Goal: Transaction & Acquisition: Purchase product/service

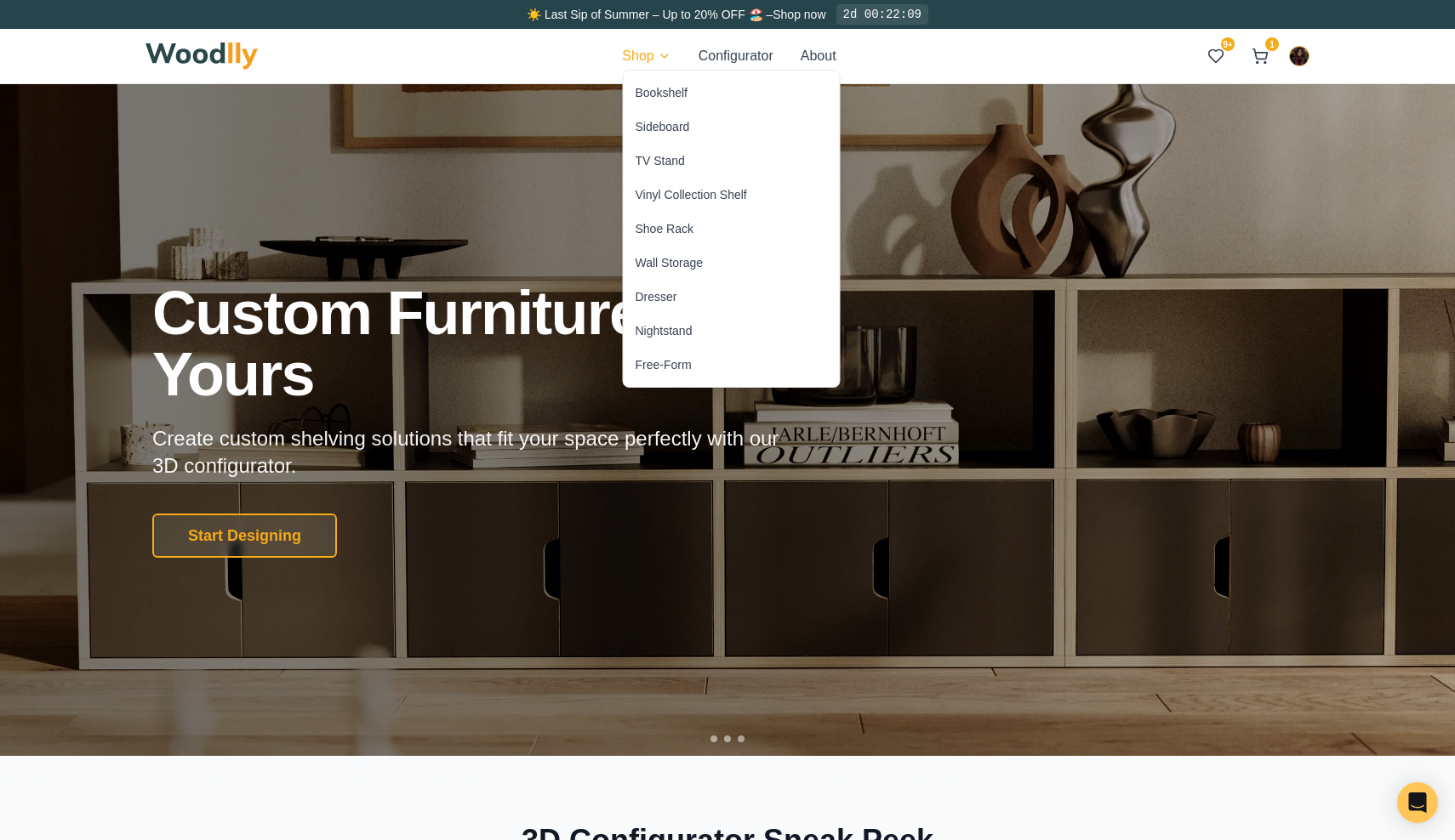
click at [658, 89] on div "Bookshelf" at bounding box center [662, 93] width 52 height 17
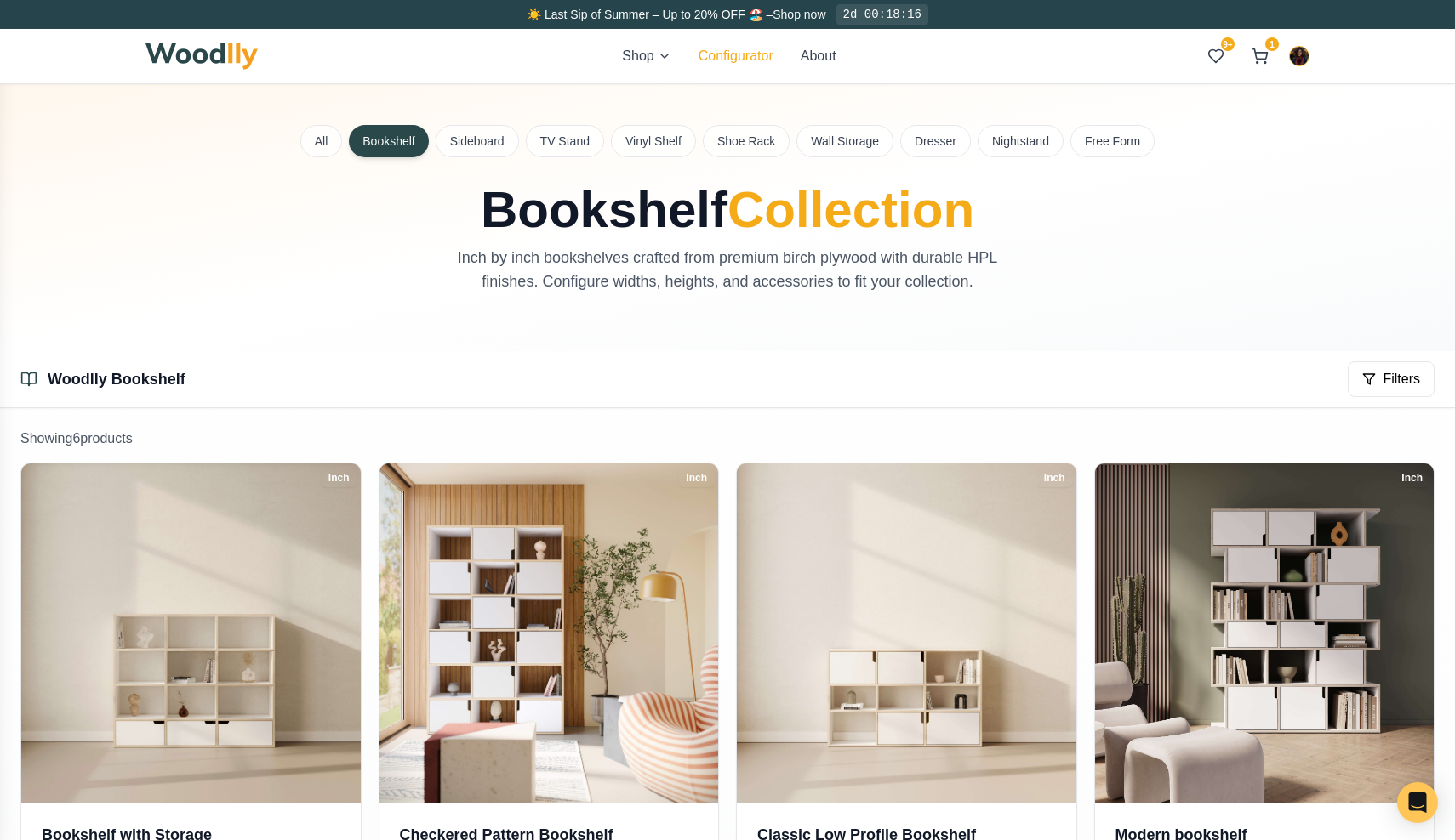
click at [758, 51] on button "Configurator" at bounding box center [735, 56] width 75 height 20
click at [727, 59] on button "Configurator" at bounding box center [735, 56] width 75 height 20
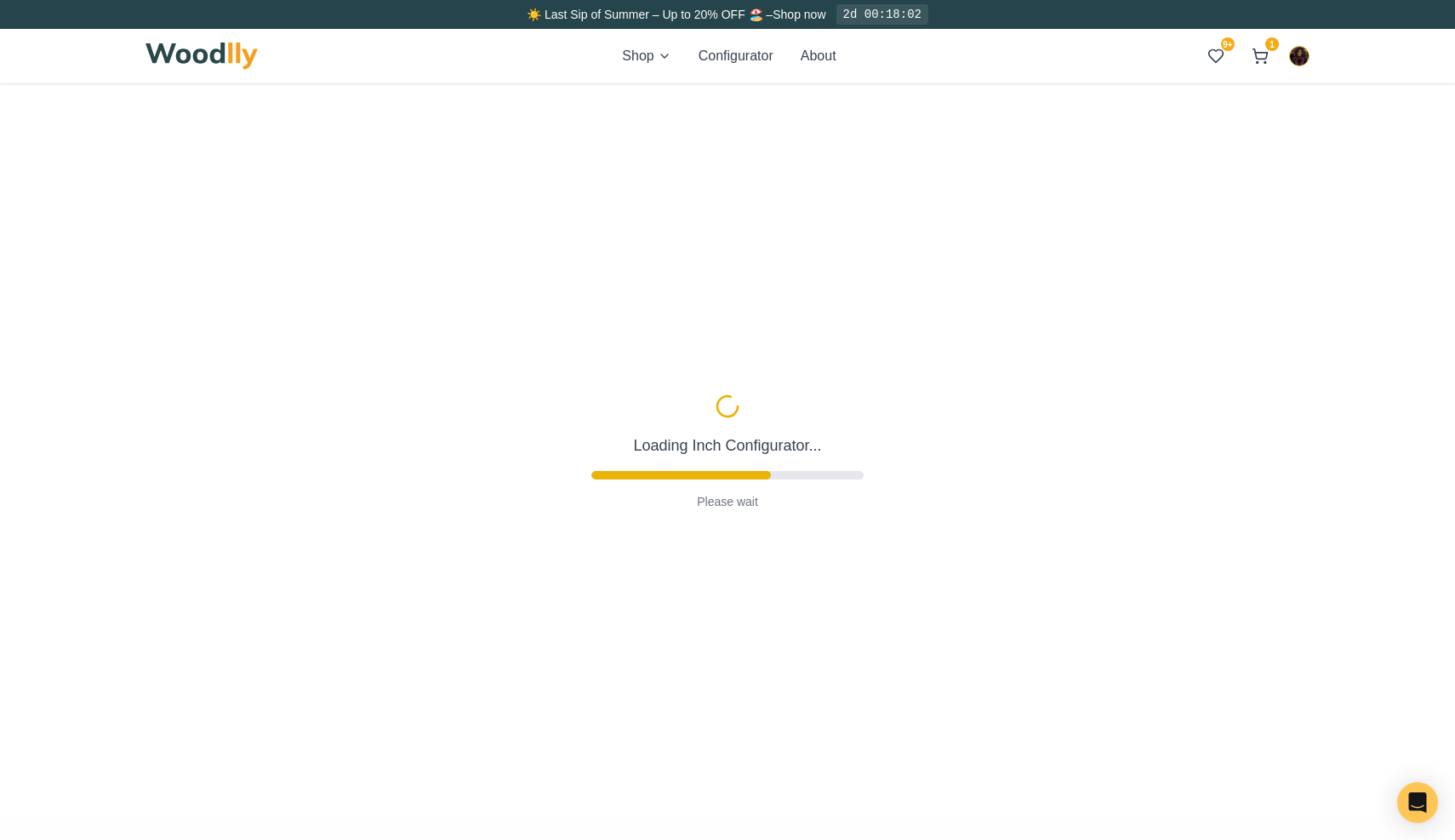
type input "63"
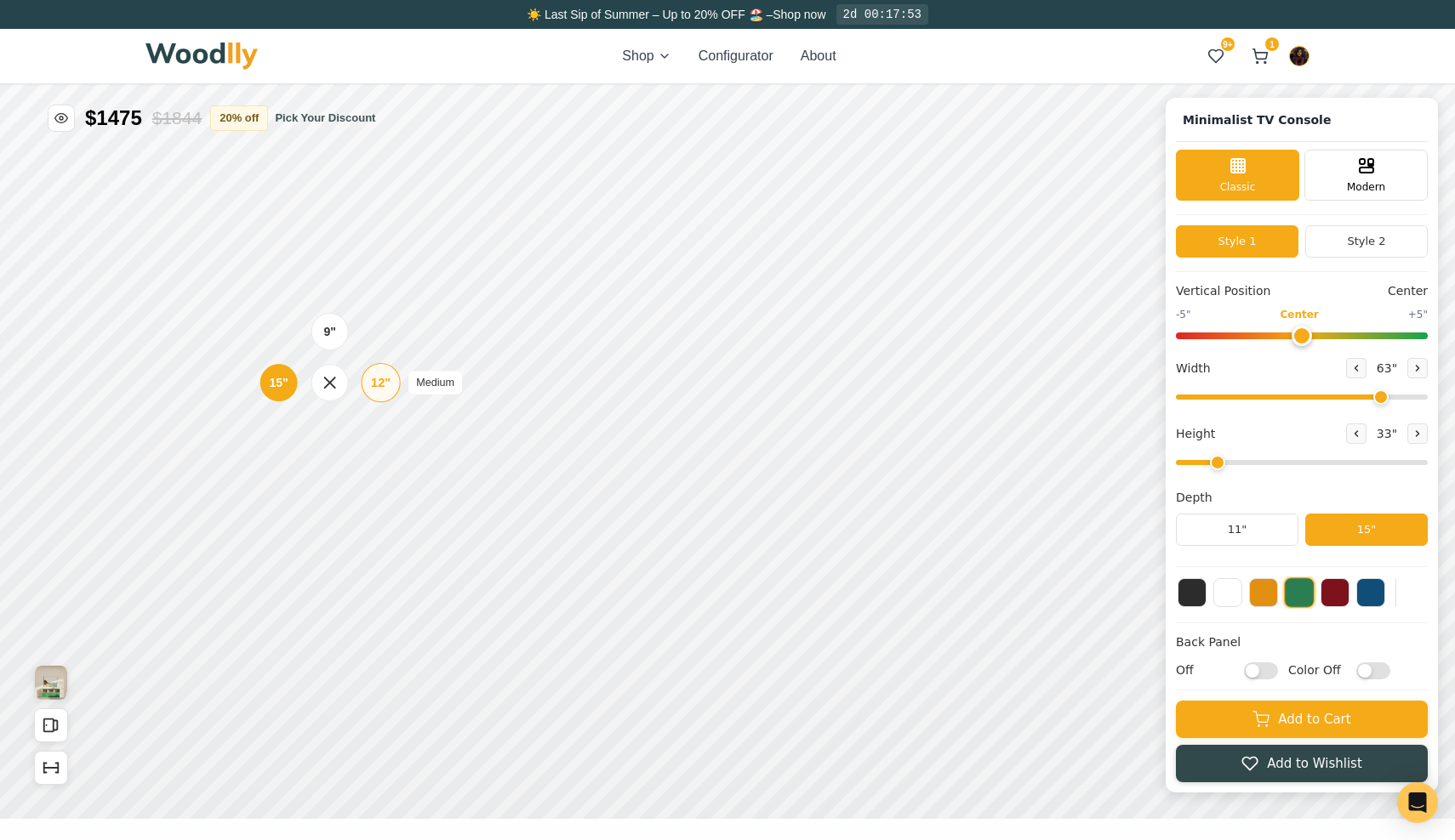
click at [376, 380] on div "12"" at bounding box center [380, 383] width 19 height 18
click at [1261, 593] on button at bounding box center [1263, 591] width 29 height 29
click at [1409, 432] on button at bounding box center [1417, 433] width 20 height 20
click at [366, 289] on div "9" Compact" at bounding box center [356, 291] width 40 height 40
click at [1415, 433] on icon at bounding box center [1417, 433] width 10 height 10
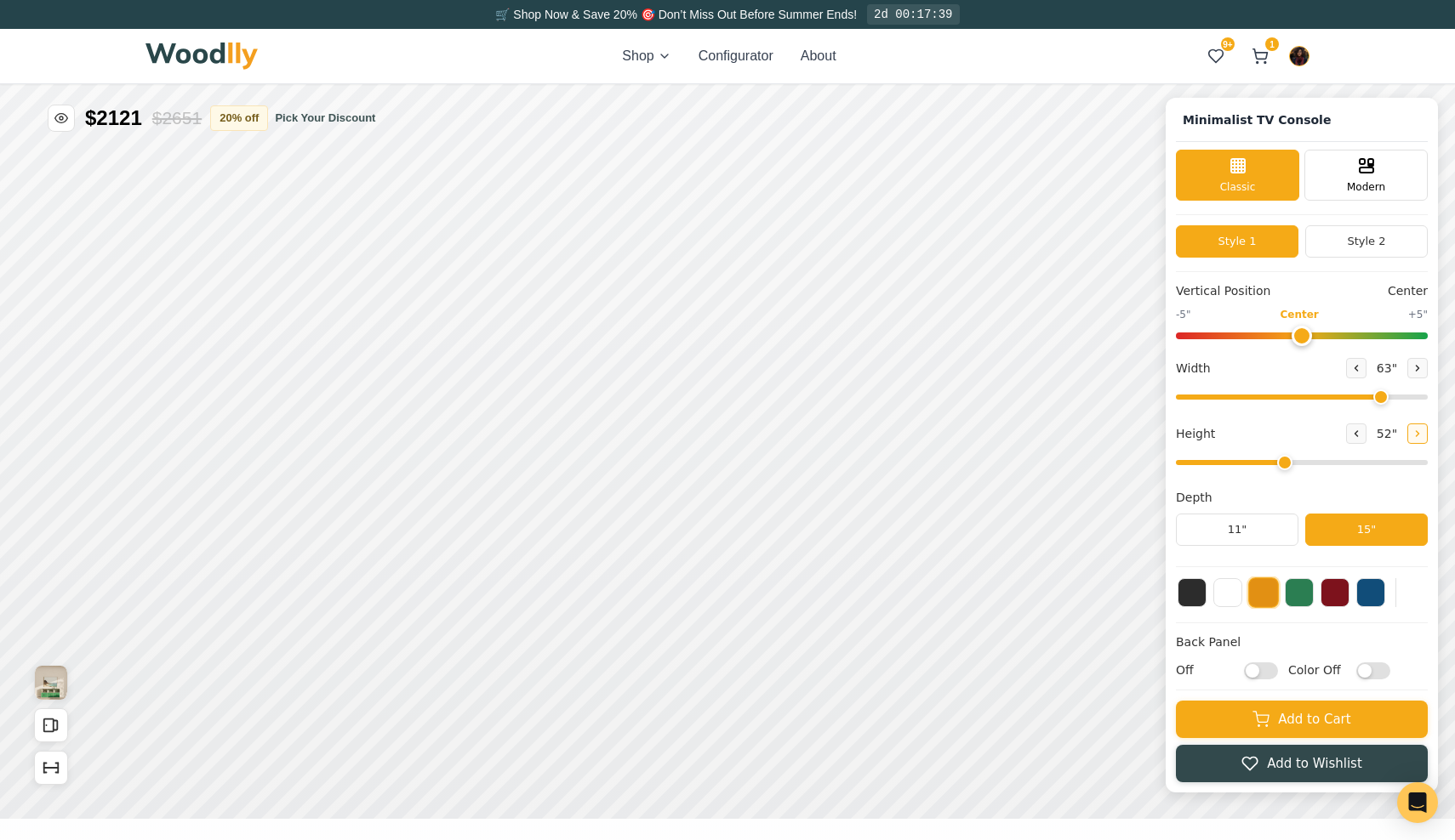
click at [1415, 433] on icon at bounding box center [1417, 433] width 10 height 10
type input "5"
click at [330, 354] on div "15"" at bounding box center [332, 351] width 19 height 18
click at [430, 271] on div "12"" at bounding box center [439, 274] width 19 height 18
drag, startPoint x: 1381, startPoint y: 395, endPoint x: 1259, endPoint y: 396, distance: 122.0
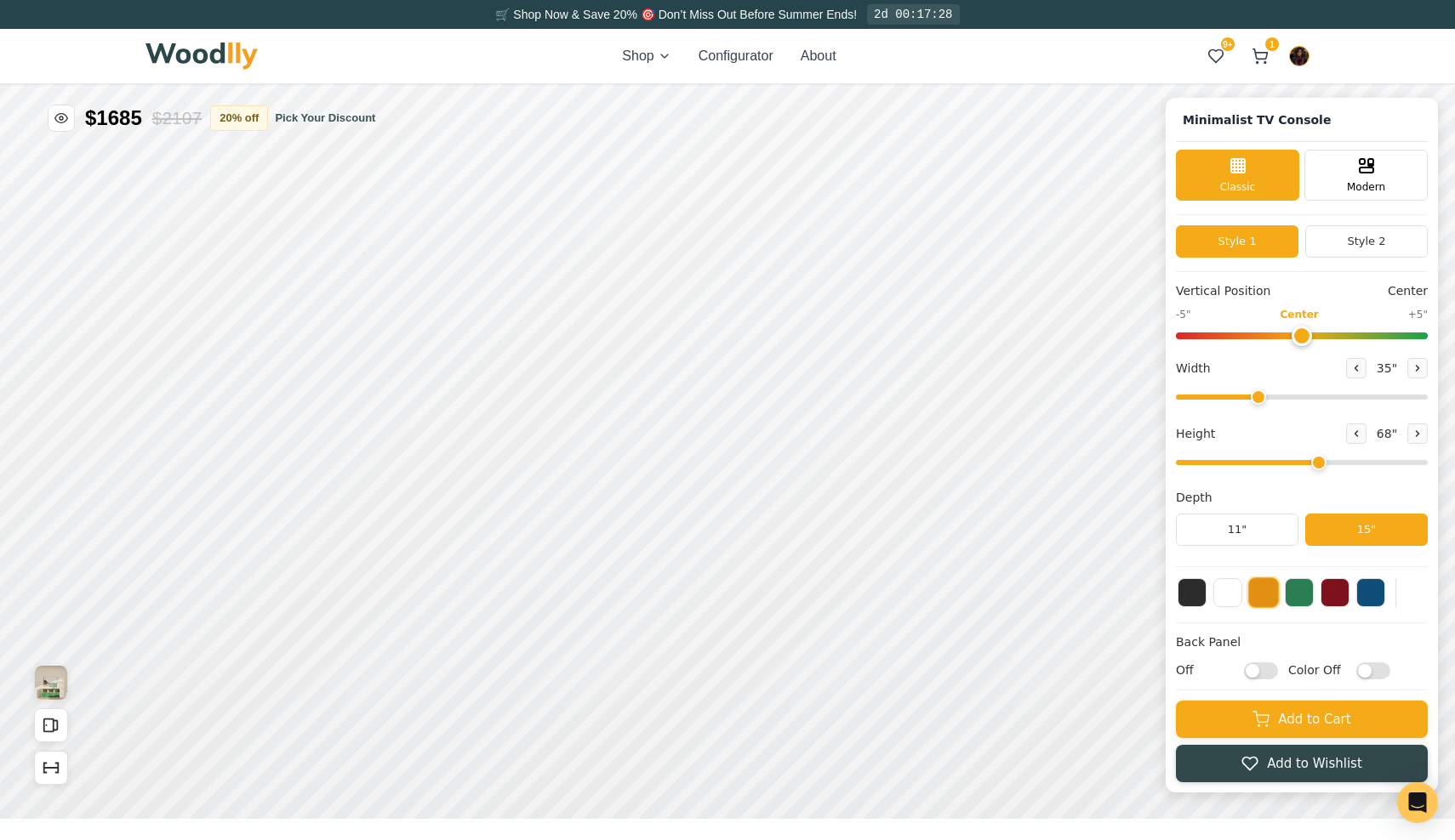
type input "35"
click at [1258, 396] on input "range" at bounding box center [1302, 397] width 252 height 6
drag, startPoint x: 1302, startPoint y: 337, endPoint x: 1082, endPoint y: 334, distance: 220.0
type input "-5"
click at [1082, 85] on div "Minimalist TV Console Classic Modern Style 1 Style 2 Vertical Position -5" -5" …" at bounding box center [727, 85] width 1455 height 0
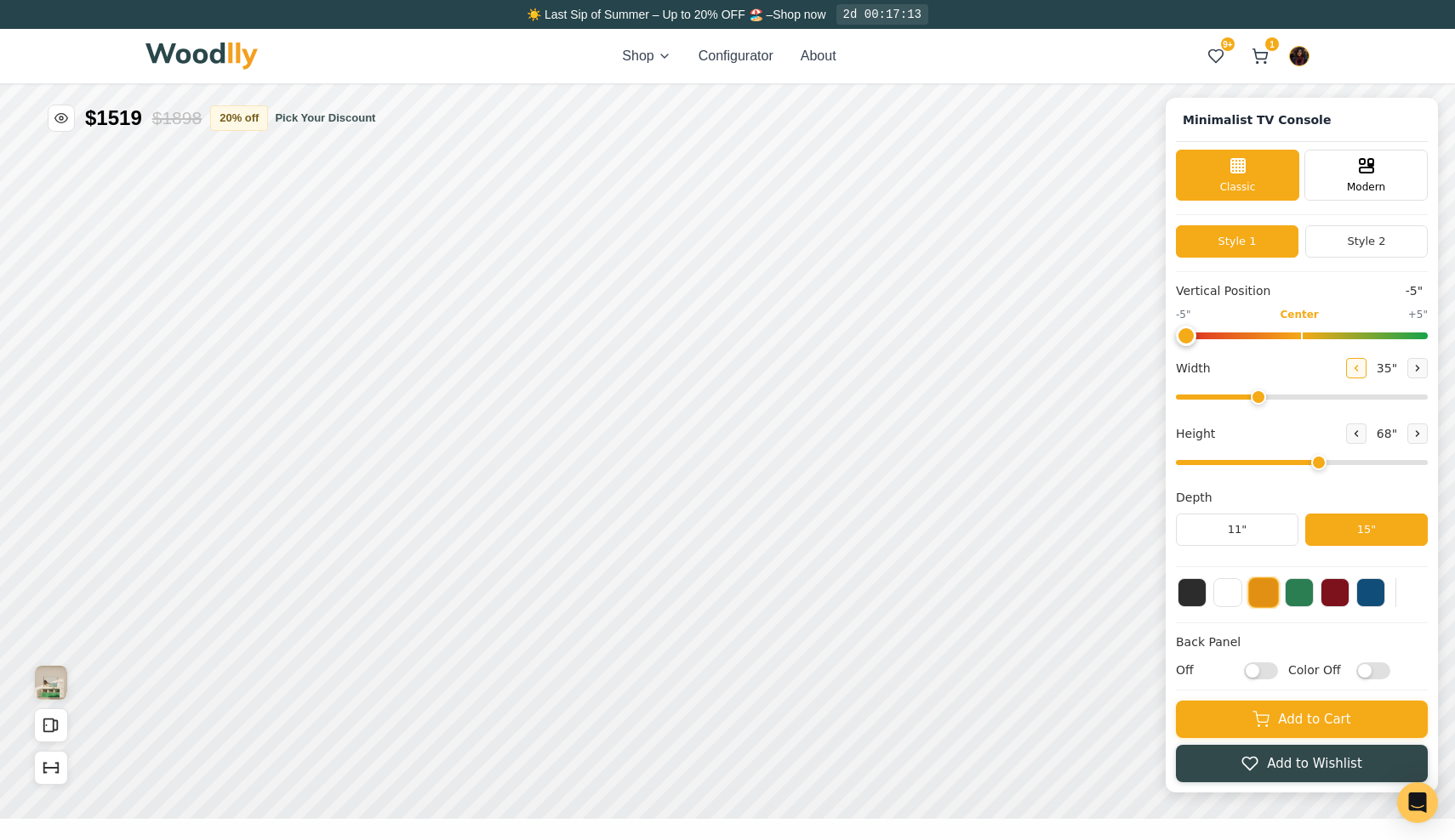
click at [1359, 369] on icon at bounding box center [1356, 368] width 10 height 10
click at [779, 344] on icon at bounding box center [776, 347] width 20 height 20
click at [1354, 366] on icon at bounding box center [1356, 368] width 10 height 10
type input "32"
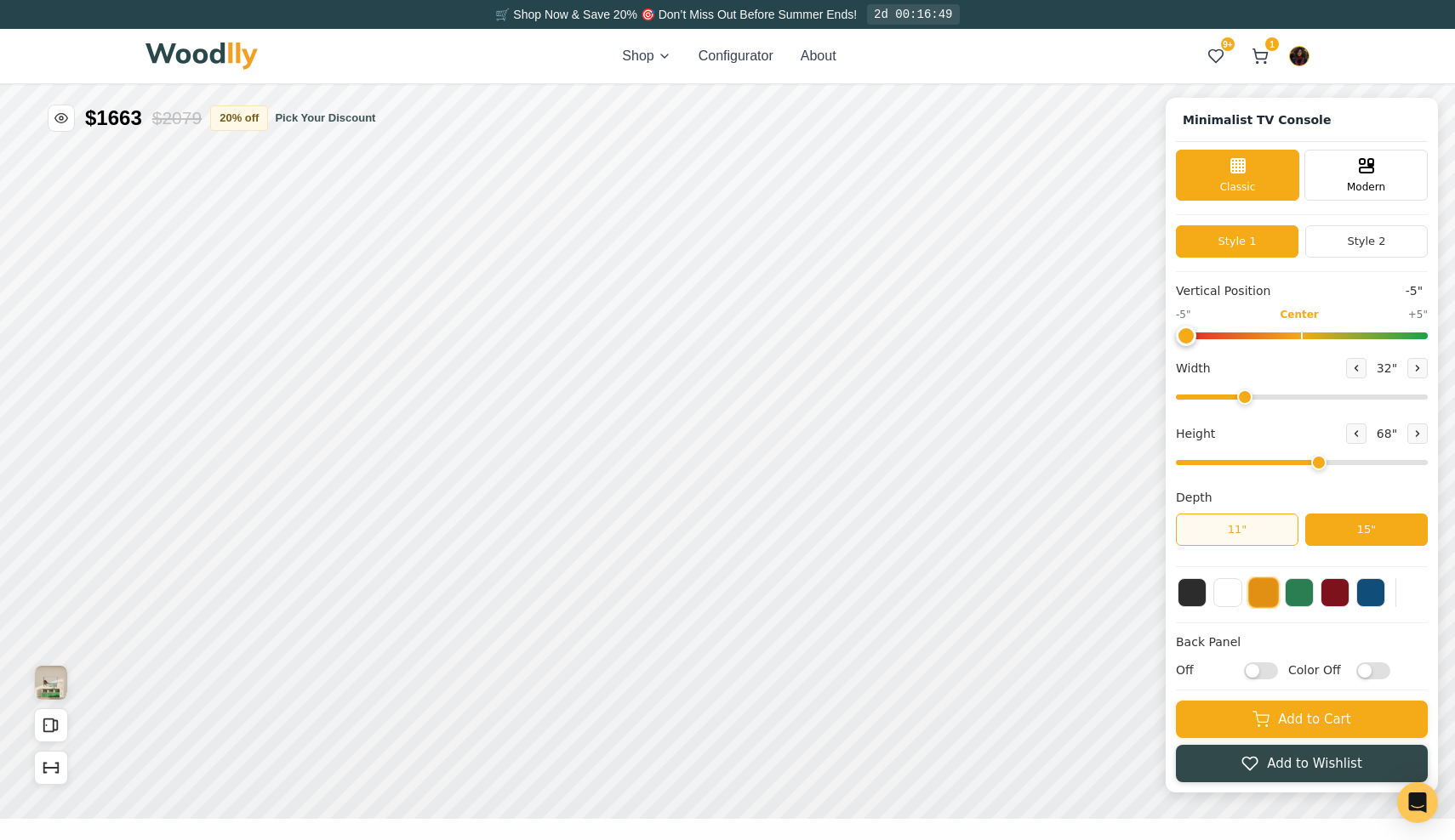
click at [1226, 530] on button "11"" at bounding box center [1237, 529] width 122 height 32
click at [1354, 535] on button "15"" at bounding box center [1366, 529] width 122 height 32
click at [1320, 768] on button "Add to Wishlist" at bounding box center [1302, 762] width 252 height 38
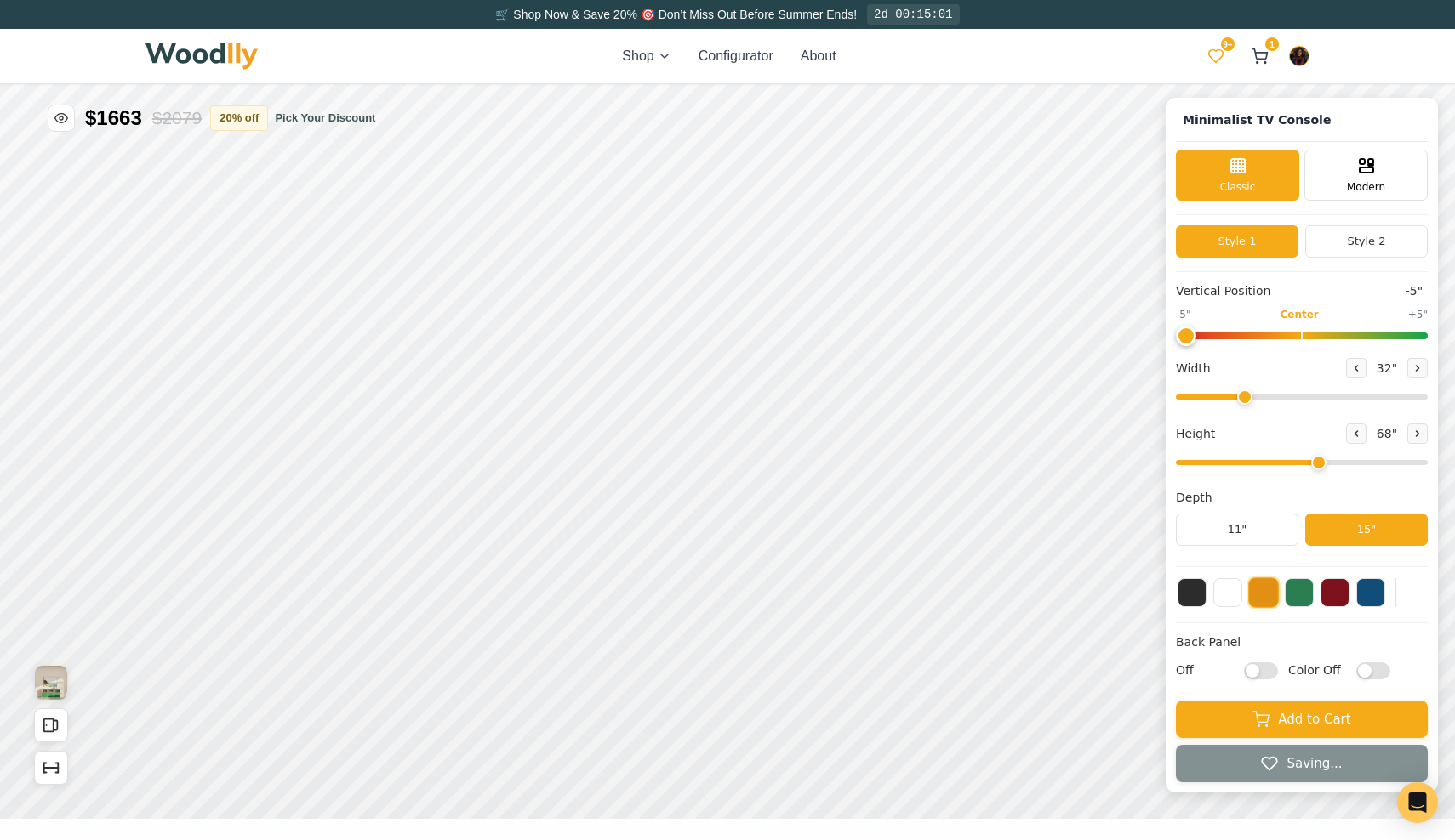
click at [1218, 48] on icon at bounding box center [1216, 56] width 17 height 17
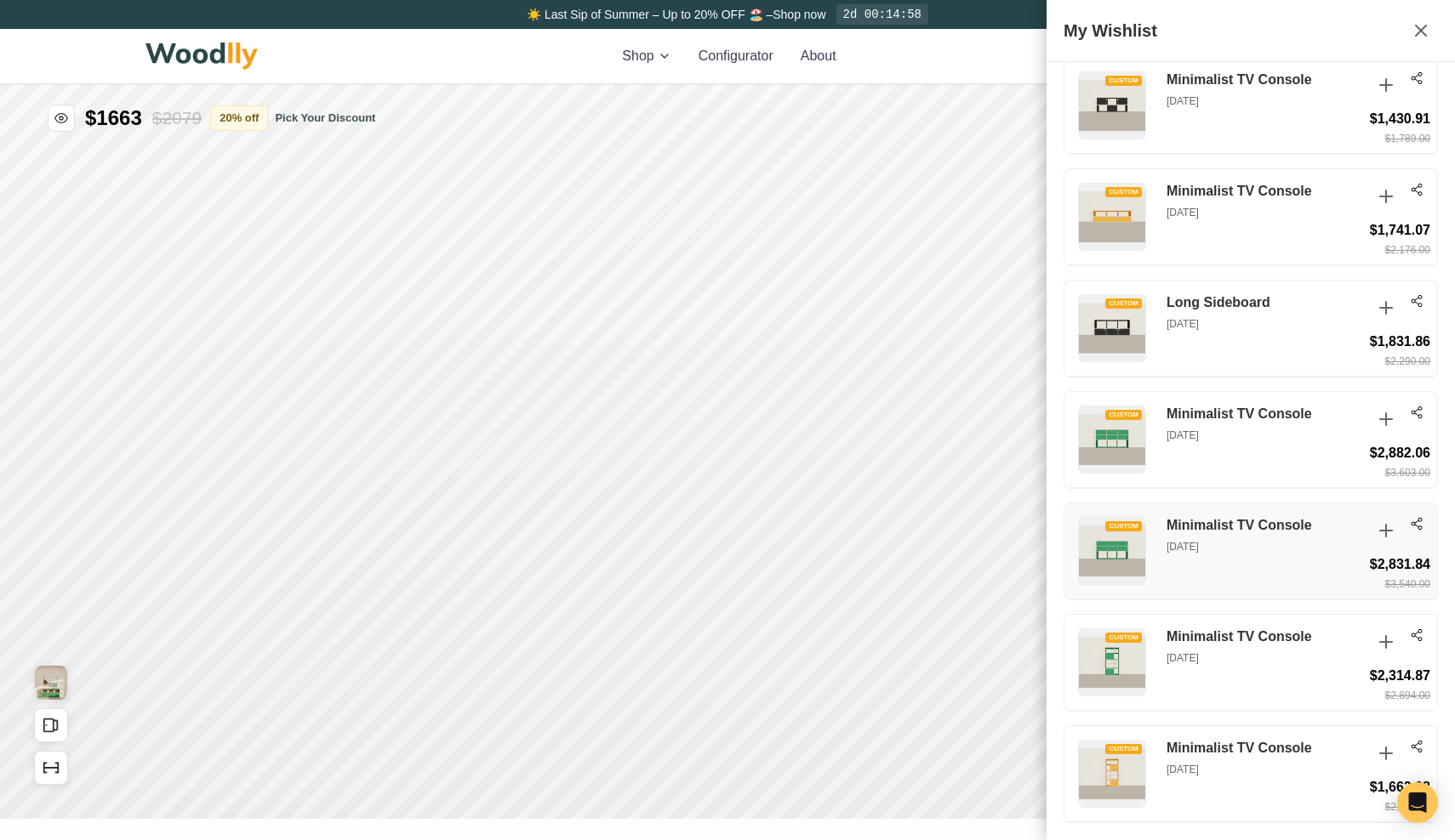
scroll to position [3031, 0]
click at [1415, 742] on icon at bounding box center [1416, 746] width 14 height 14
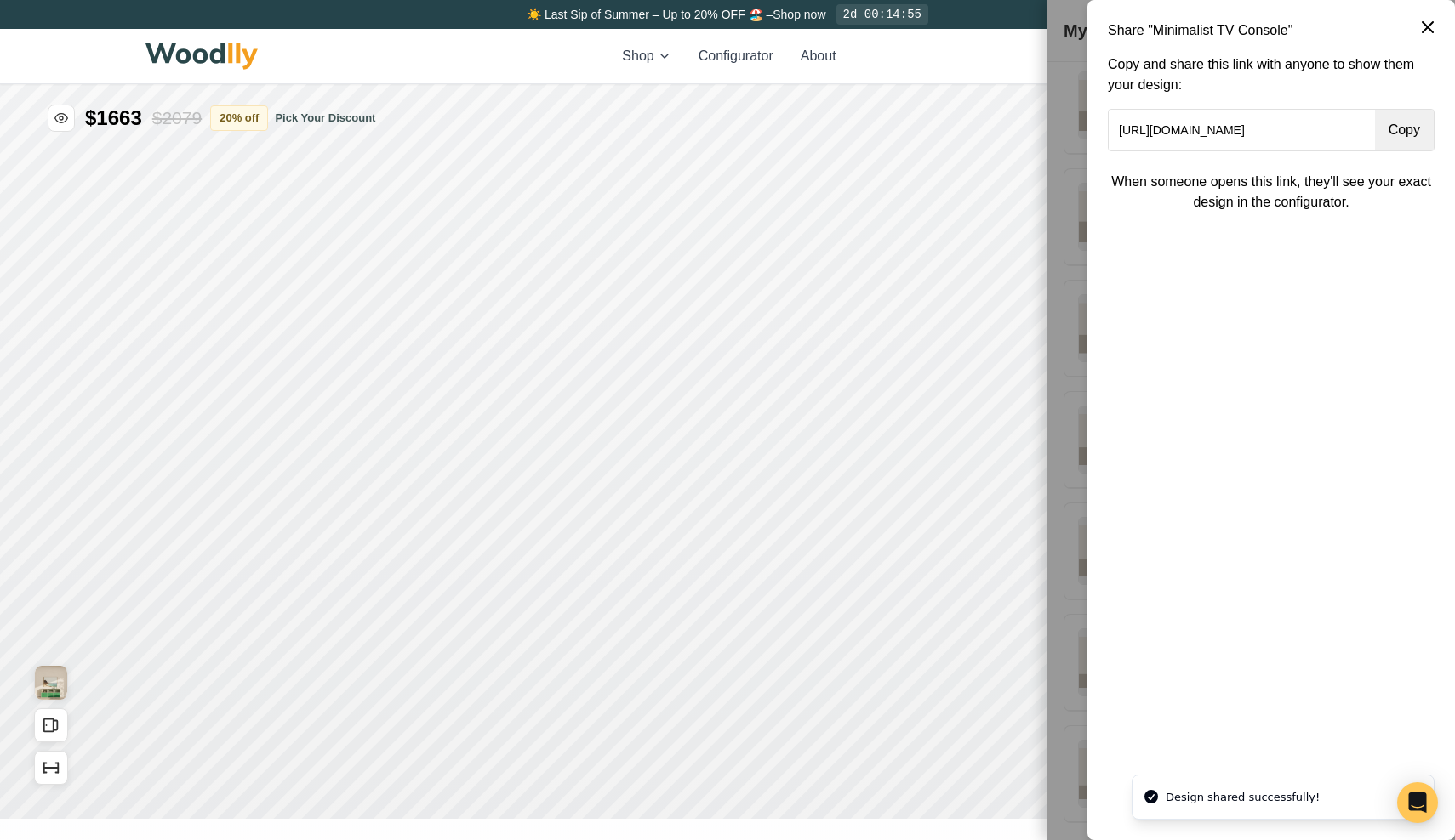
click at [1389, 134] on button "Copy" at bounding box center [1404, 130] width 59 height 40
click at [1428, 25] on icon at bounding box center [1427, 27] width 20 height 20
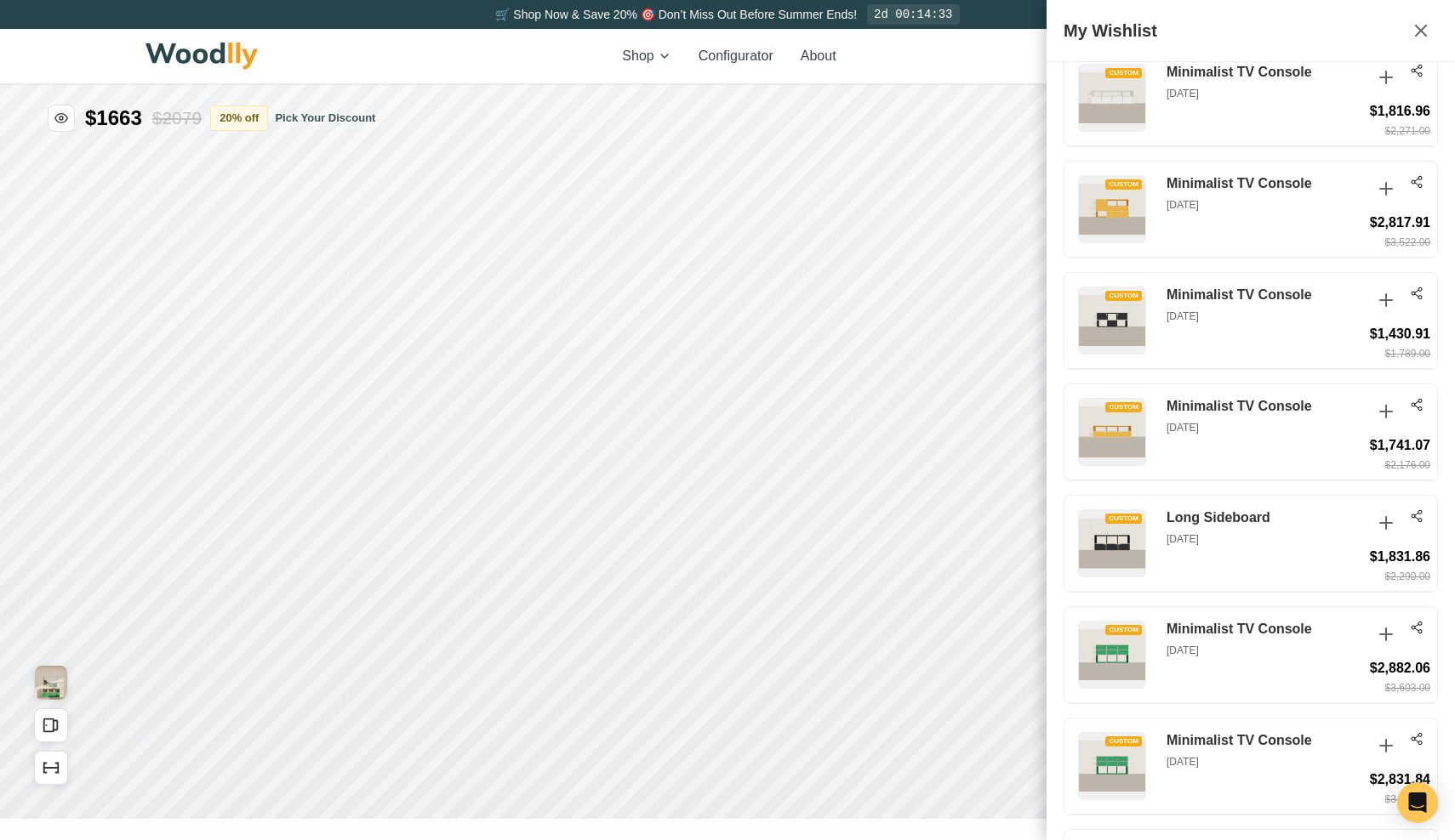
scroll to position [2934, 0]
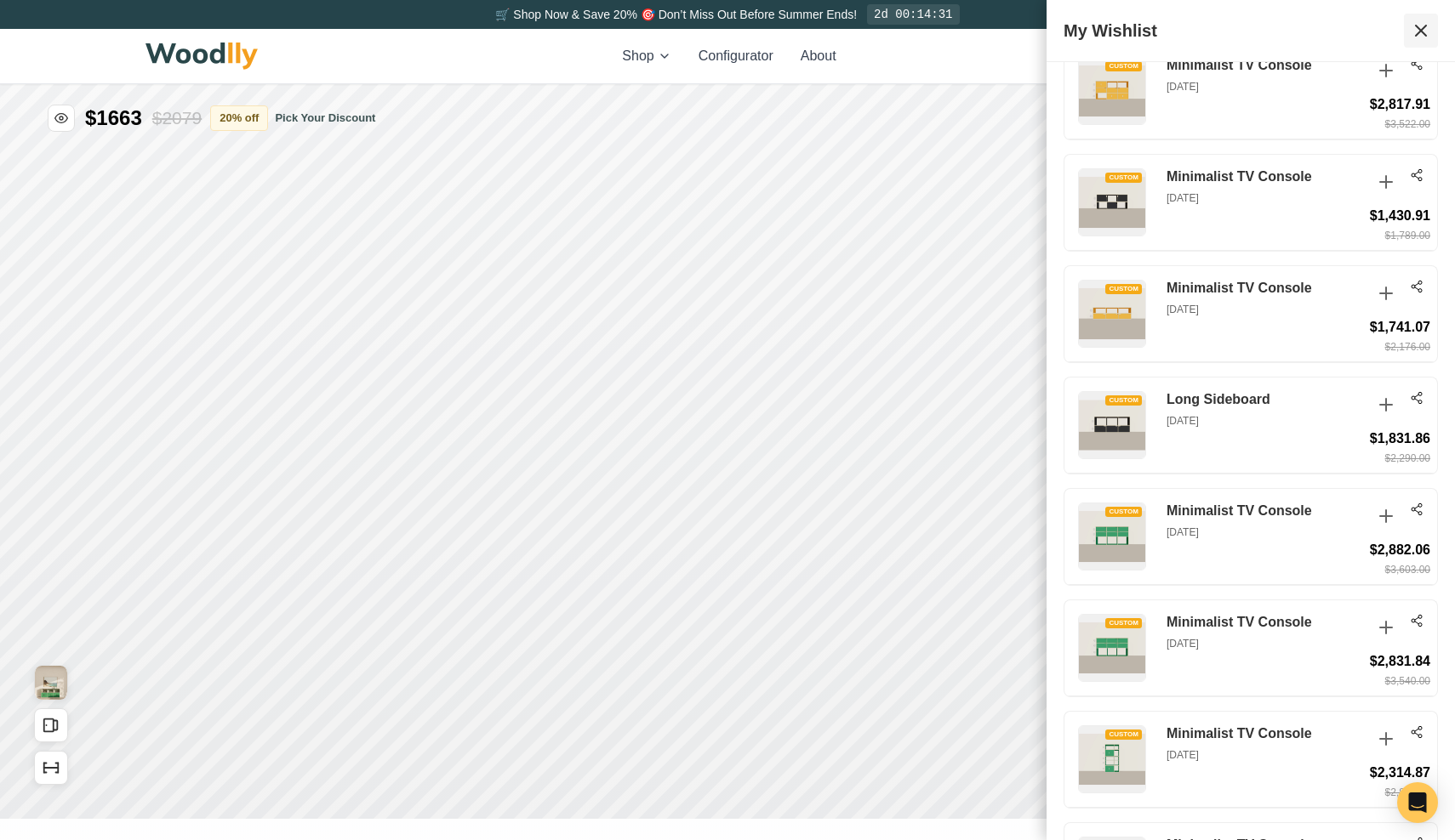
click at [1426, 32] on icon at bounding box center [1421, 30] width 20 height 20
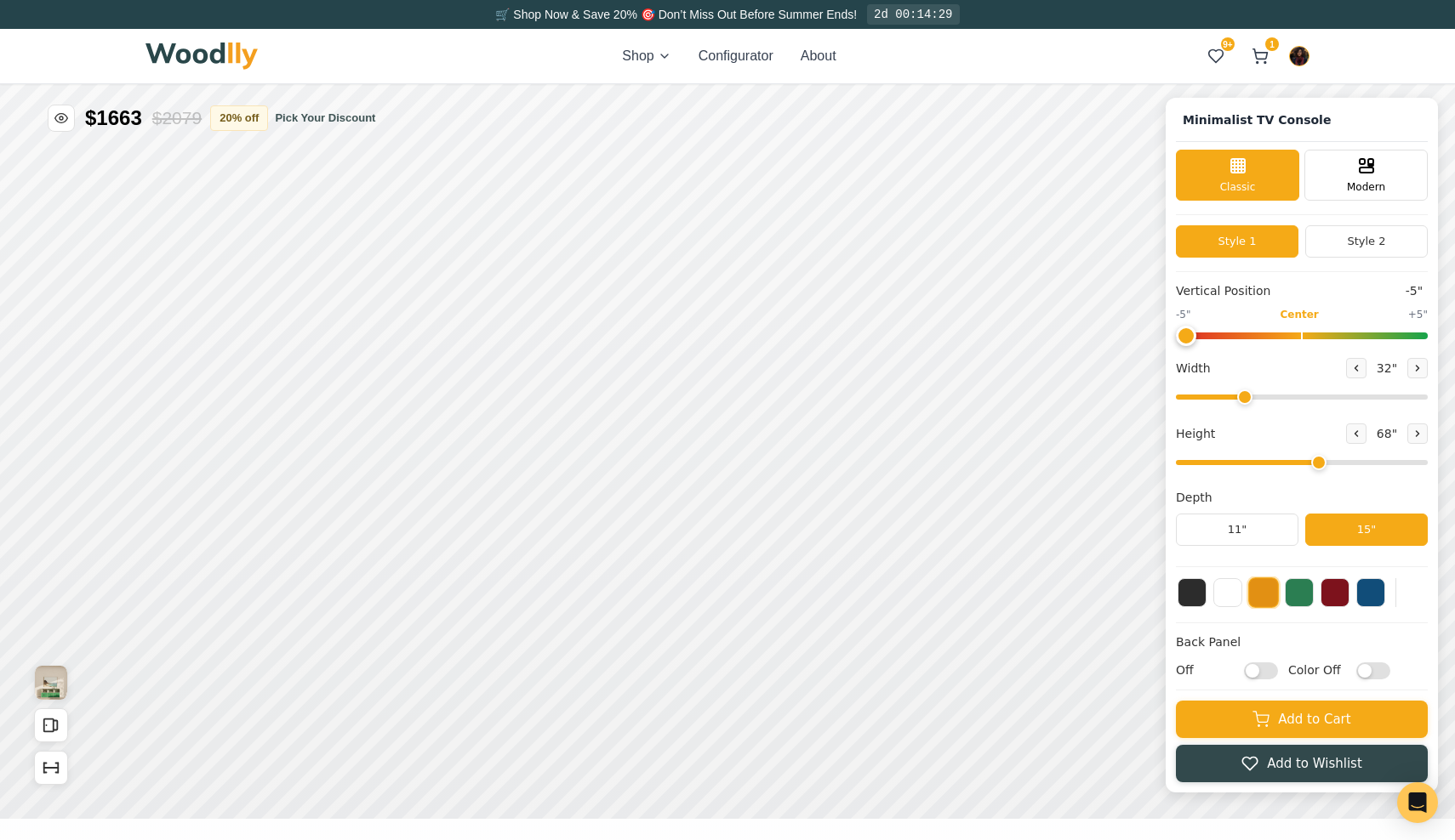
scroll to position [0, 0]
click at [1207, 85] on html "Minimalist TV Console Minimalist TV Console Classic Modern Style 1 Style 2 Vert…" at bounding box center [727, 85] width 1455 height 0
click at [1276, 764] on button "Add to Wishlist" at bounding box center [1302, 762] width 252 height 38
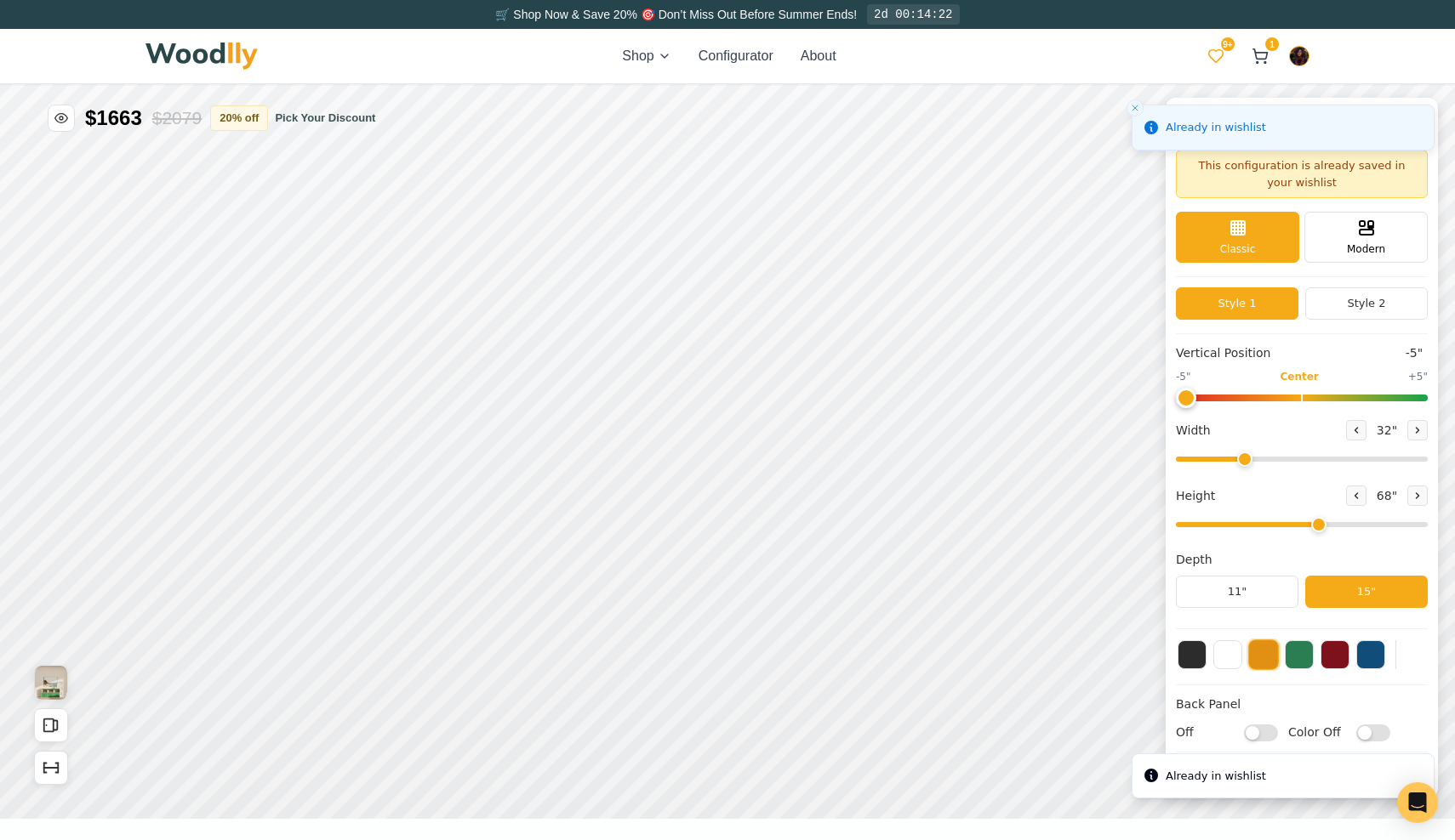
scroll to position [3243, 0]
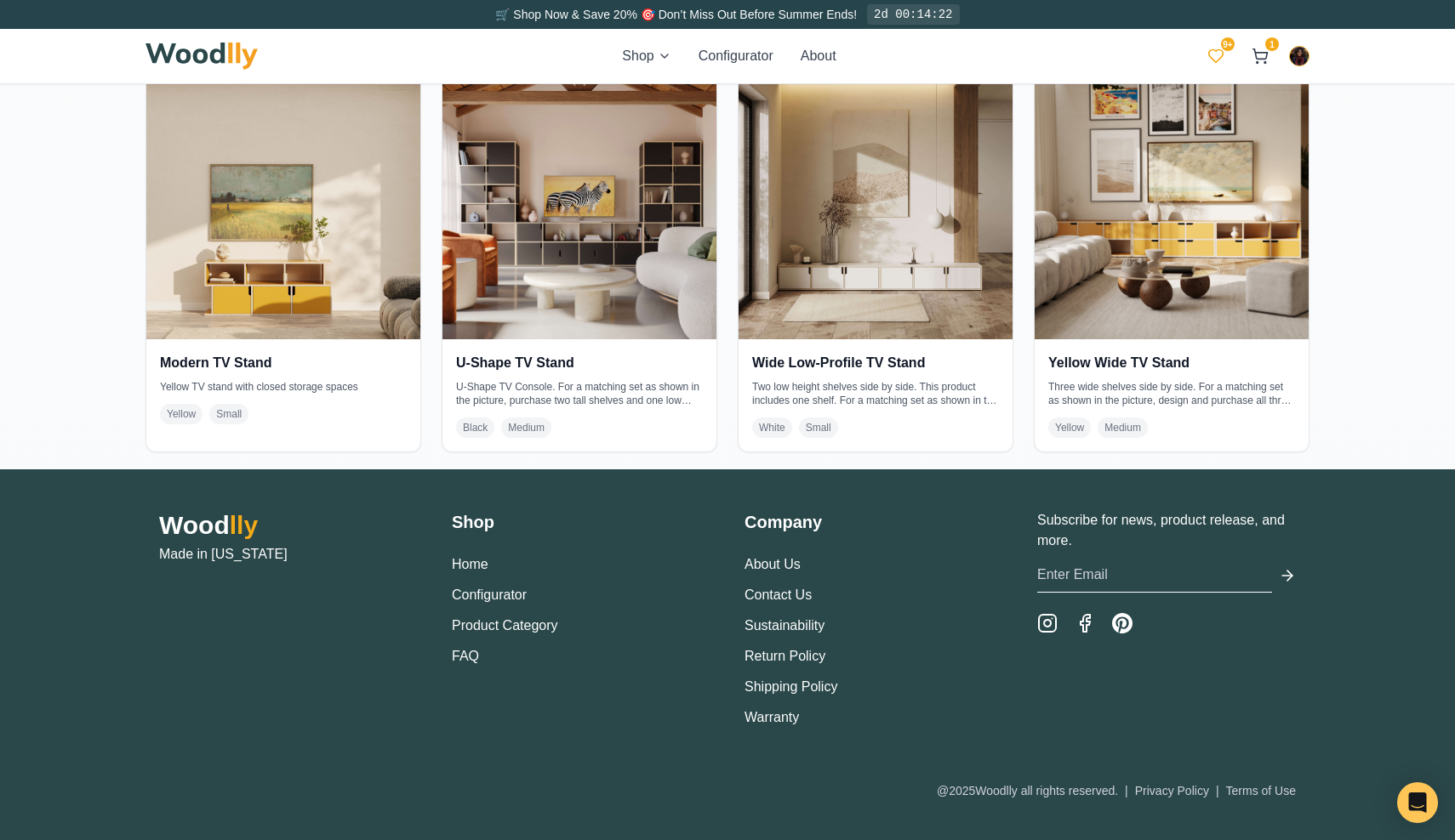
click at [1217, 54] on icon at bounding box center [1216, 56] width 17 height 17
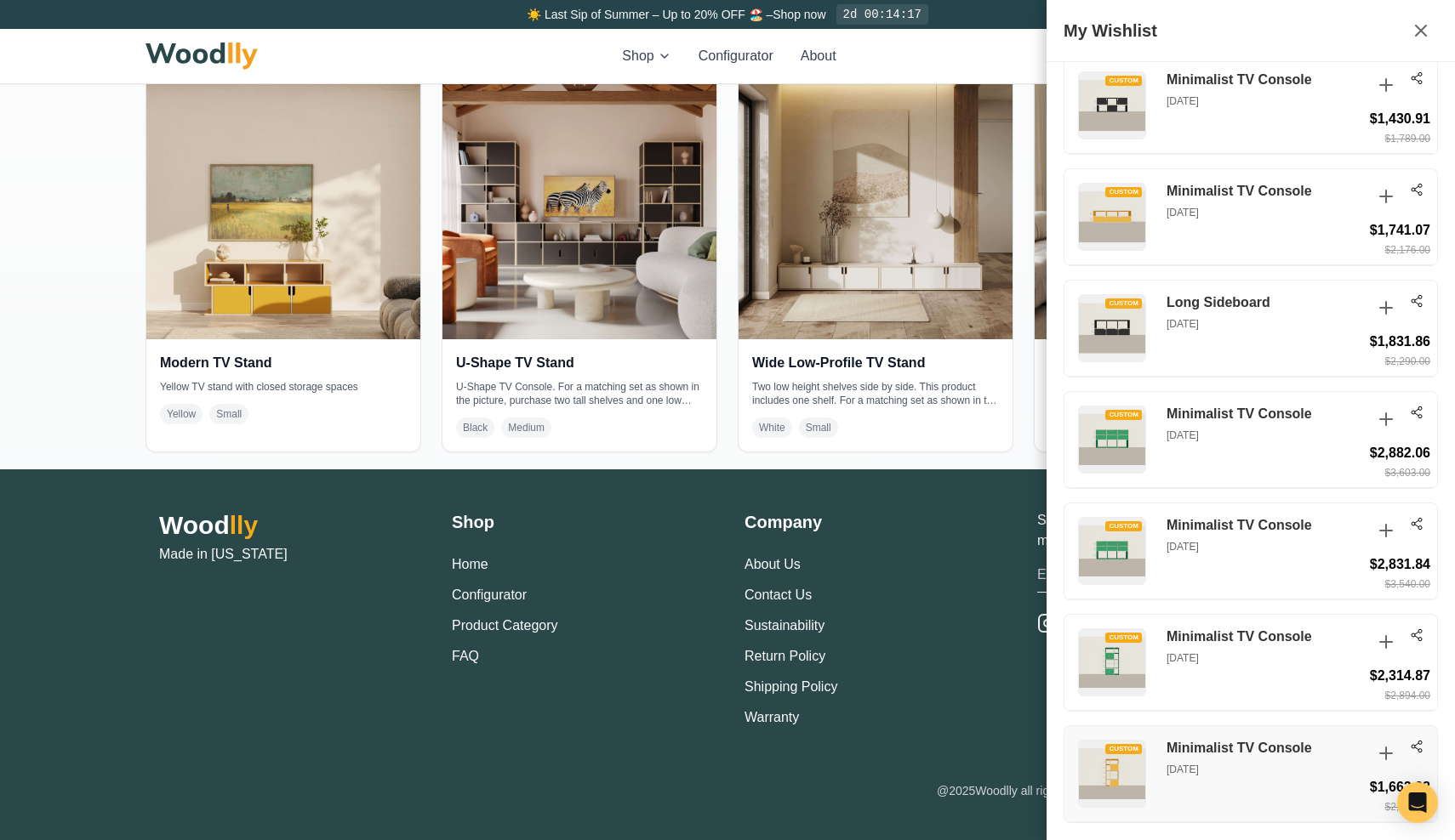
scroll to position [3215, 0]
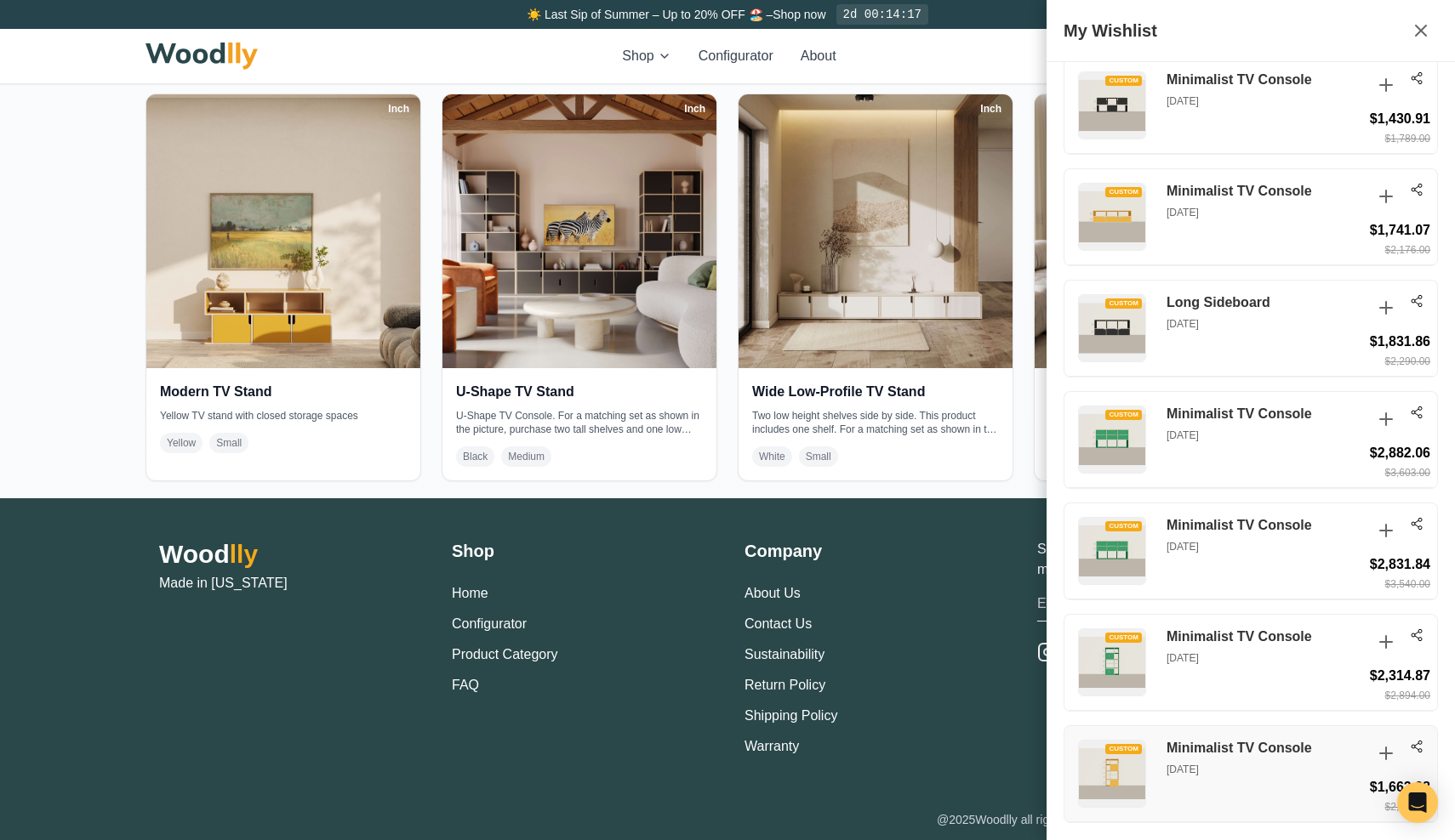
click at [1255, 751] on h3 "Minimalist TV Console" at bounding box center [1264, 748] width 196 height 17
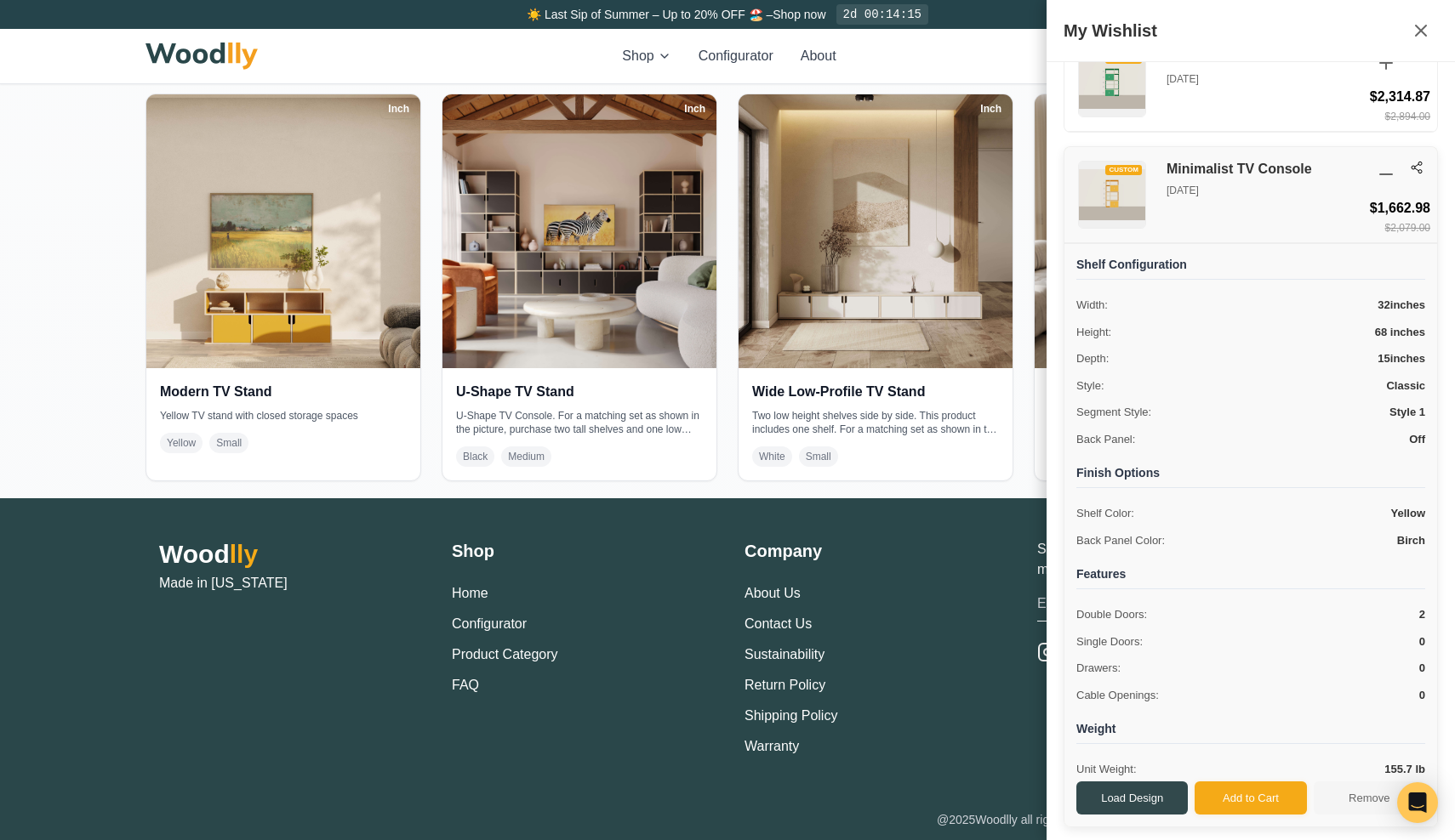
scroll to position [3608, 0]
click at [1161, 797] on button "Load Design" at bounding box center [1132, 800] width 111 height 34
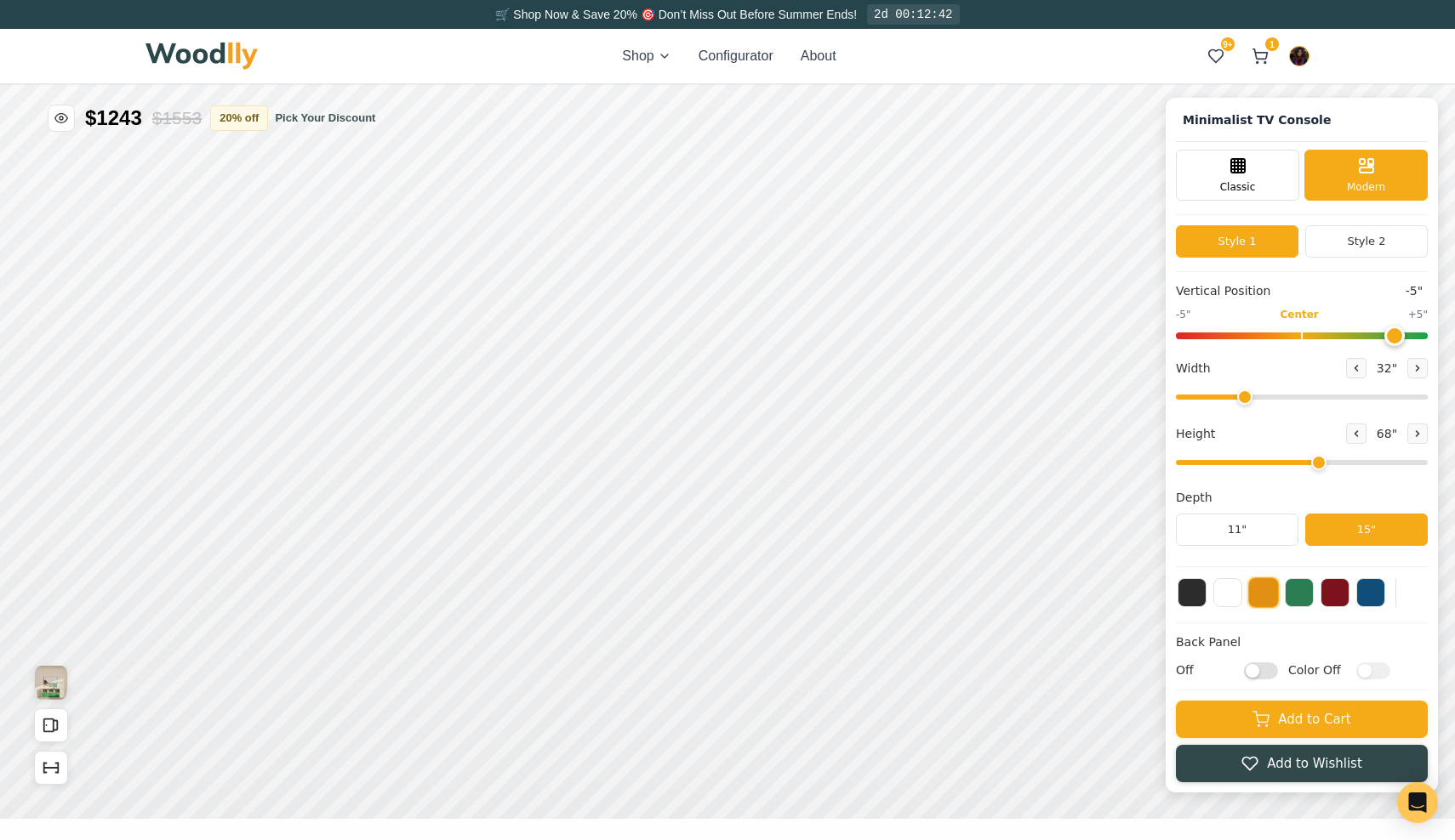
drag, startPoint x: 2242, startPoint y: -99, endPoint x: 2217, endPoint y: -98, distance: 25.0
type input "3"
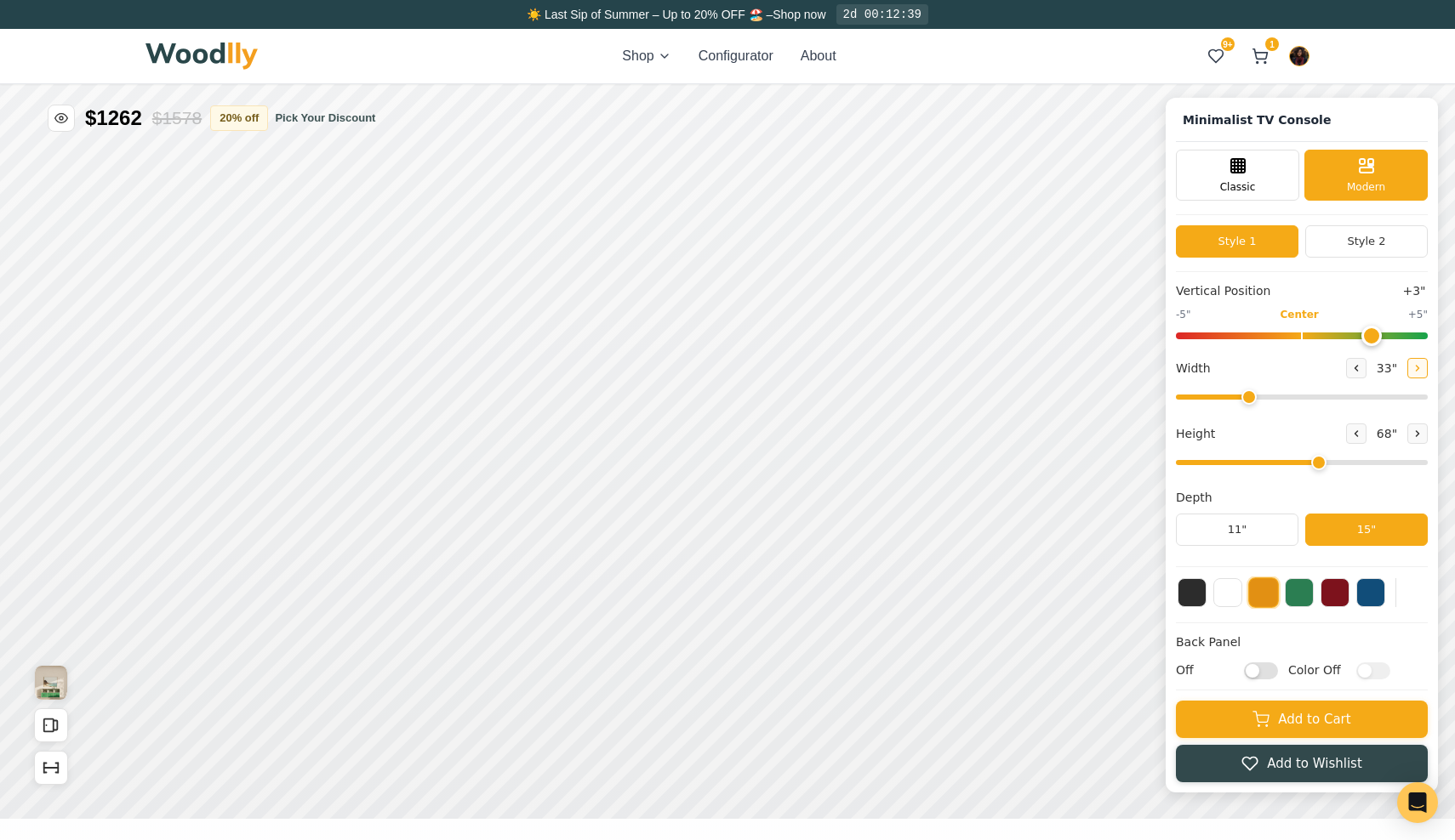
type input "34"
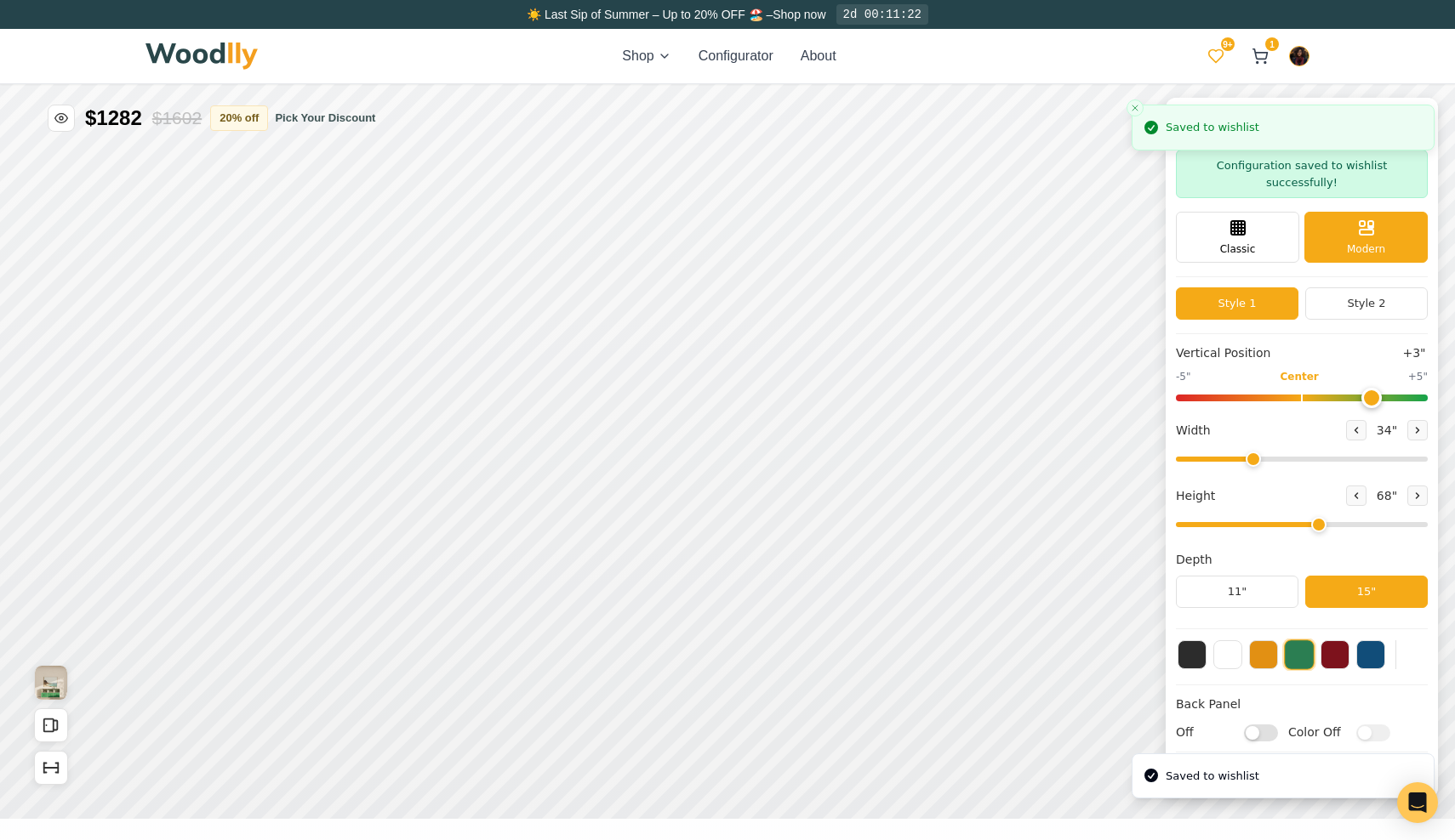
click at [1213, 62] on icon at bounding box center [1216, 56] width 17 height 17
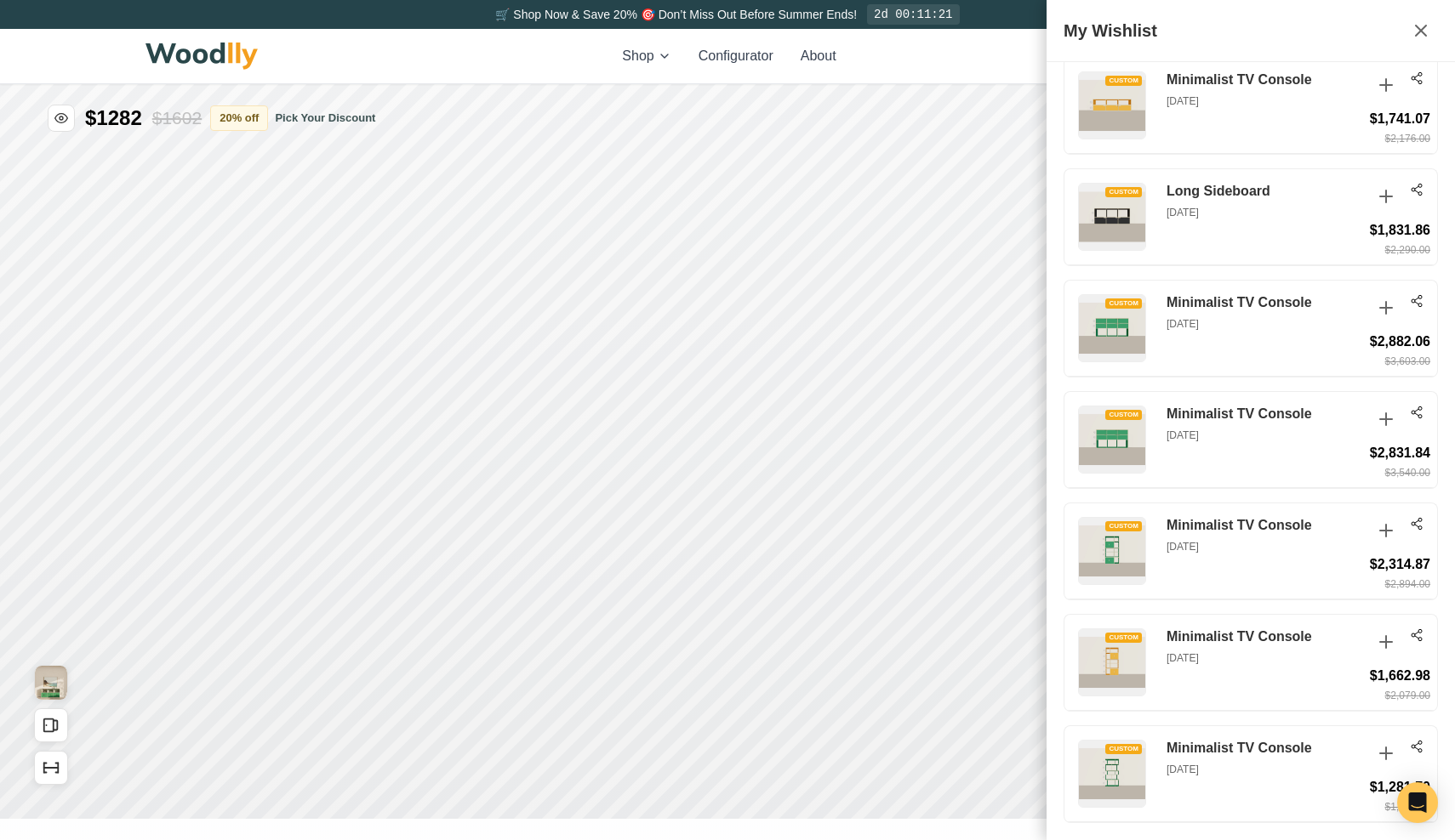
scroll to position [3142, 0]
click at [1418, 746] on icon at bounding box center [1416, 746] width 14 height 14
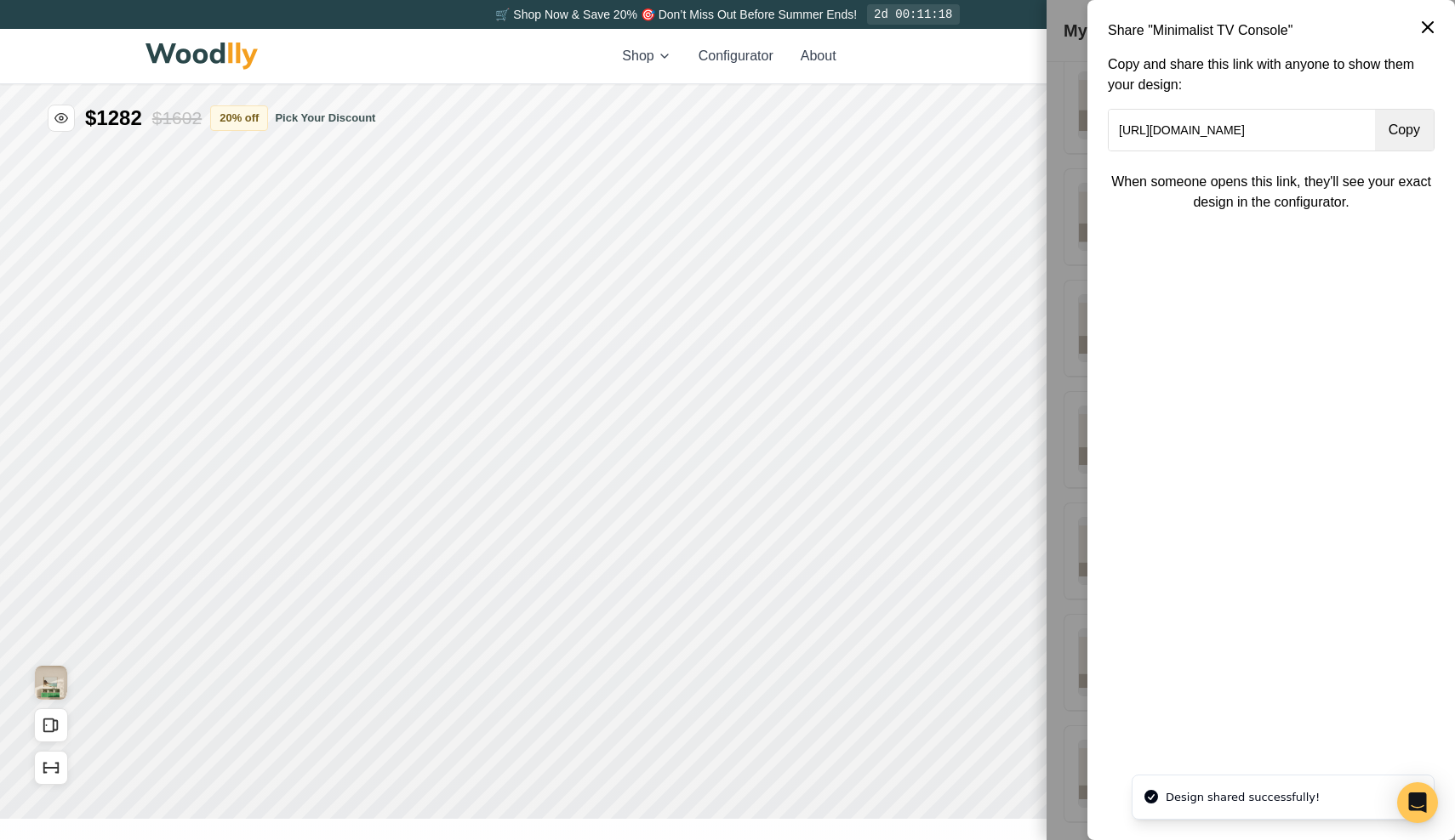
click at [1407, 128] on button "Copy" at bounding box center [1404, 130] width 59 height 40
click at [1425, 26] on icon at bounding box center [1427, 27] width 20 height 20
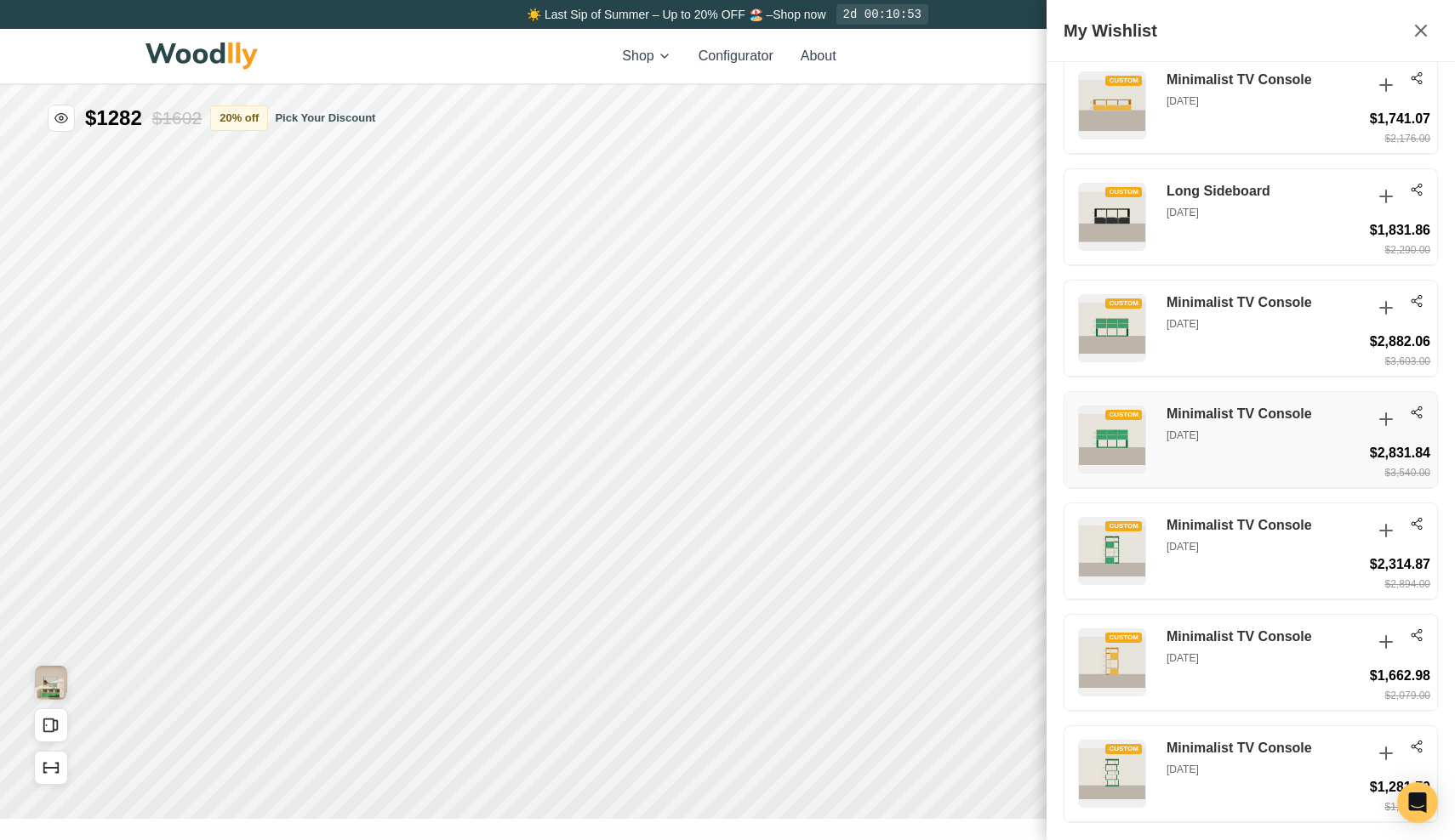
scroll to position [3142, 0]
click at [1387, 753] on icon at bounding box center [1386, 754] width 12 height 12
click at [1422, 28] on icon at bounding box center [1421, 30] width 20 height 20
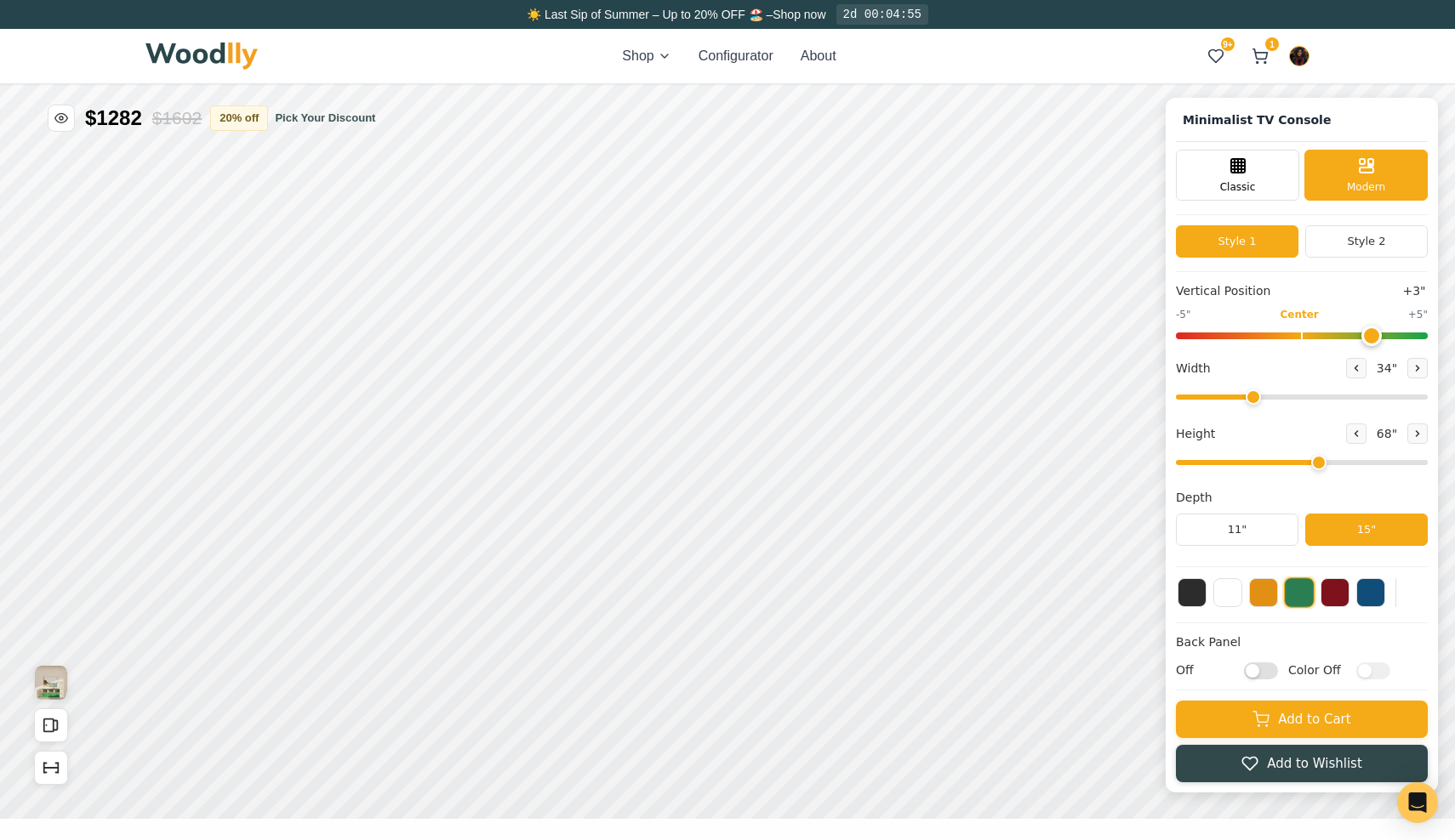
scroll to position [3243, 0]
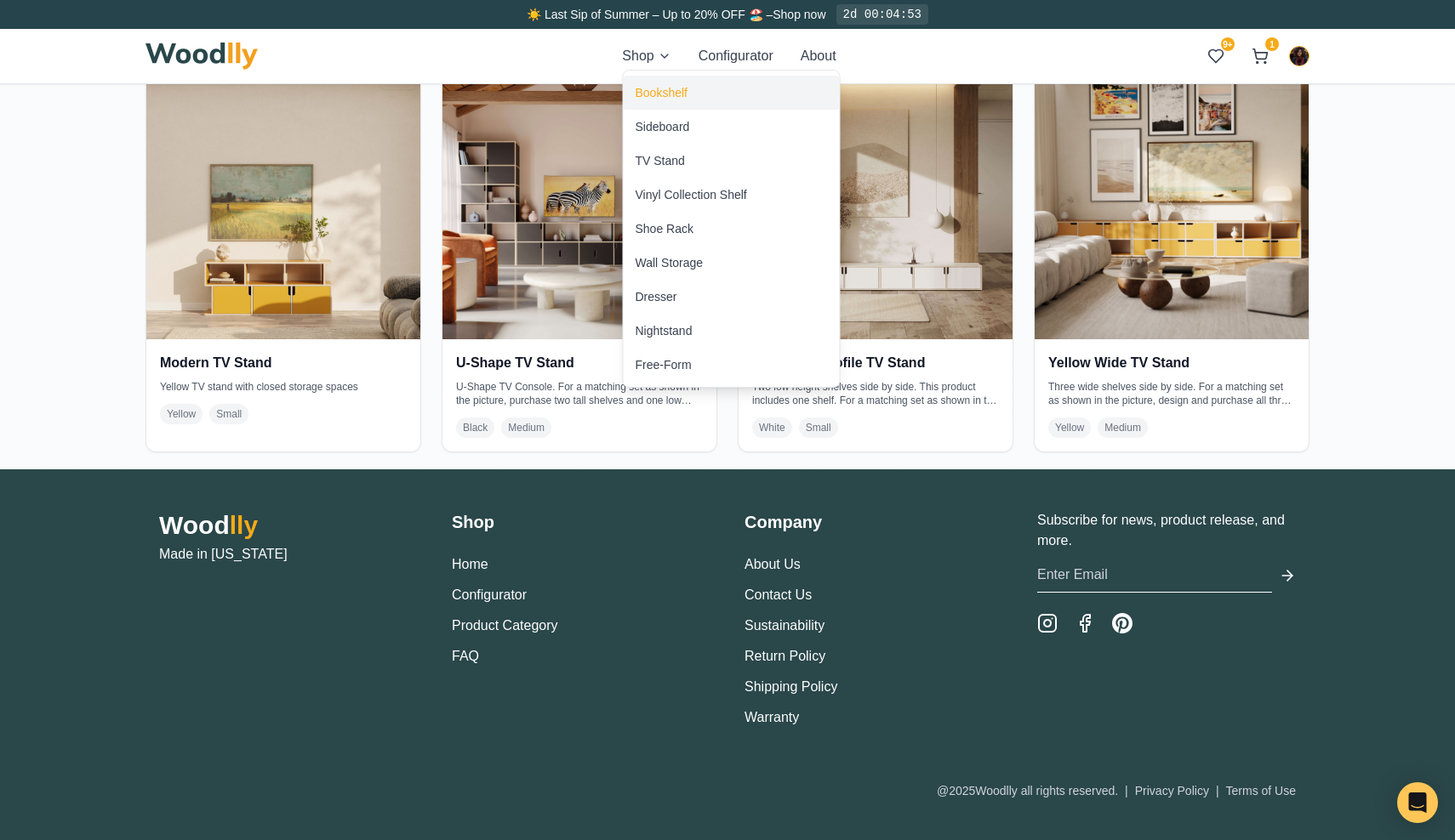
click at [668, 89] on div "Bookshelf" at bounding box center [662, 93] width 52 height 17
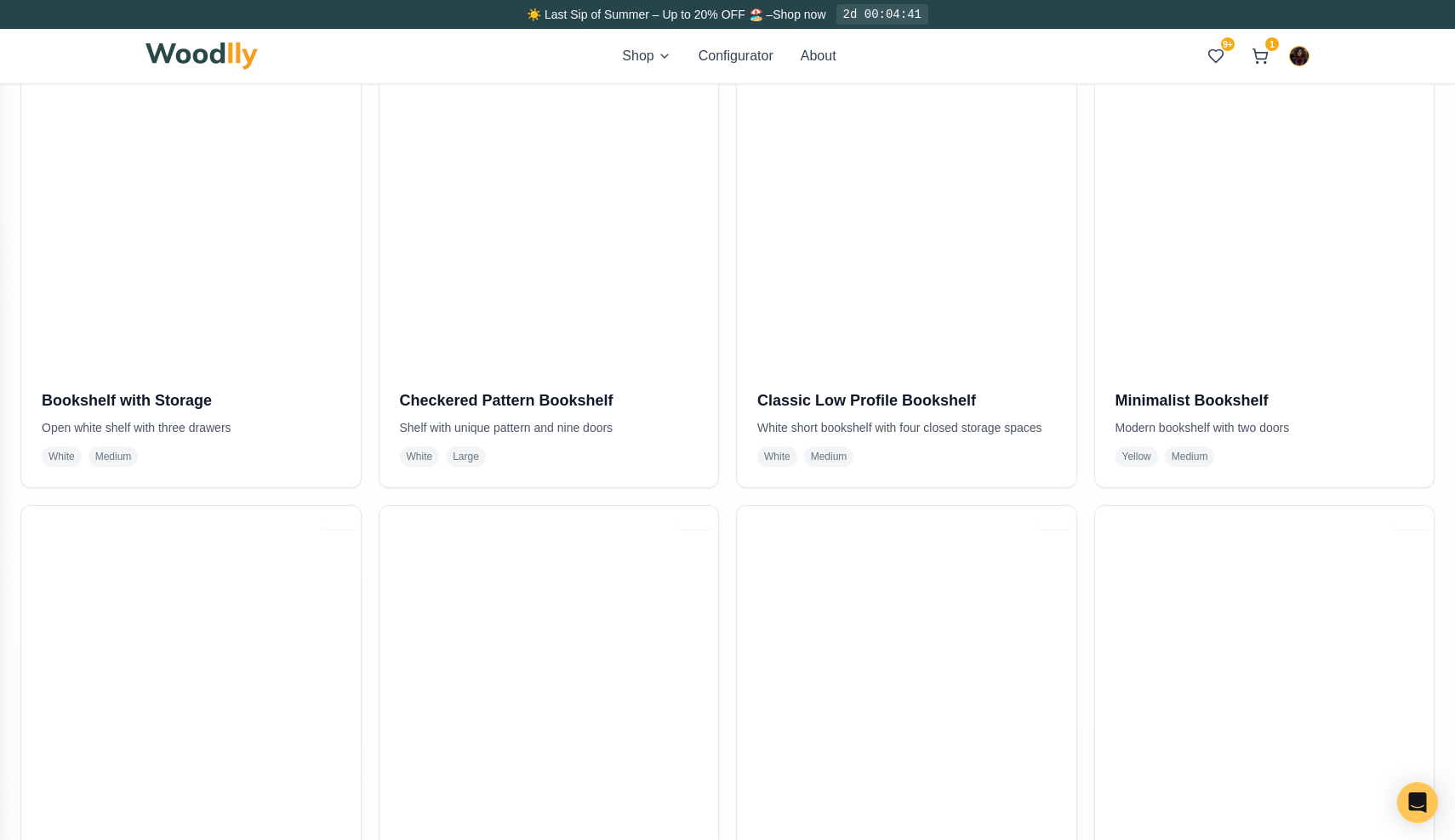
scroll to position [433, 0]
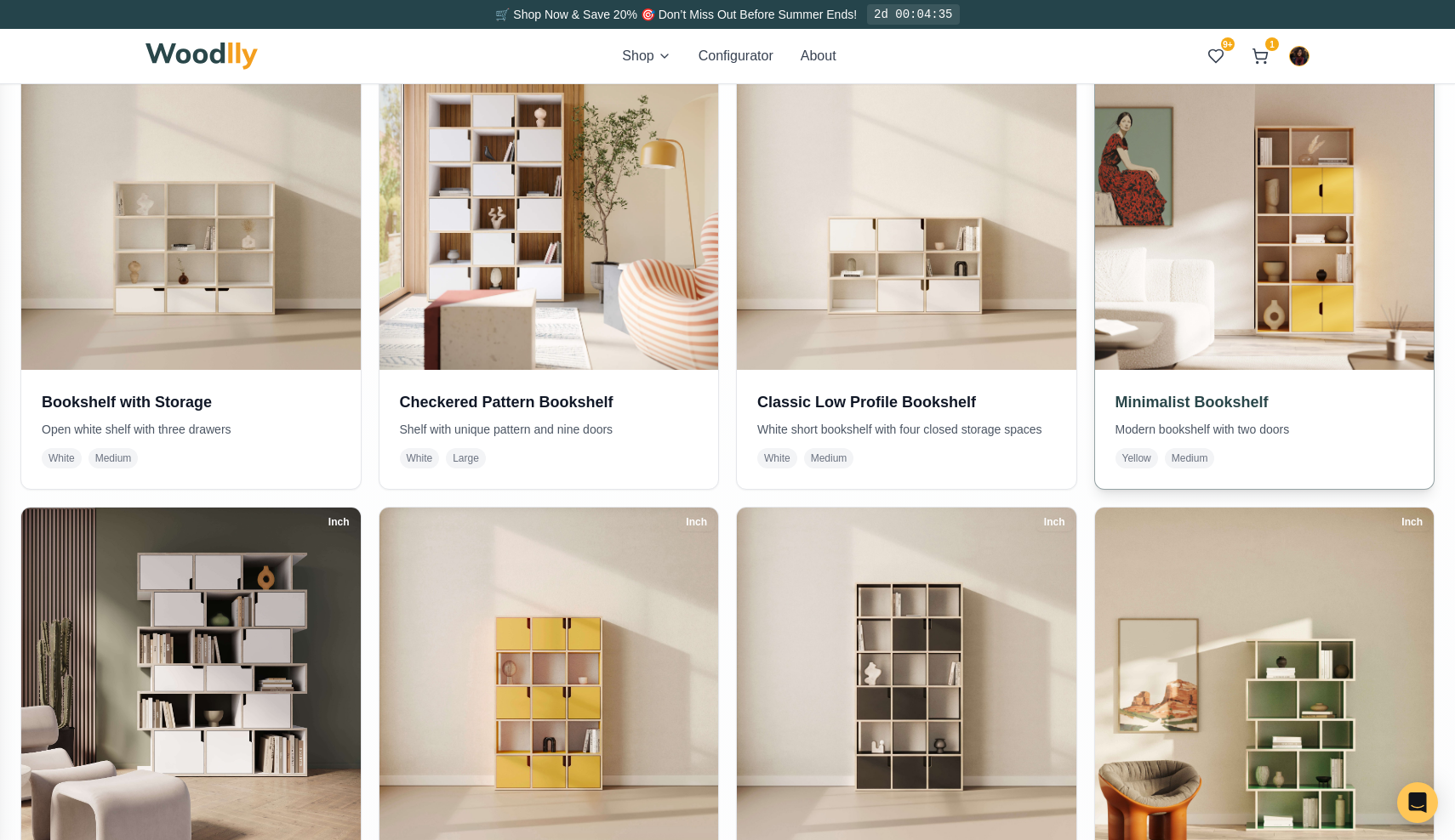
click at [1237, 238] on img at bounding box center [1264, 200] width 355 height 355
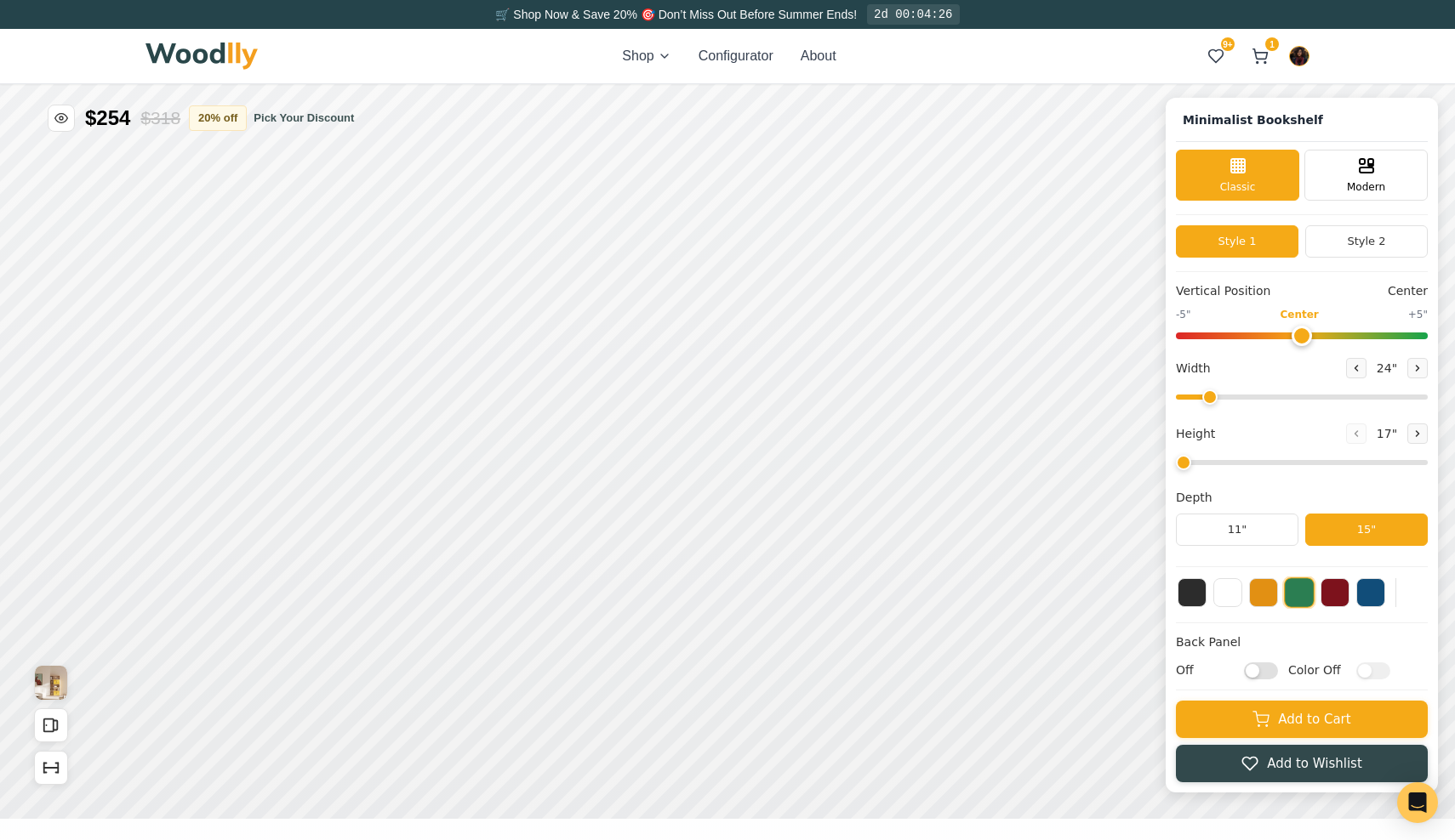
type input "-5"
type input "32"
type input "5"
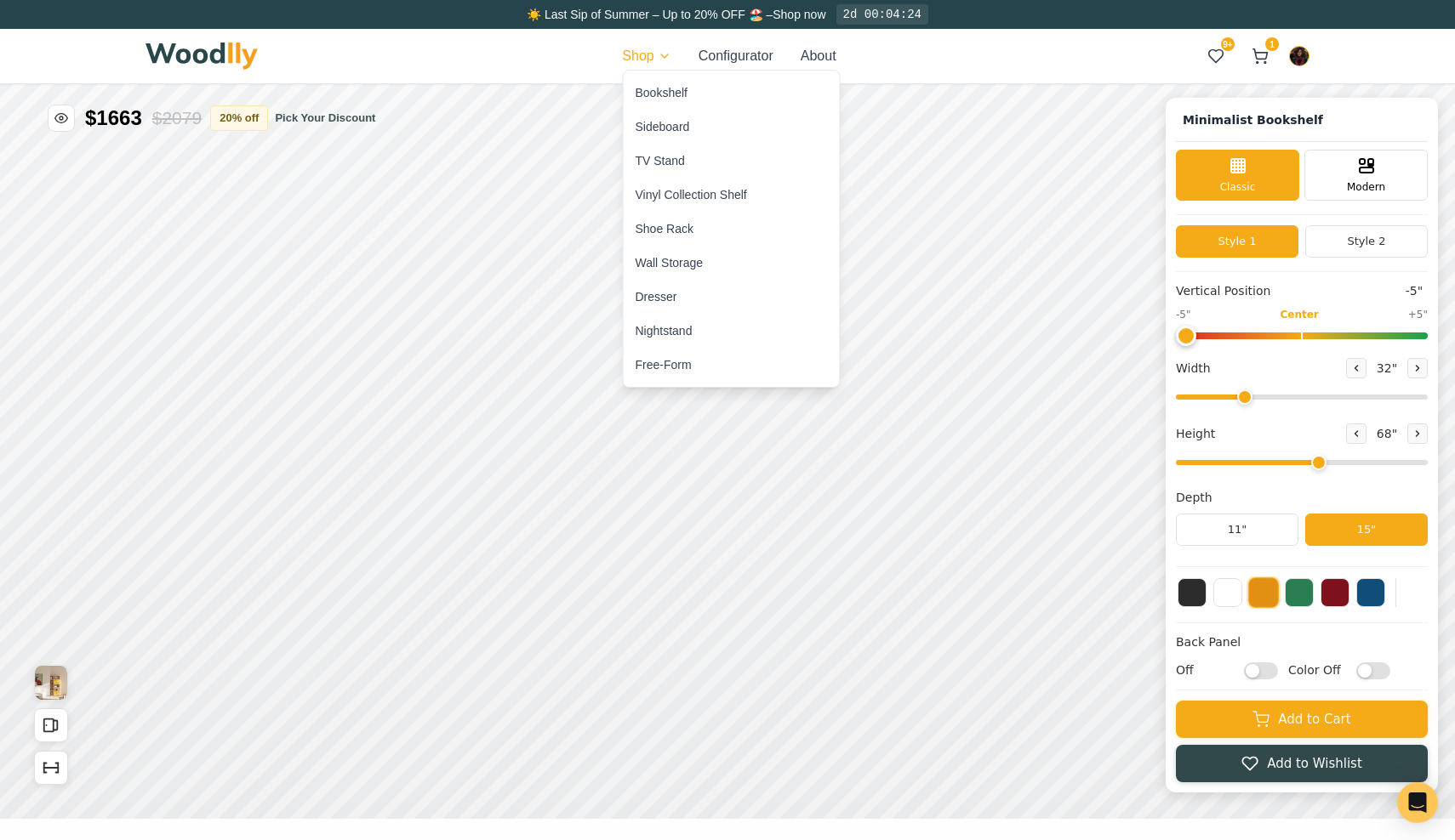
click at [664, 88] on div "Bookshelf" at bounding box center [662, 93] width 52 height 17
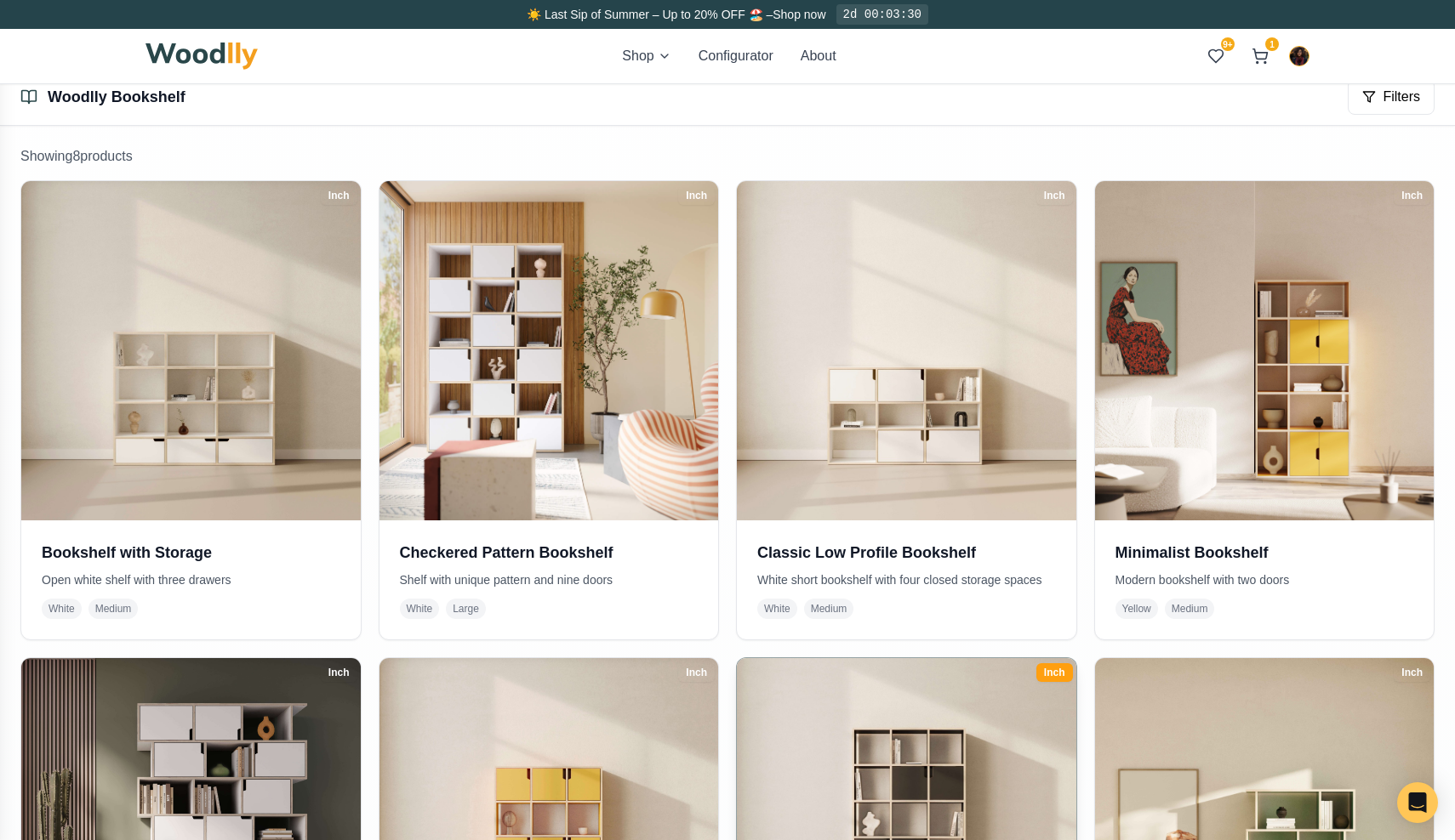
scroll to position [284, 0]
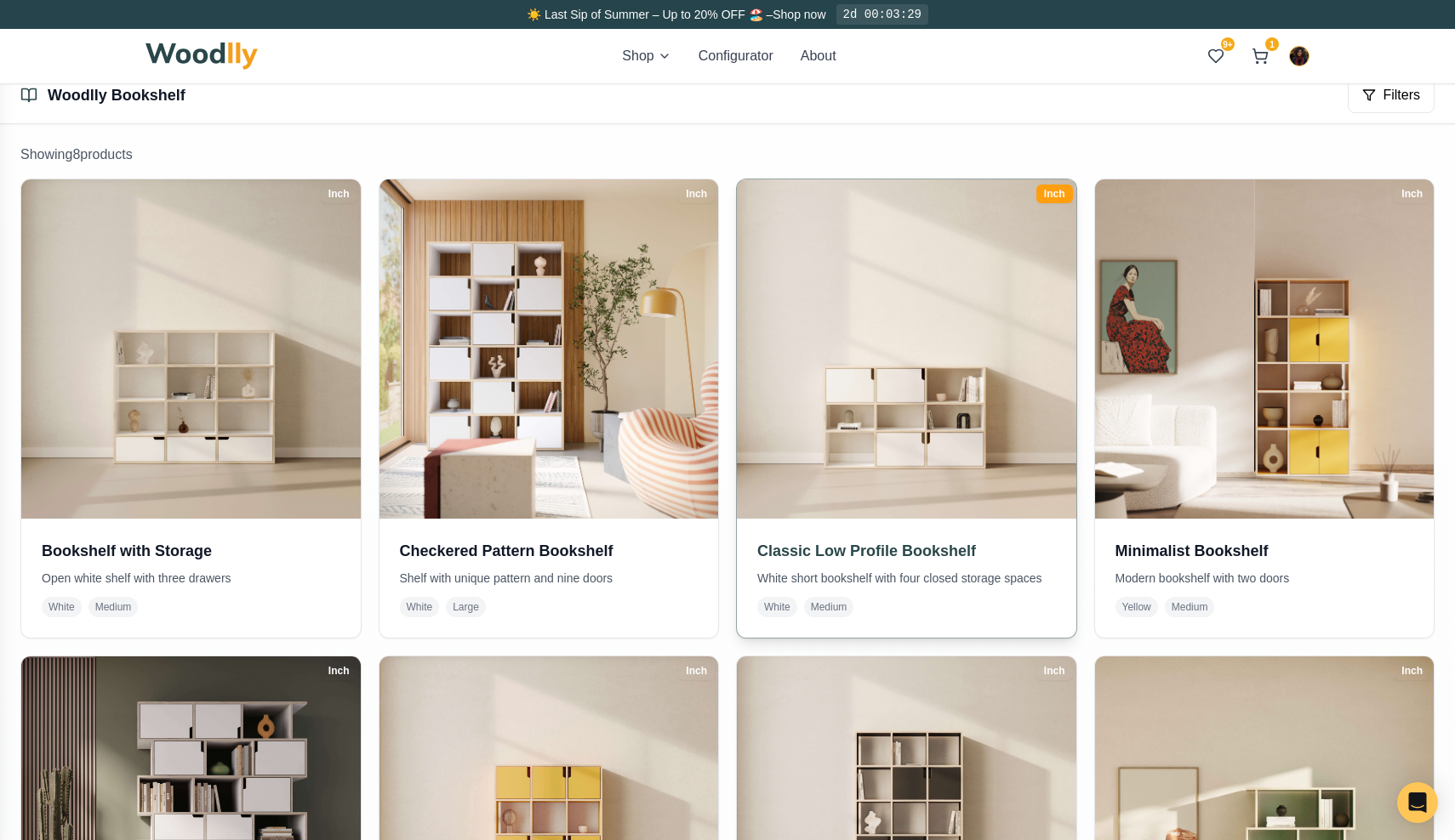
click at [845, 441] on img at bounding box center [906, 349] width 355 height 355
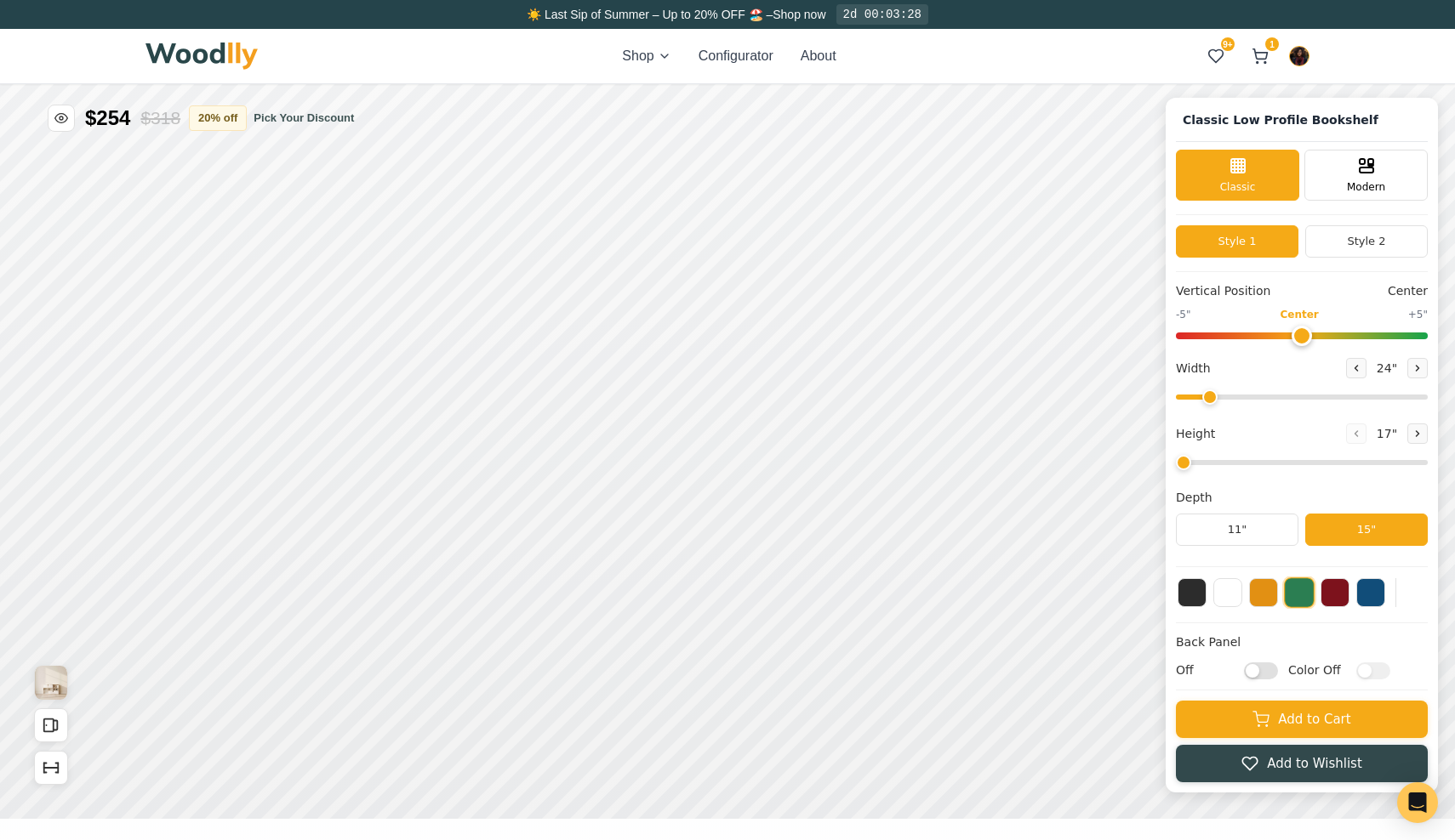
type input "54"
type input "3"
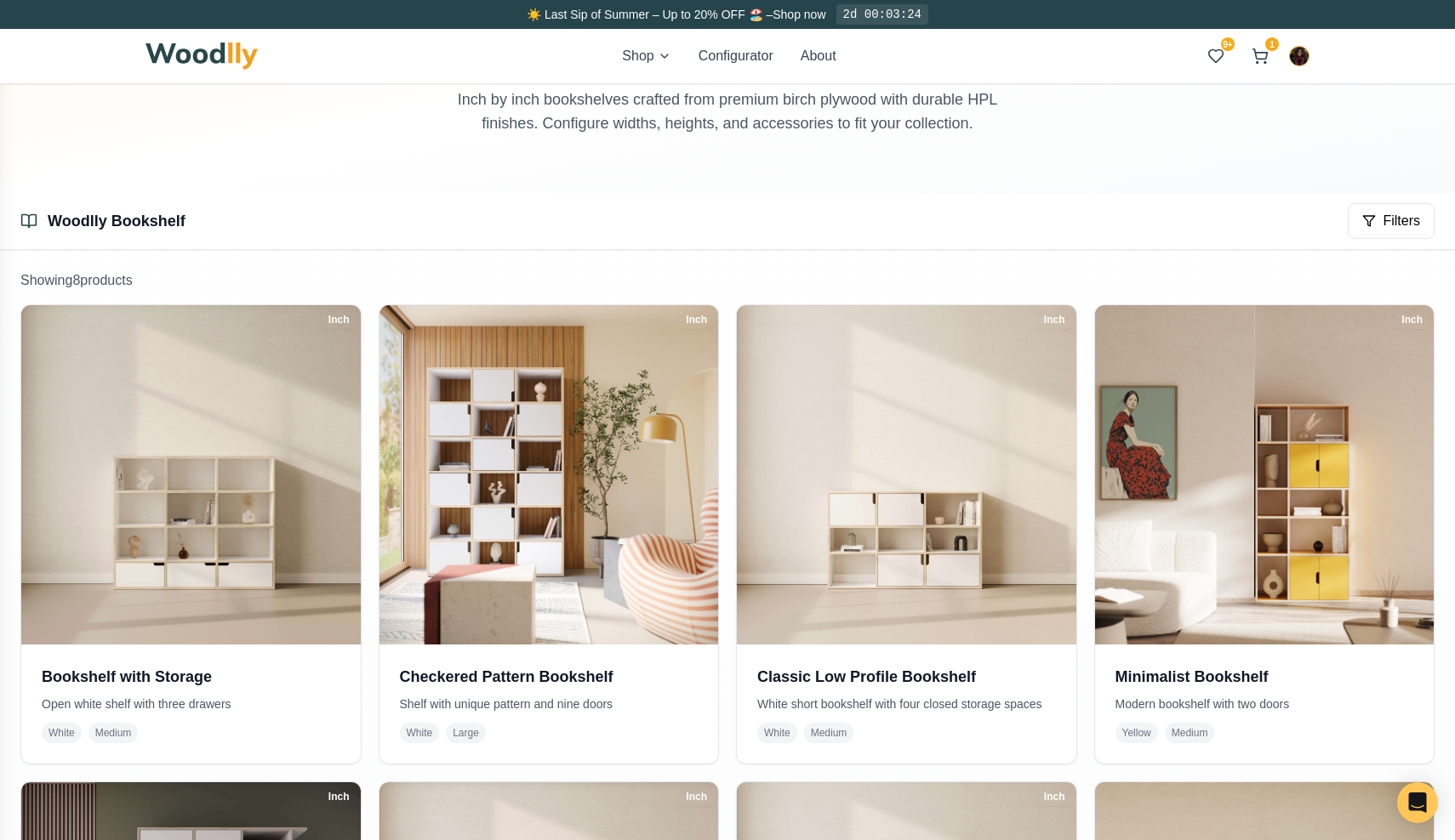
scroll to position [310, 0]
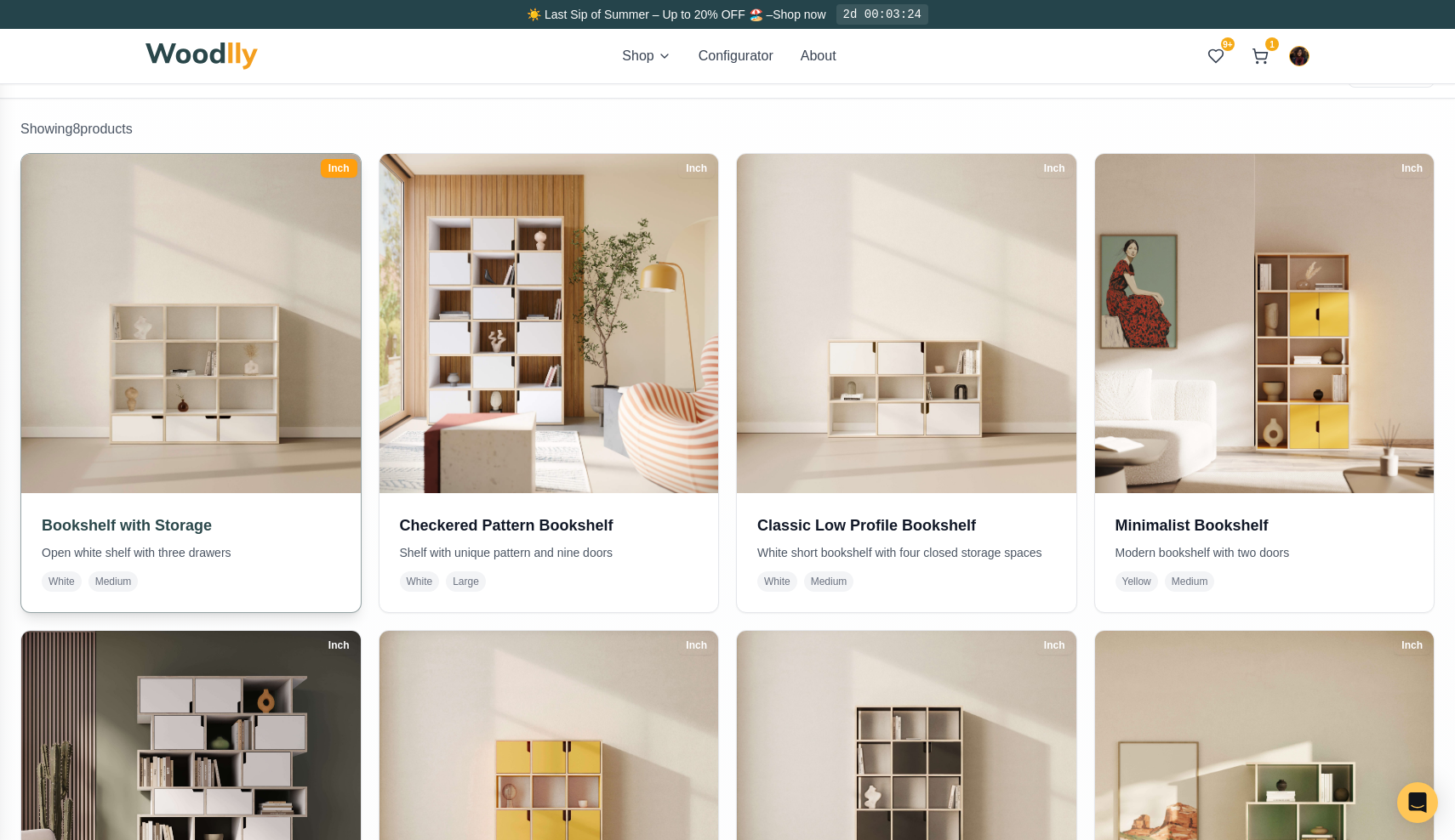
click at [106, 350] on img at bounding box center [191, 323] width 355 height 355
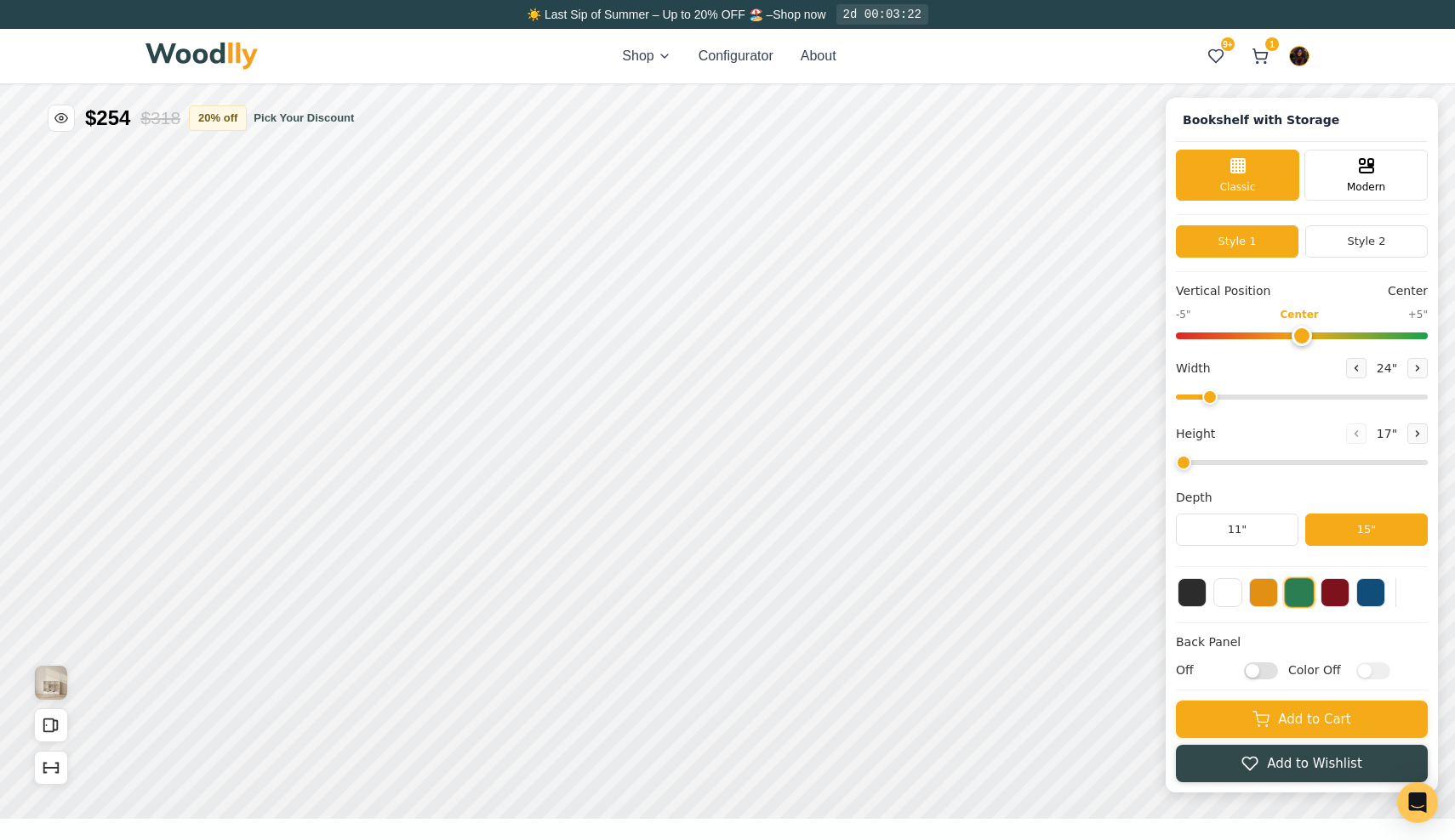
type input "57"
type input "4"
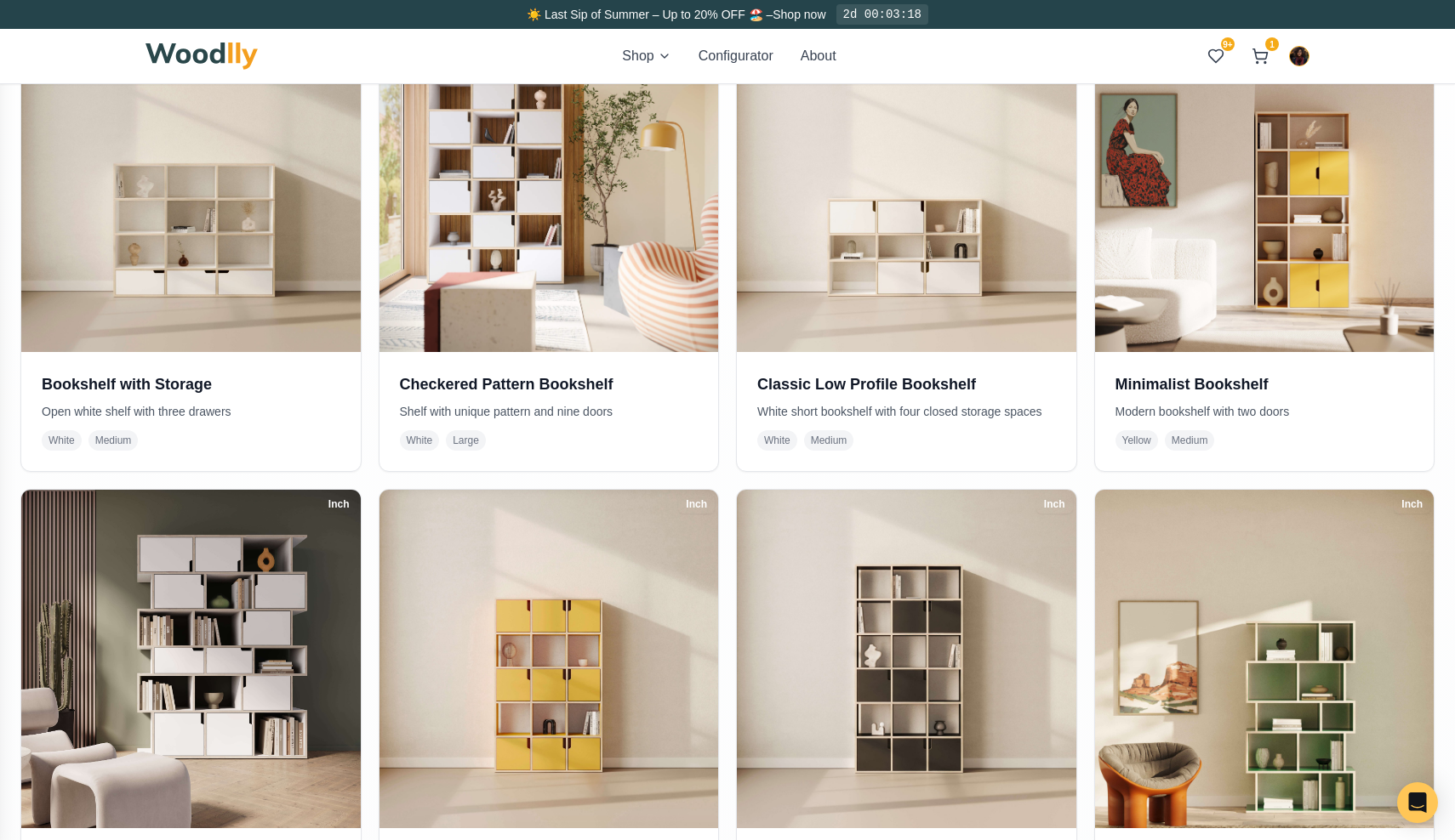
scroll to position [452, 0]
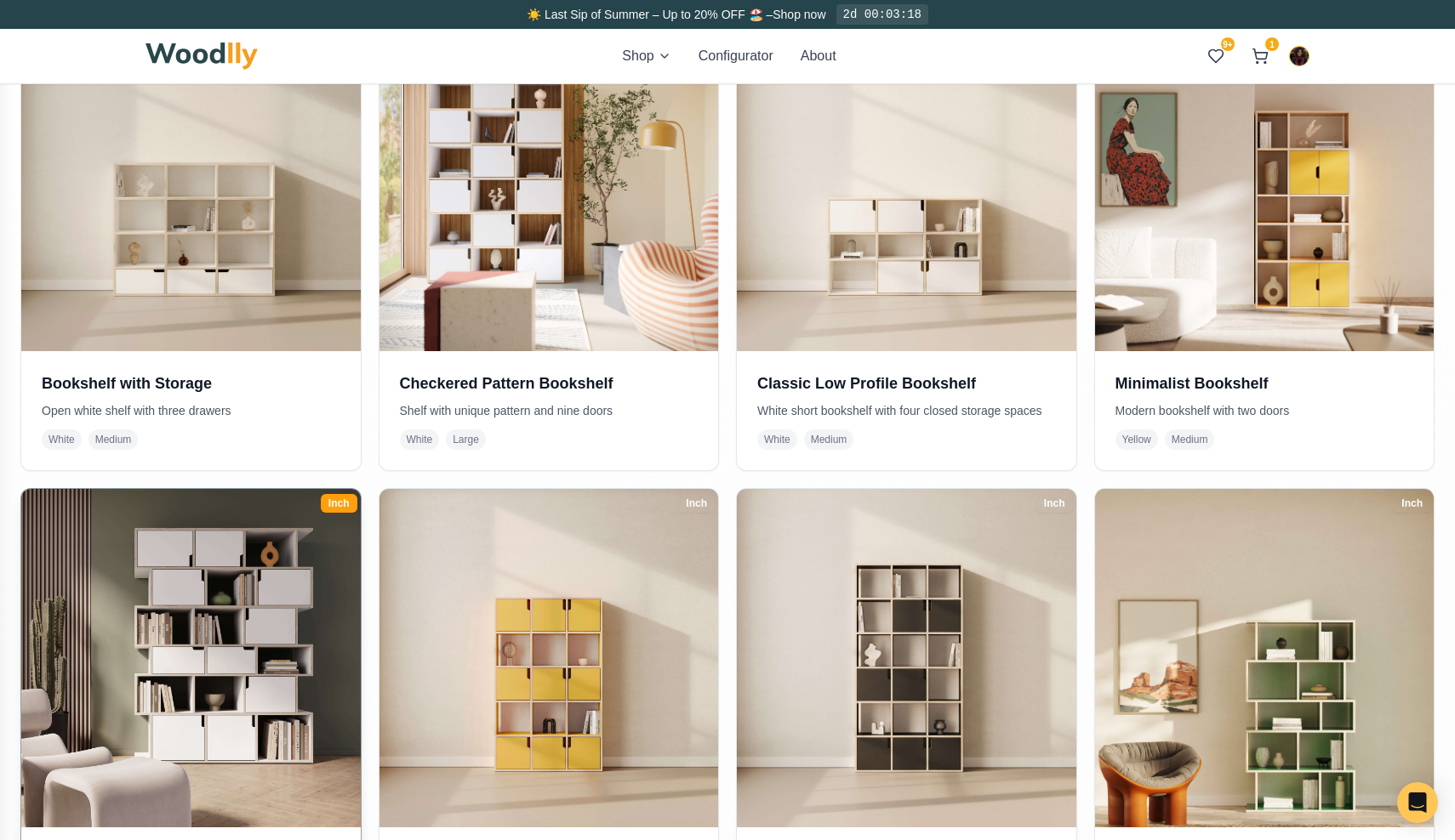
click at [221, 584] on img at bounding box center [191, 658] width 355 height 355
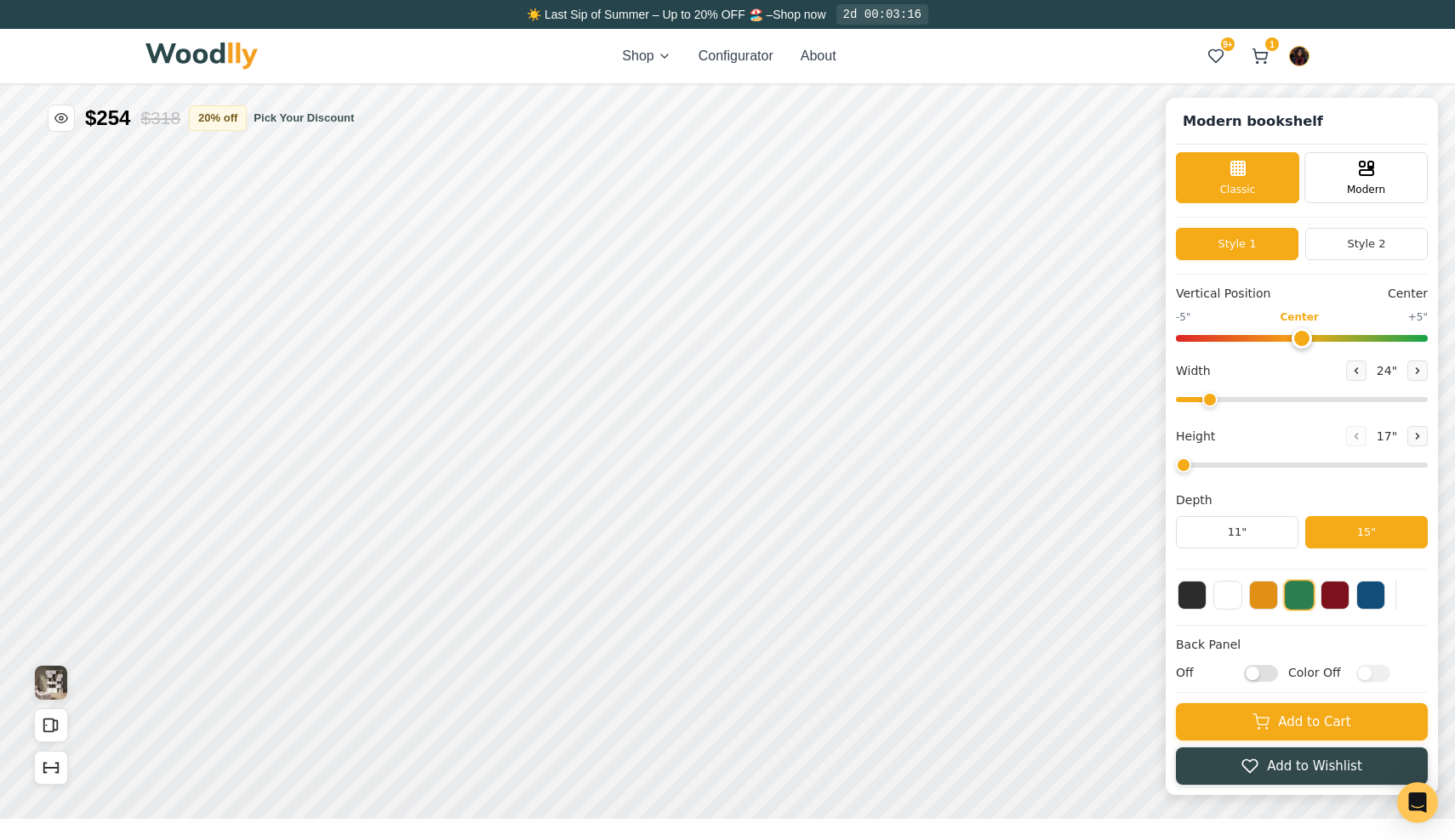
type input "54"
type input "6"
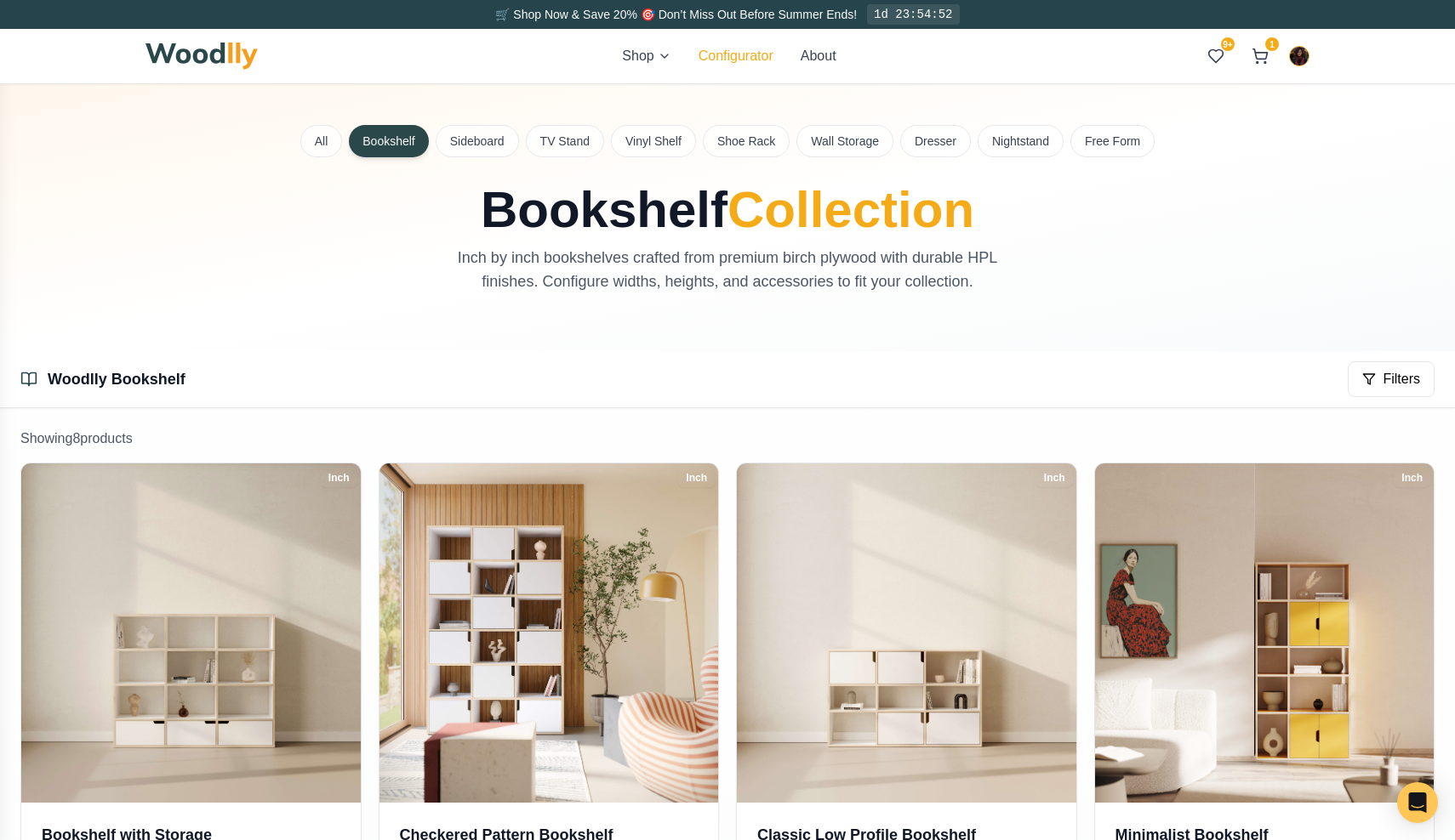
click at [722, 53] on button "Configurator" at bounding box center [735, 56] width 75 height 20
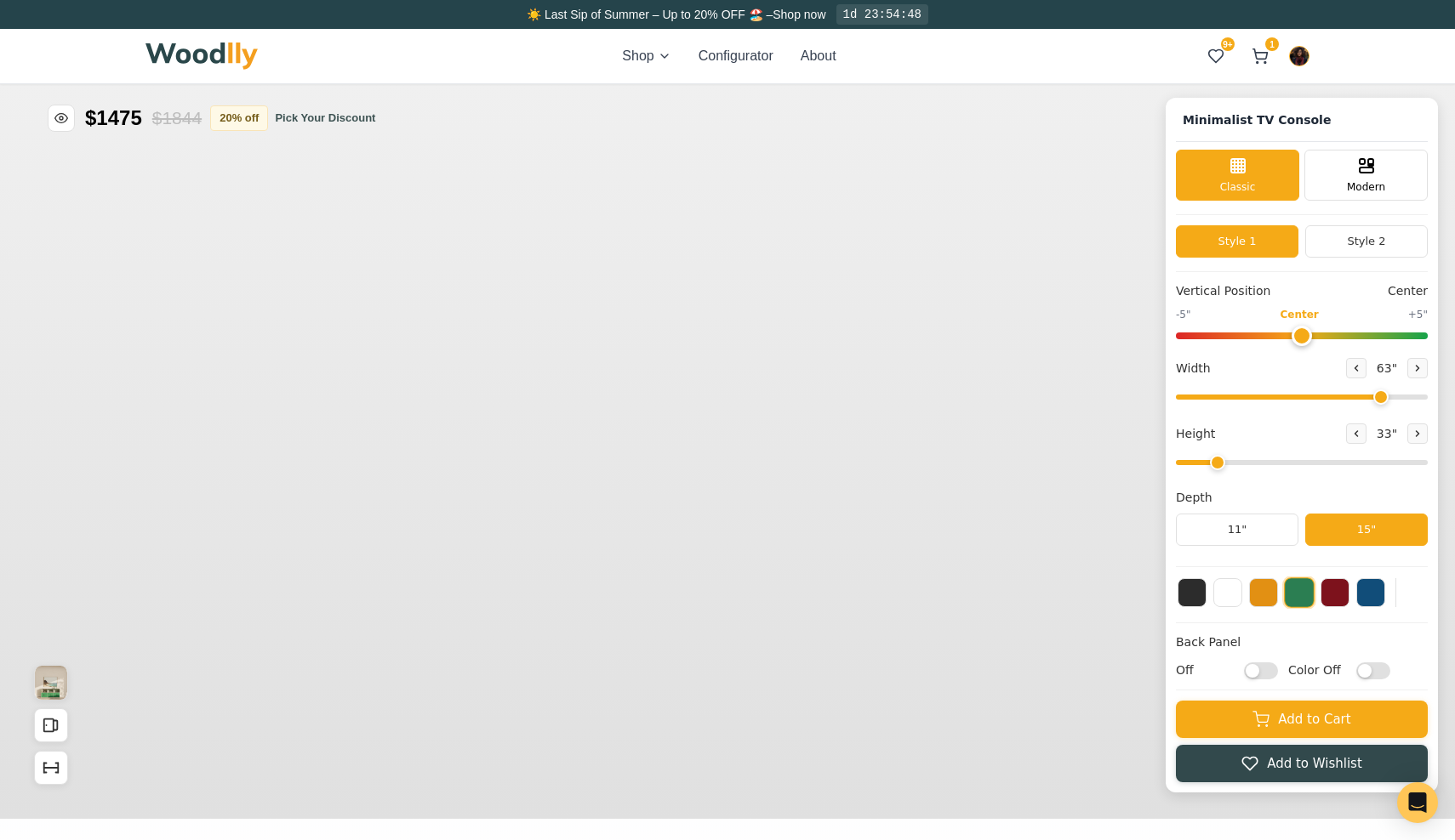
type input "63"
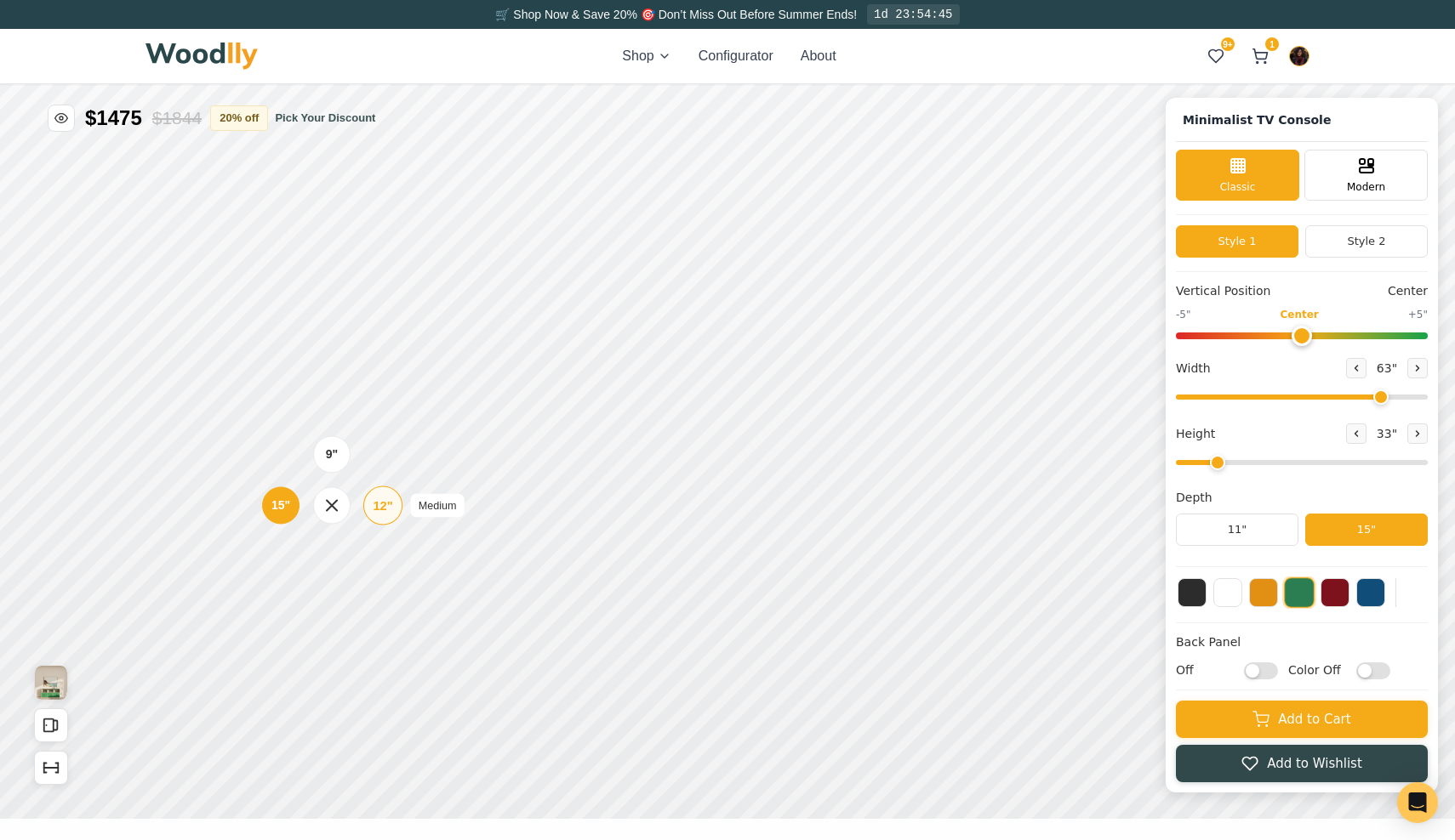
click at [384, 503] on div "12"" at bounding box center [382, 505] width 19 height 18
click at [316, 343] on div "9"" at bounding box center [322, 343] width 13 height 18
click at [1413, 434] on icon at bounding box center [1417, 433] width 10 height 10
type input "4"
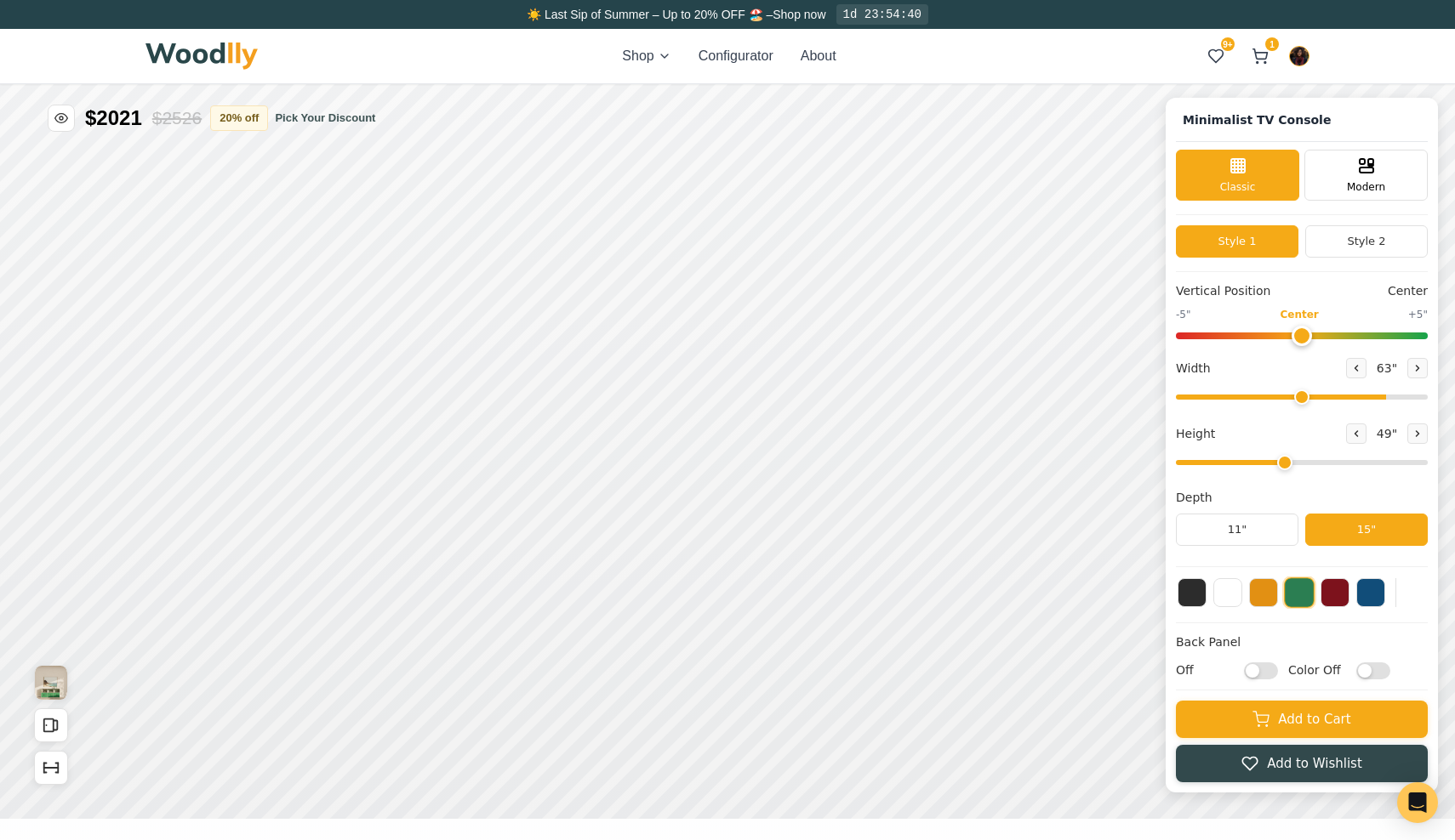
click at [1302, 396] on input "range" at bounding box center [1302, 397] width 252 height 6
click at [1270, 395] on input "range" at bounding box center [1302, 397] width 252 height 6
click at [1251, 395] on input "range" at bounding box center [1302, 397] width 252 height 6
click at [515, 399] on div "12"" at bounding box center [514, 398] width 19 height 18
click at [514, 324] on div "12"" at bounding box center [510, 319] width 19 height 18
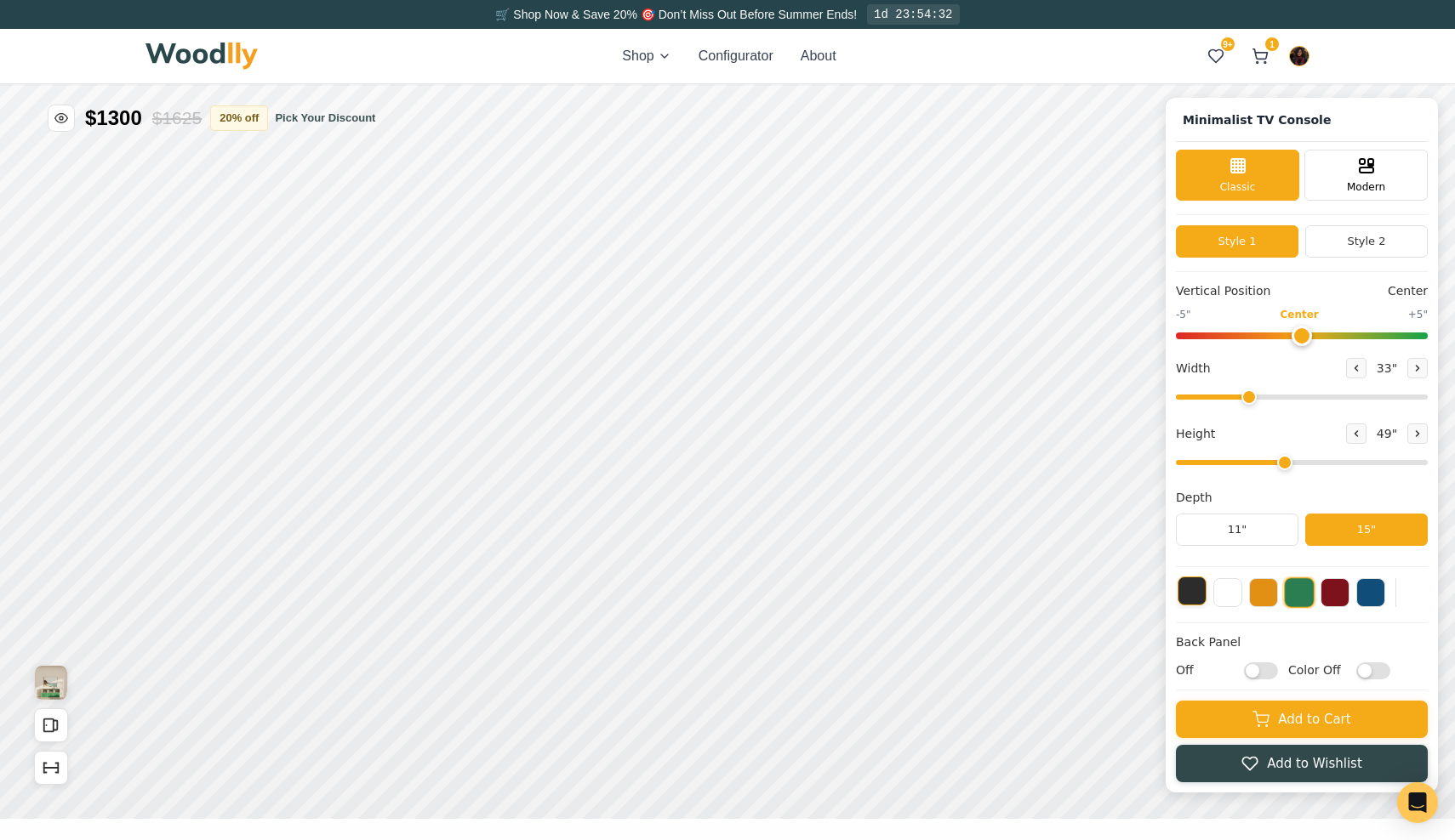
click at [1188, 586] on button at bounding box center [1192, 591] width 29 height 29
click at [1356, 367] on icon at bounding box center [1357, 369] width 3 height 6
type input "30"
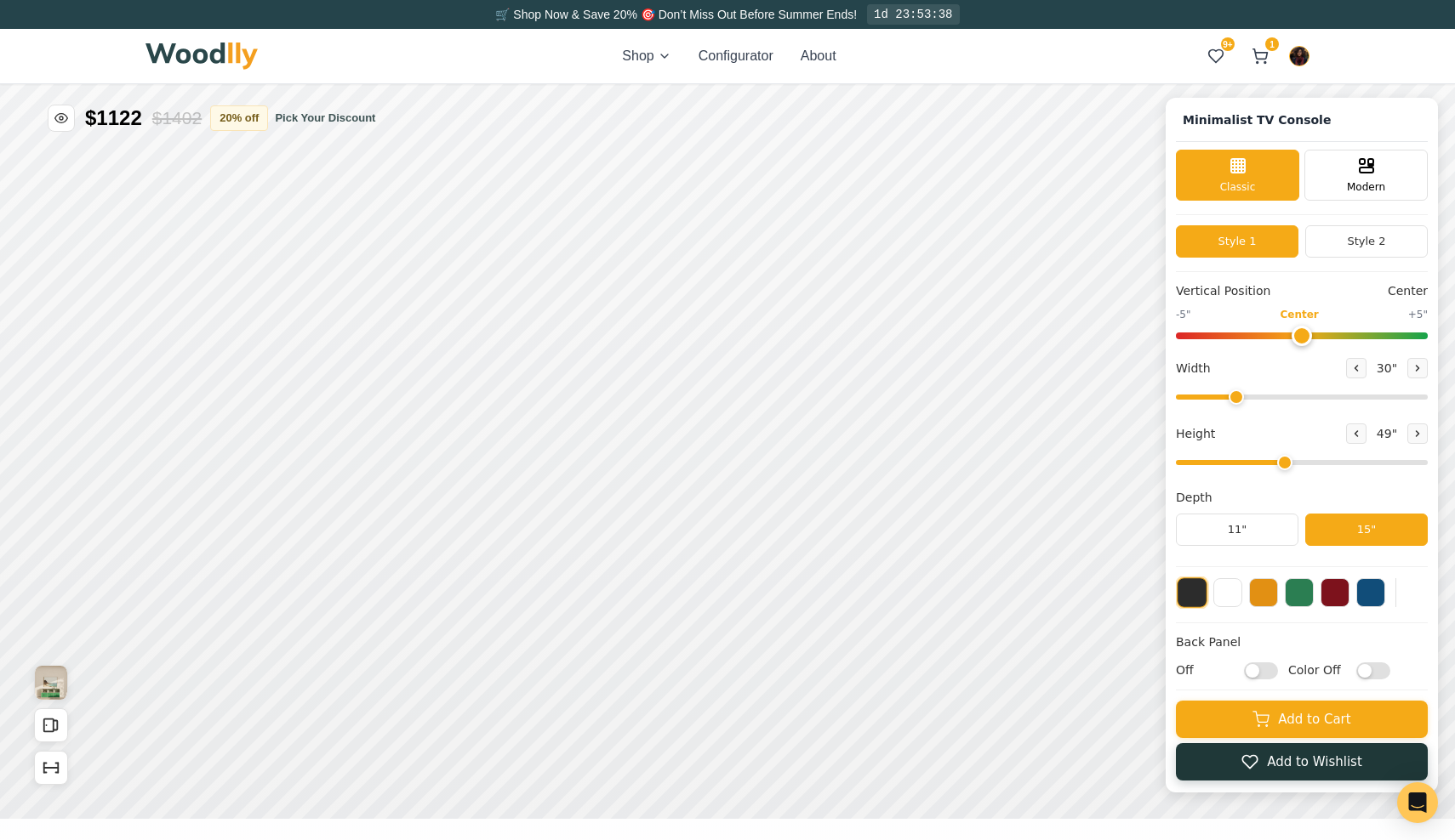
click at [1251, 760] on icon at bounding box center [1250, 762] width 17 height 17
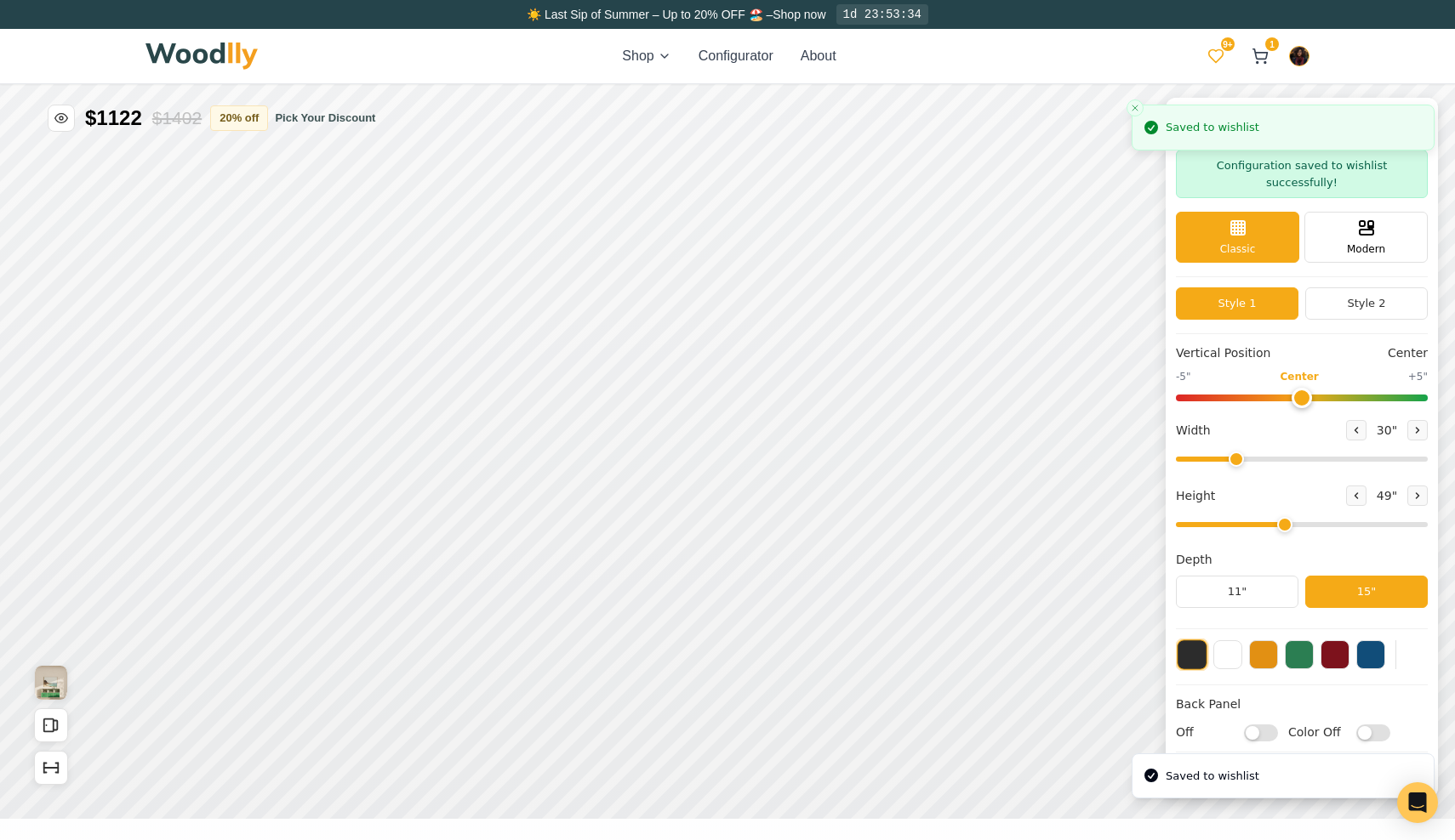
click at [1219, 52] on icon at bounding box center [1216, 56] width 17 height 17
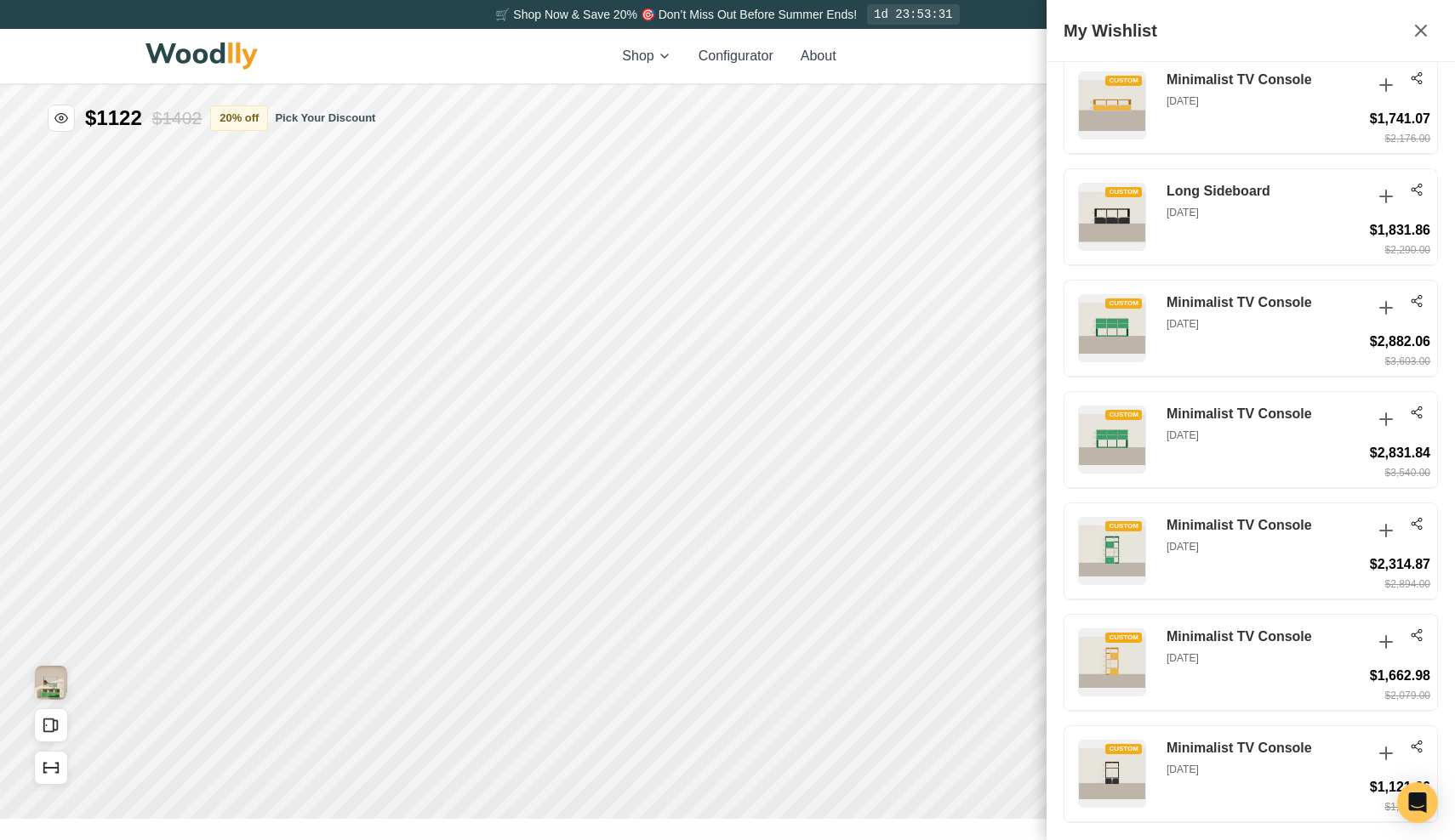
scroll to position [3142, 0]
click at [1416, 745] on icon at bounding box center [1417, 746] width 4 height 6
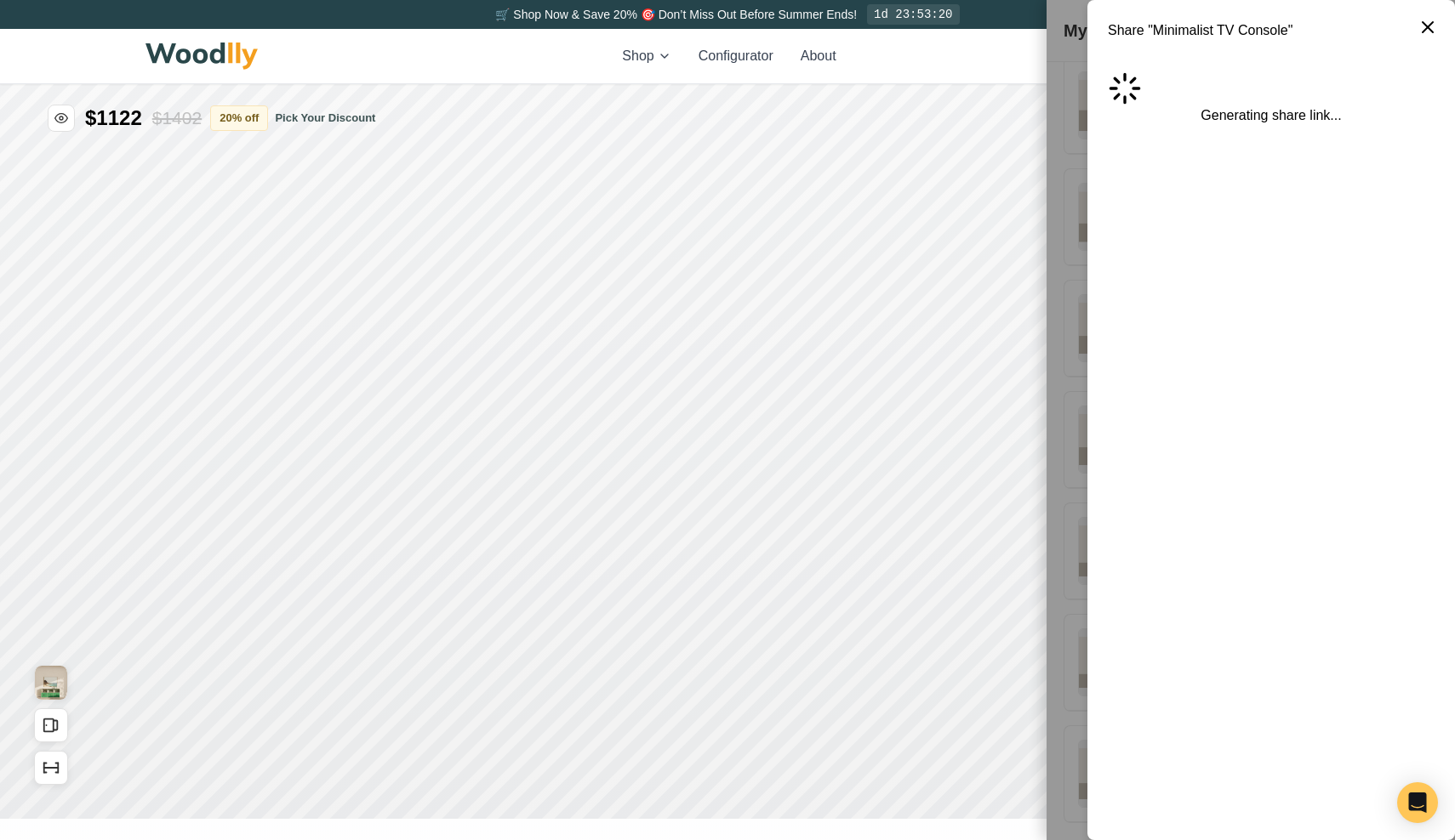
click at [1427, 29] on icon at bounding box center [1427, 27] width 10 height 10
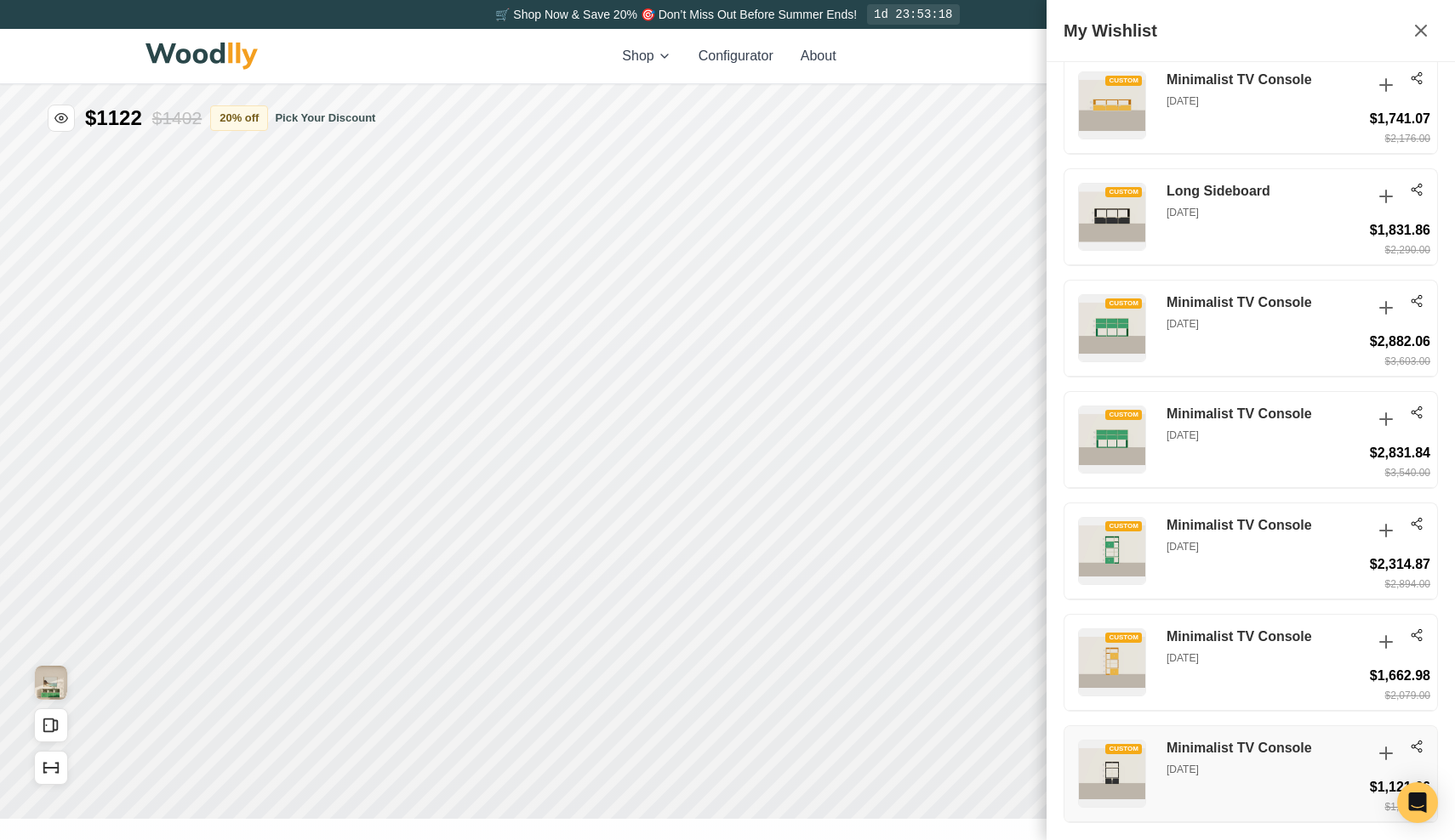
click at [1419, 744] on circle at bounding box center [1420, 742] width 4 height 4
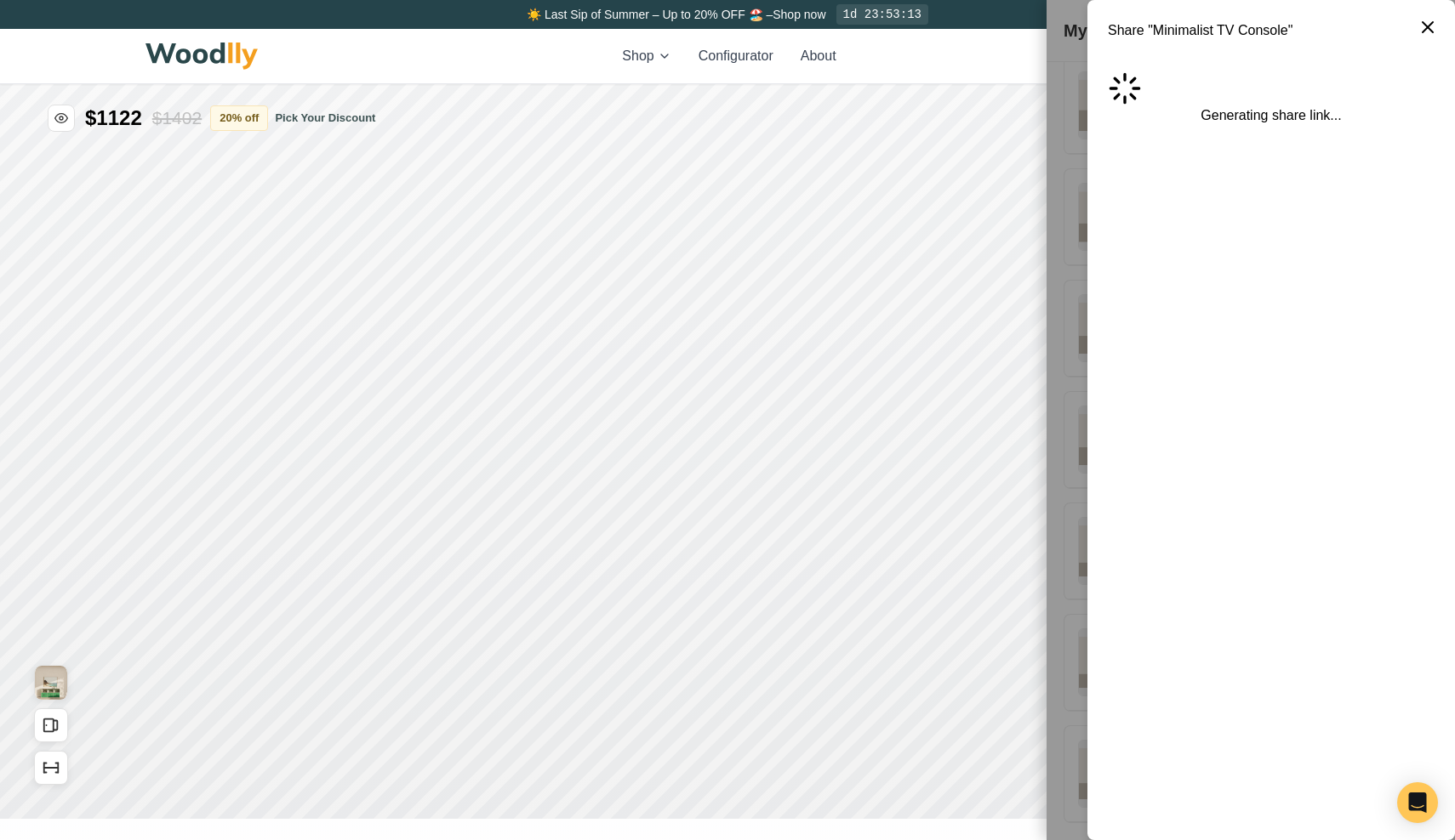
scroll to position [3031, 0]
click at [1433, 31] on icon at bounding box center [1427, 27] width 10 height 10
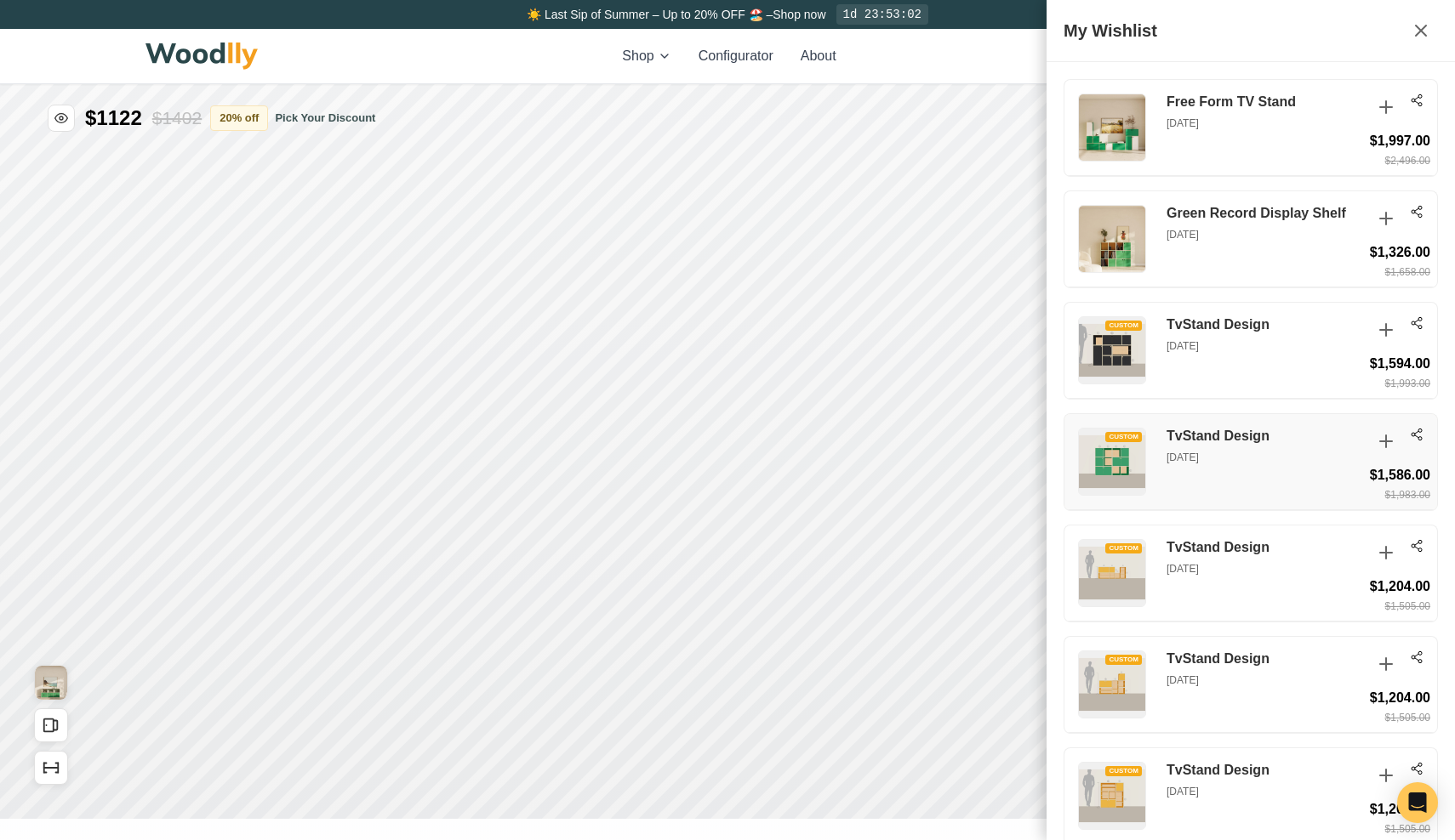
scroll to position [0, 0]
click at [1424, 103] on div "Free Form TV Stand Aug 1, 2025 $1,997.00 $2,496.00" at bounding box center [1251, 128] width 373 height 96
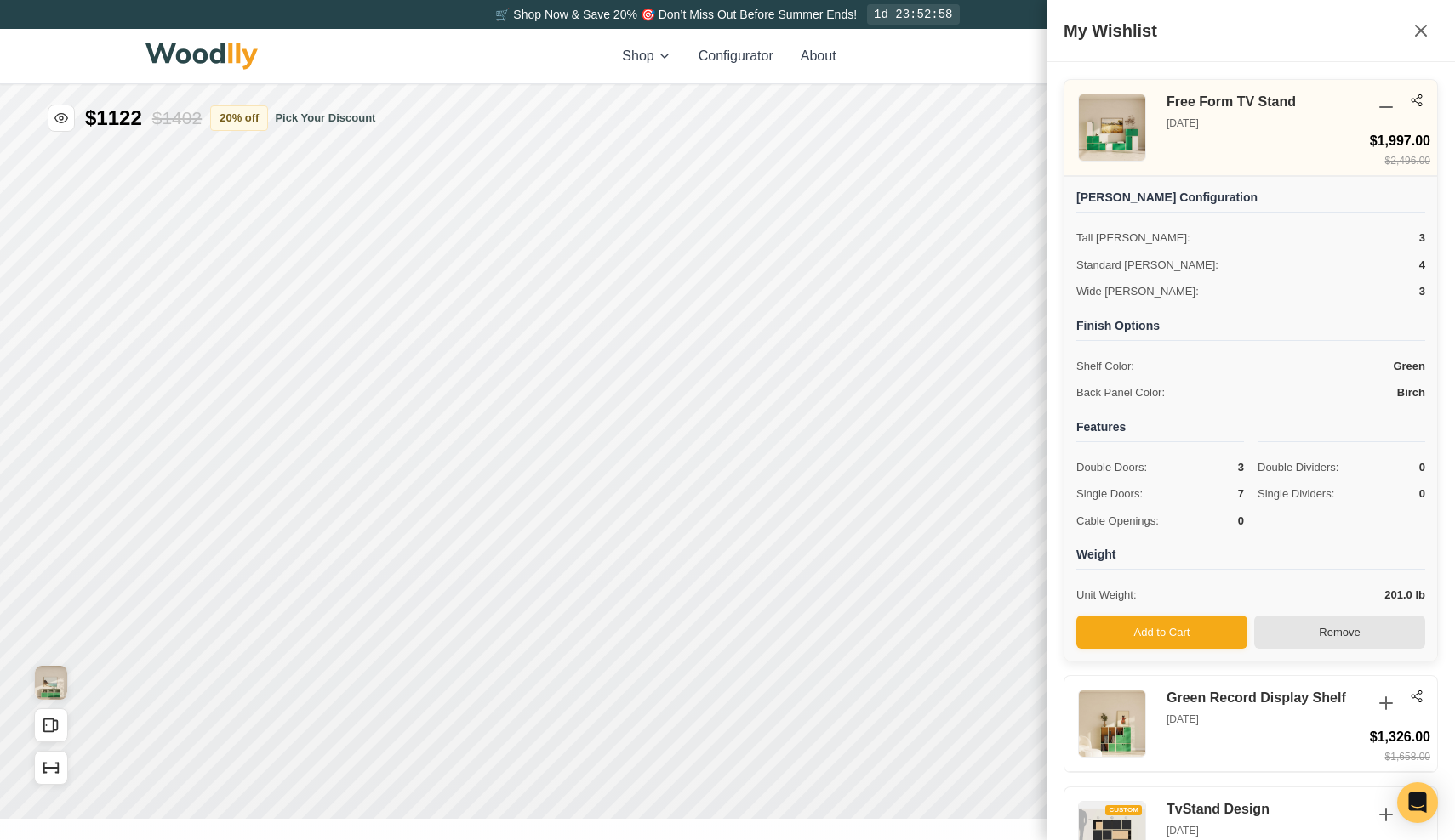
click at [1311, 632] on button "Remove" at bounding box center [1340, 632] width 171 height 34
click at [1411, 104] on icon at bounding box center [1416, 100] width 14 height 14
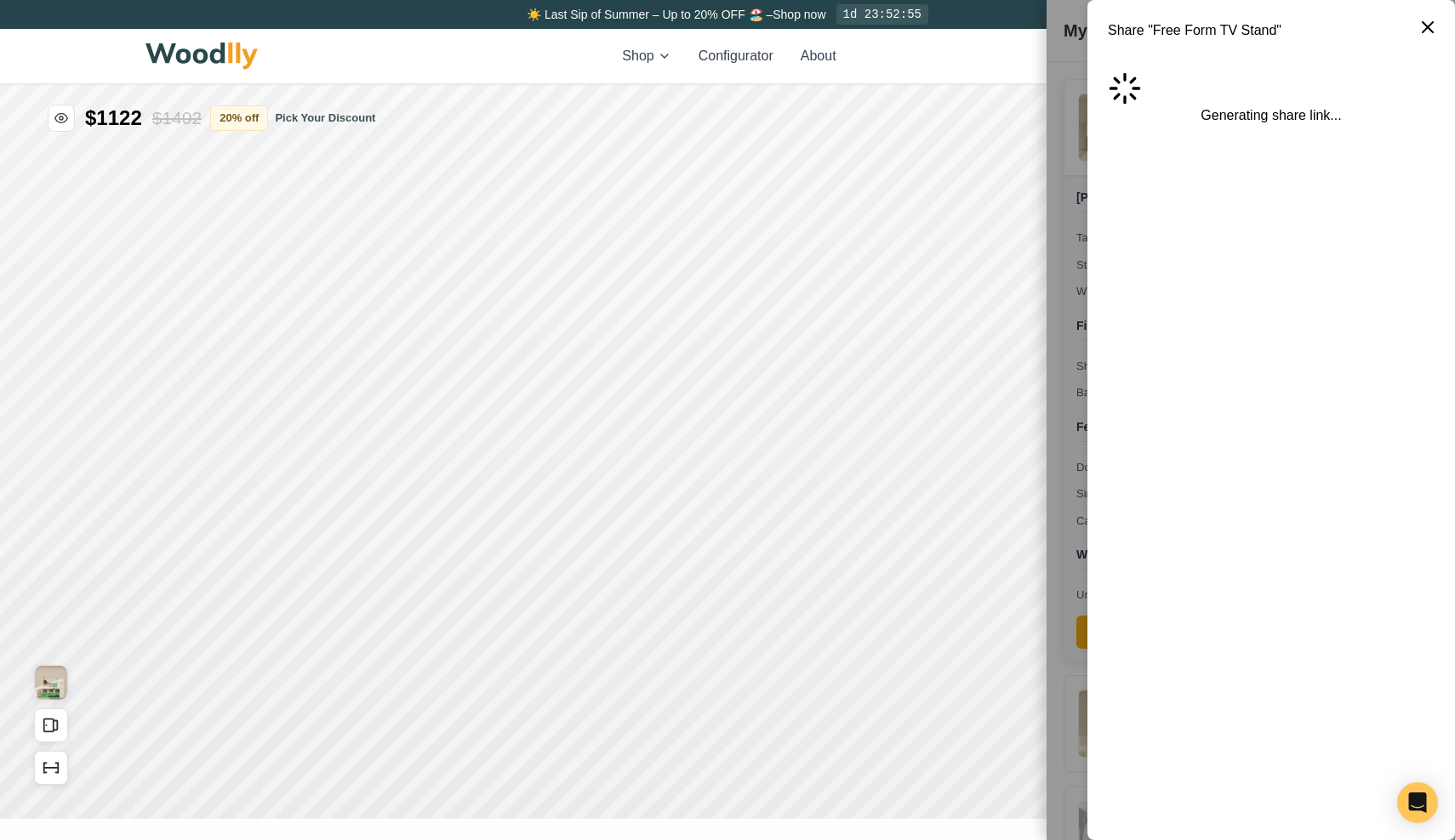
click at [1436, 27] on icon at bounding box center [1427, 27] width 20 height 20
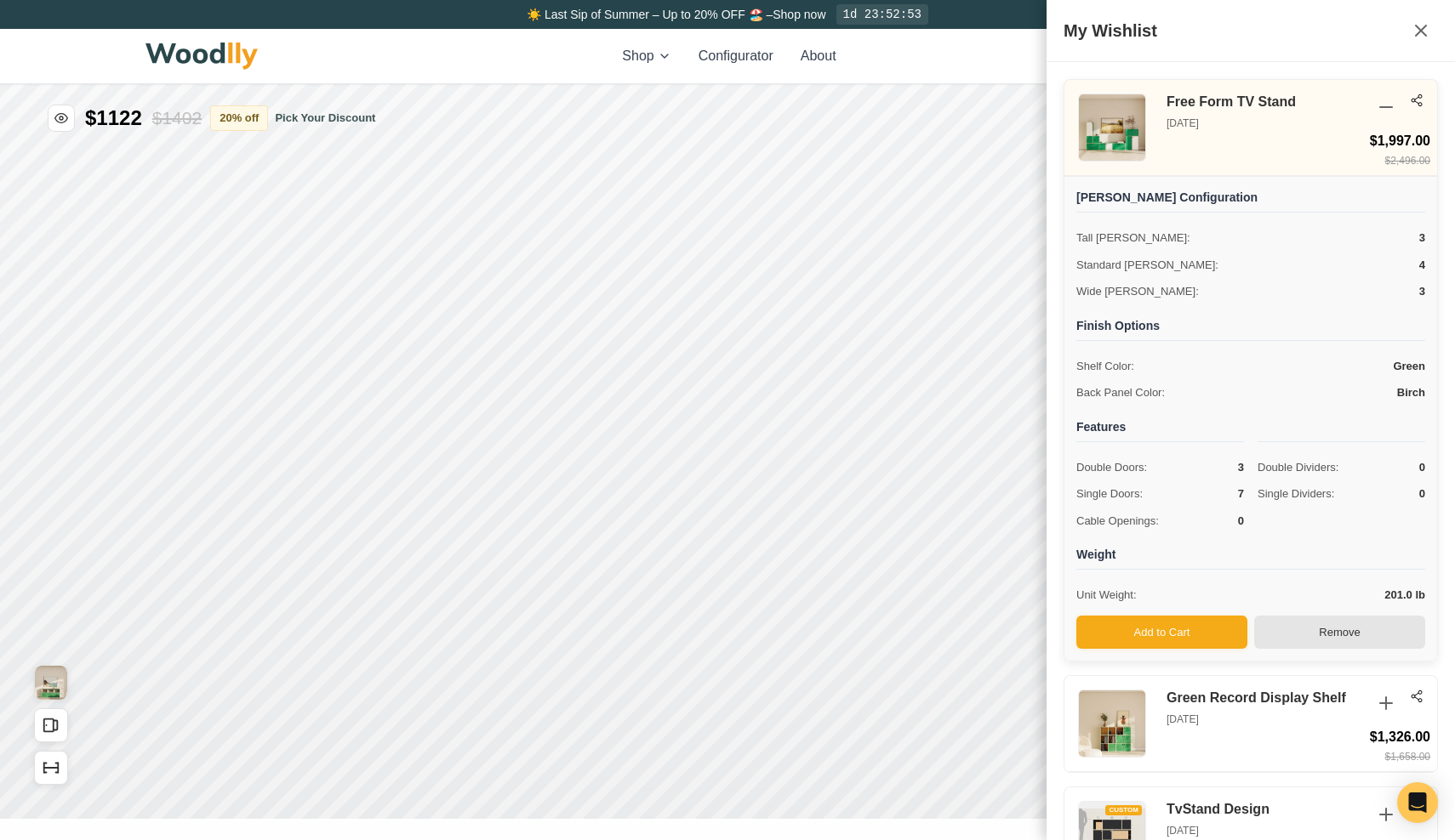
click at [1337, 628] on button "Remove" at bounding box center [1340, 632] width 171 height 34
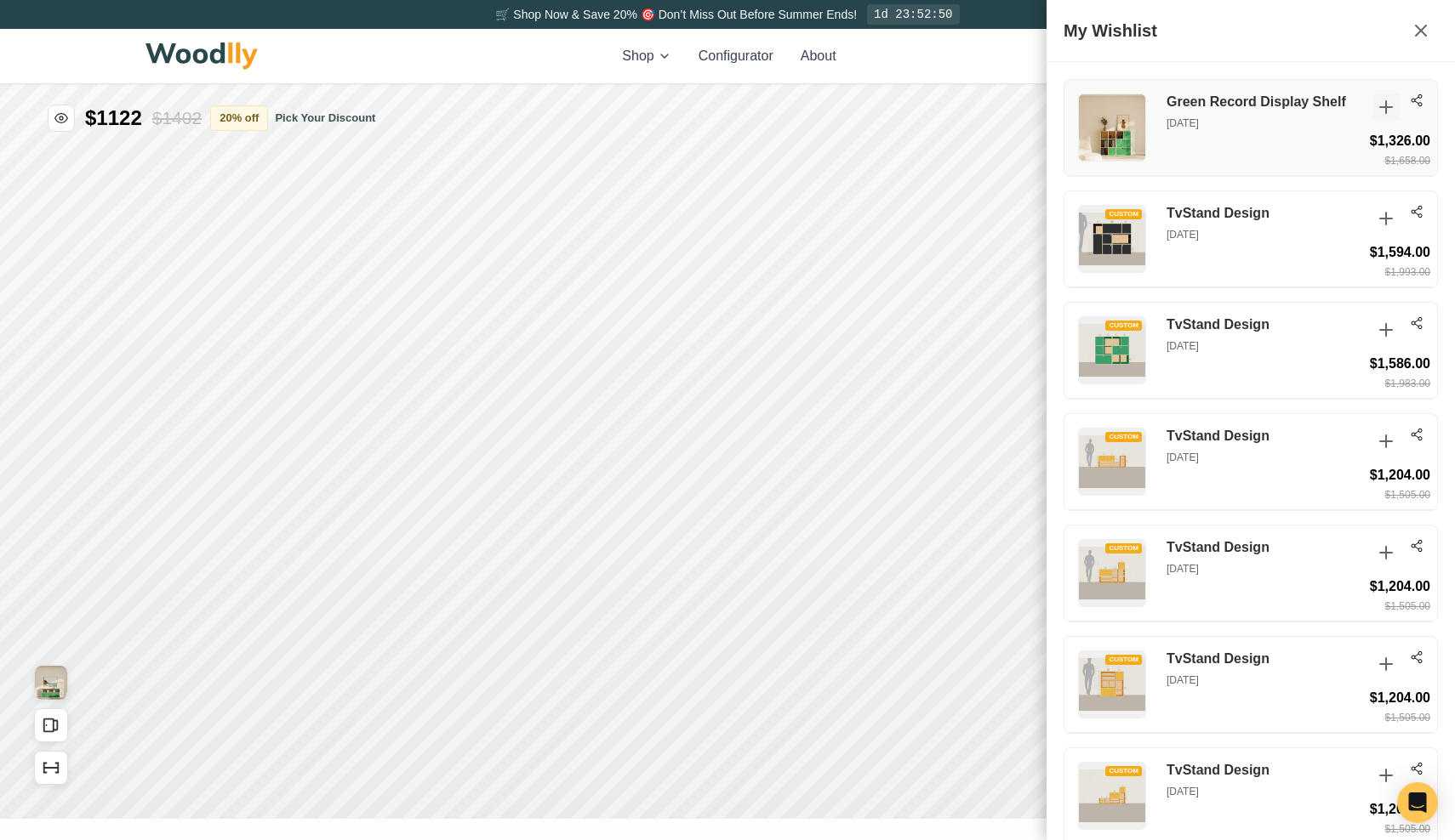
click at [1382, 109] on icon at bounding box center [1386, 107] width 20 height 20
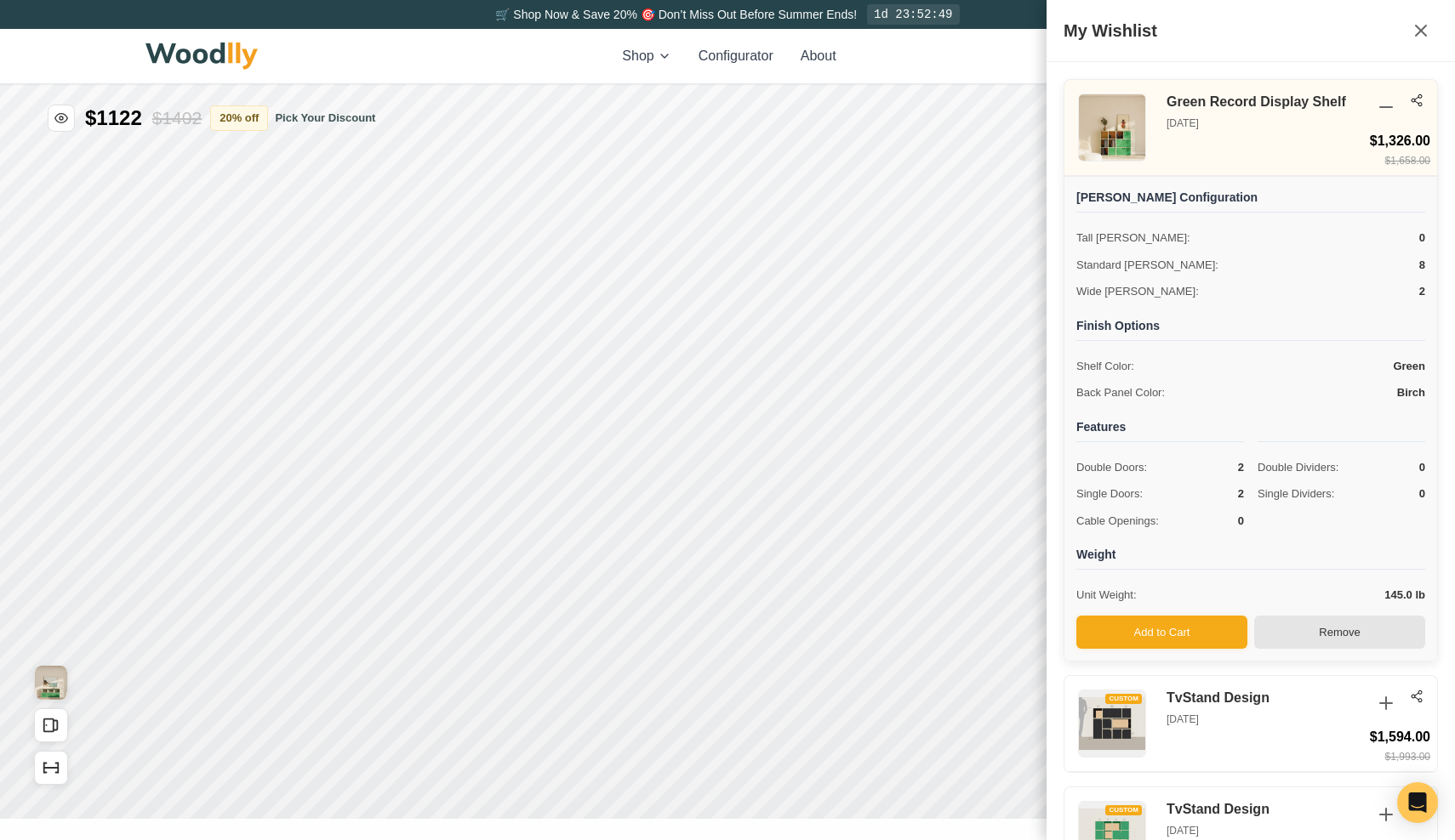
click at [1314, 630] on button "Remove" at bounding box center [1340, 632] width 171 height 34
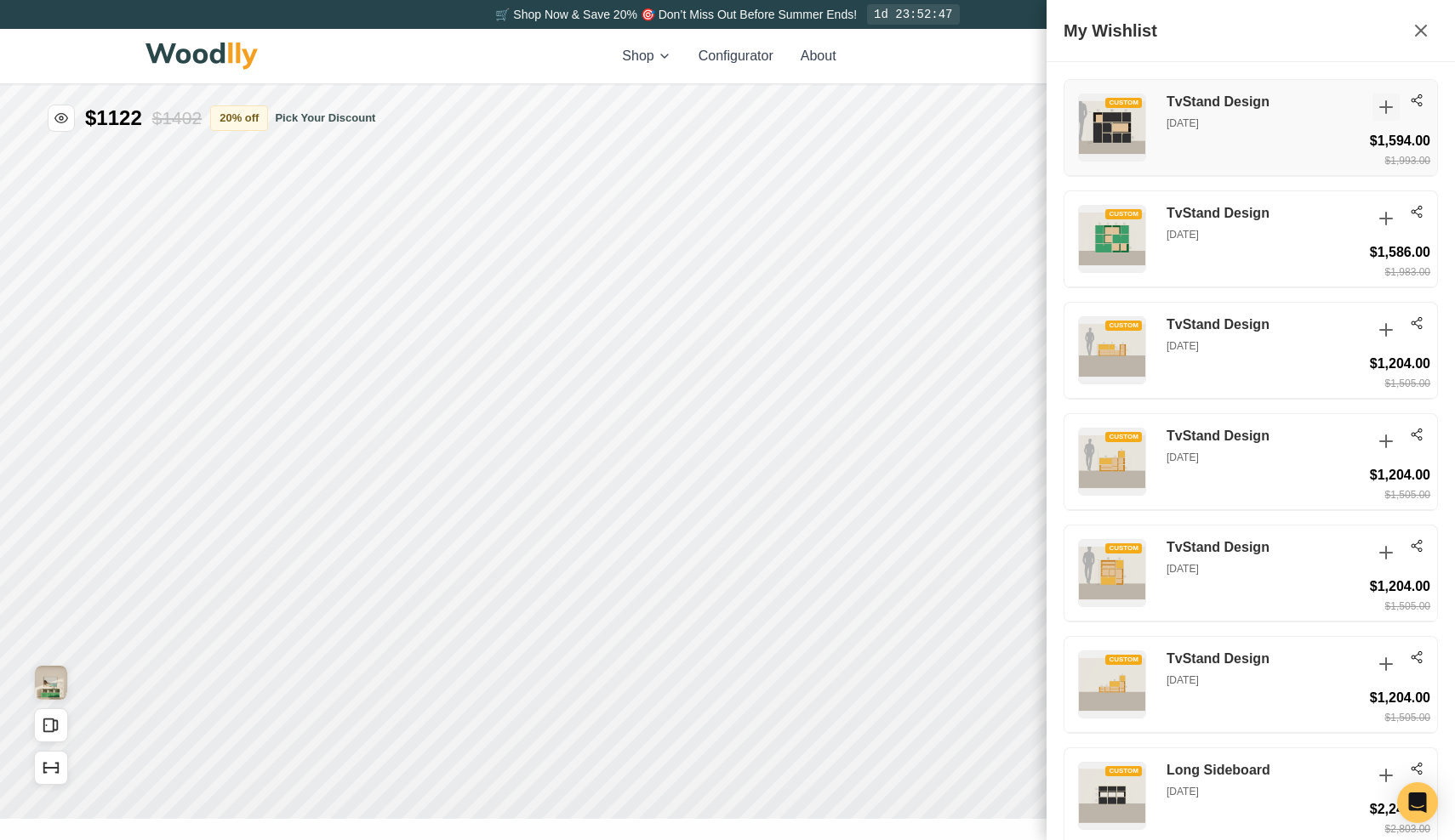
click at [1385, 109] on icon at bounding box center [1386, 107] width 12 height 12
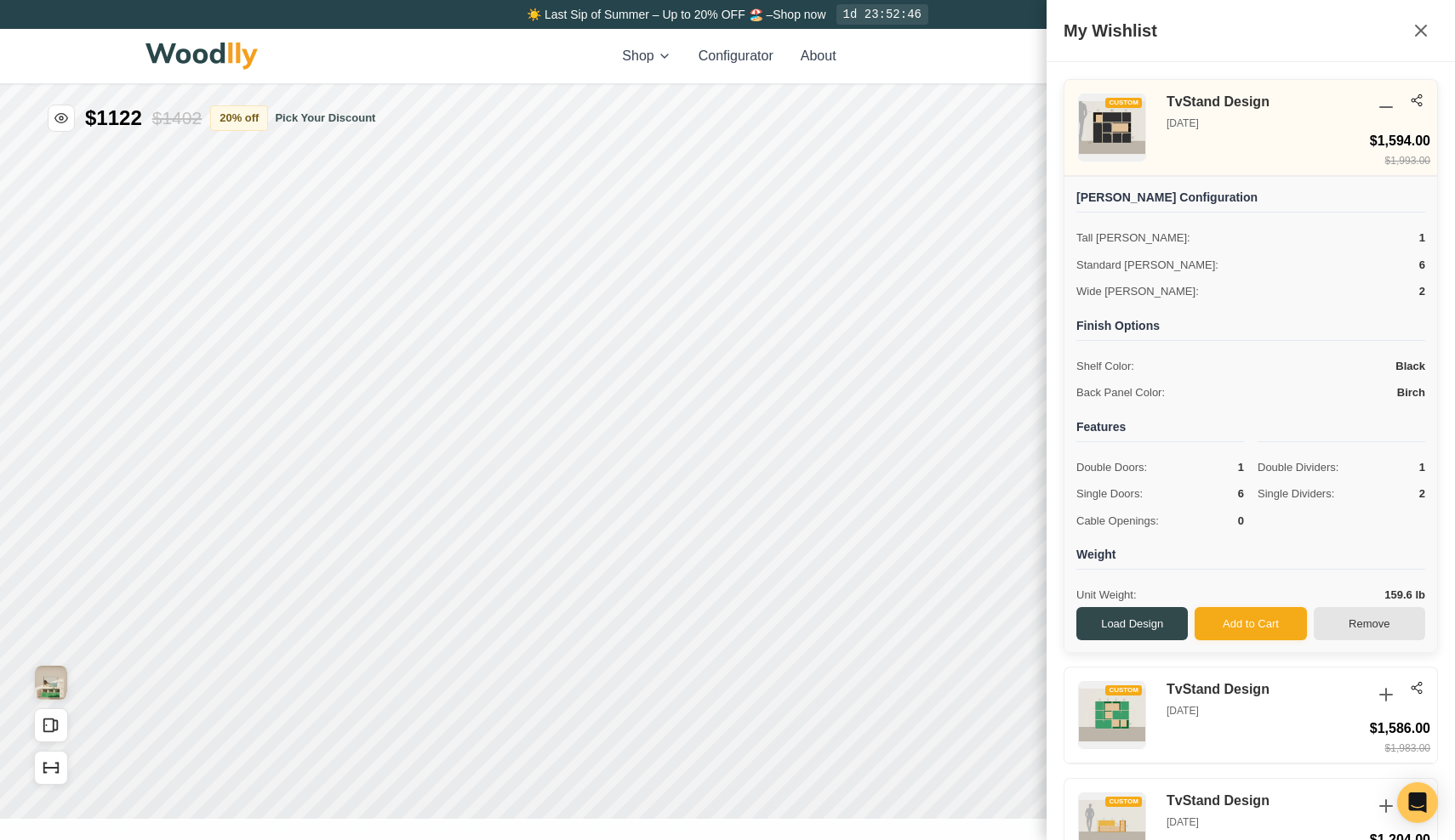
click at [1376, 611] on button "Remove" at bounding box center [1369, 624] width 111 height 34
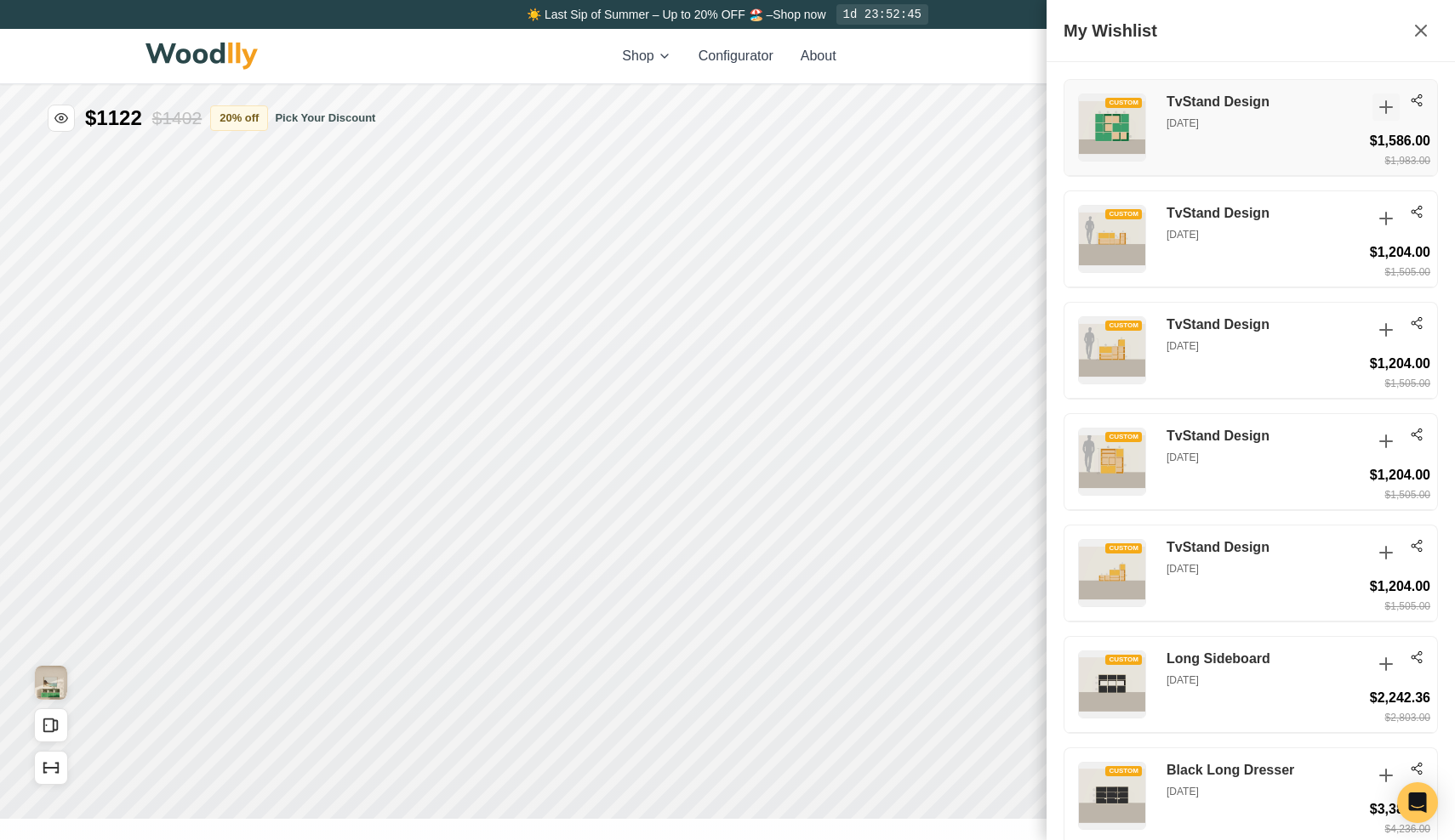
click at [1381, 107] on icon at bounding box center [1386, 107] width 12 height 12
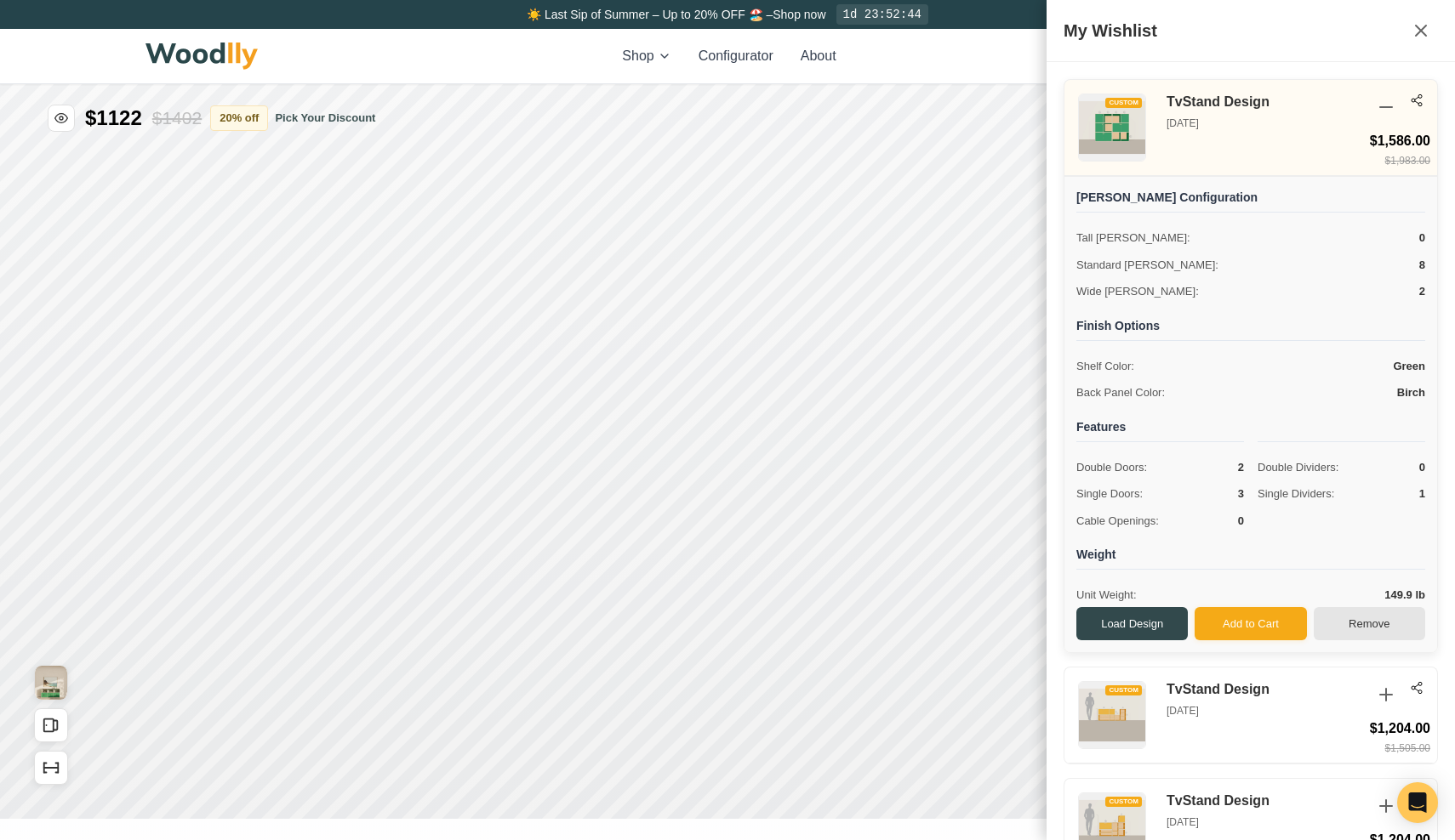
click at [1364, 613] on button "Remove" at bounding box center [1369, 624] width 111 height 34
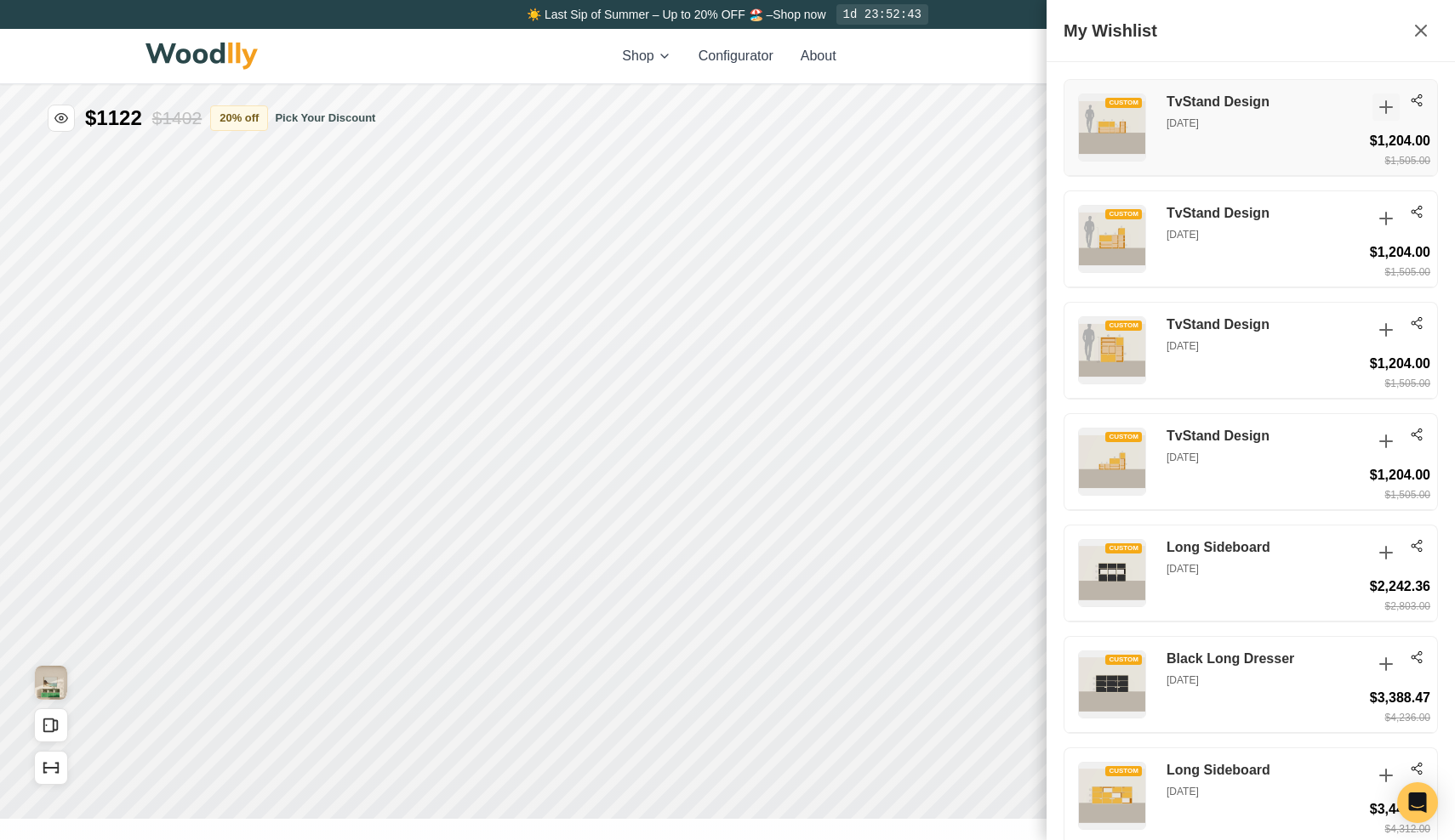
click at [1387, 108] on icon at bounding box center [1386, 107] width 12 height 12
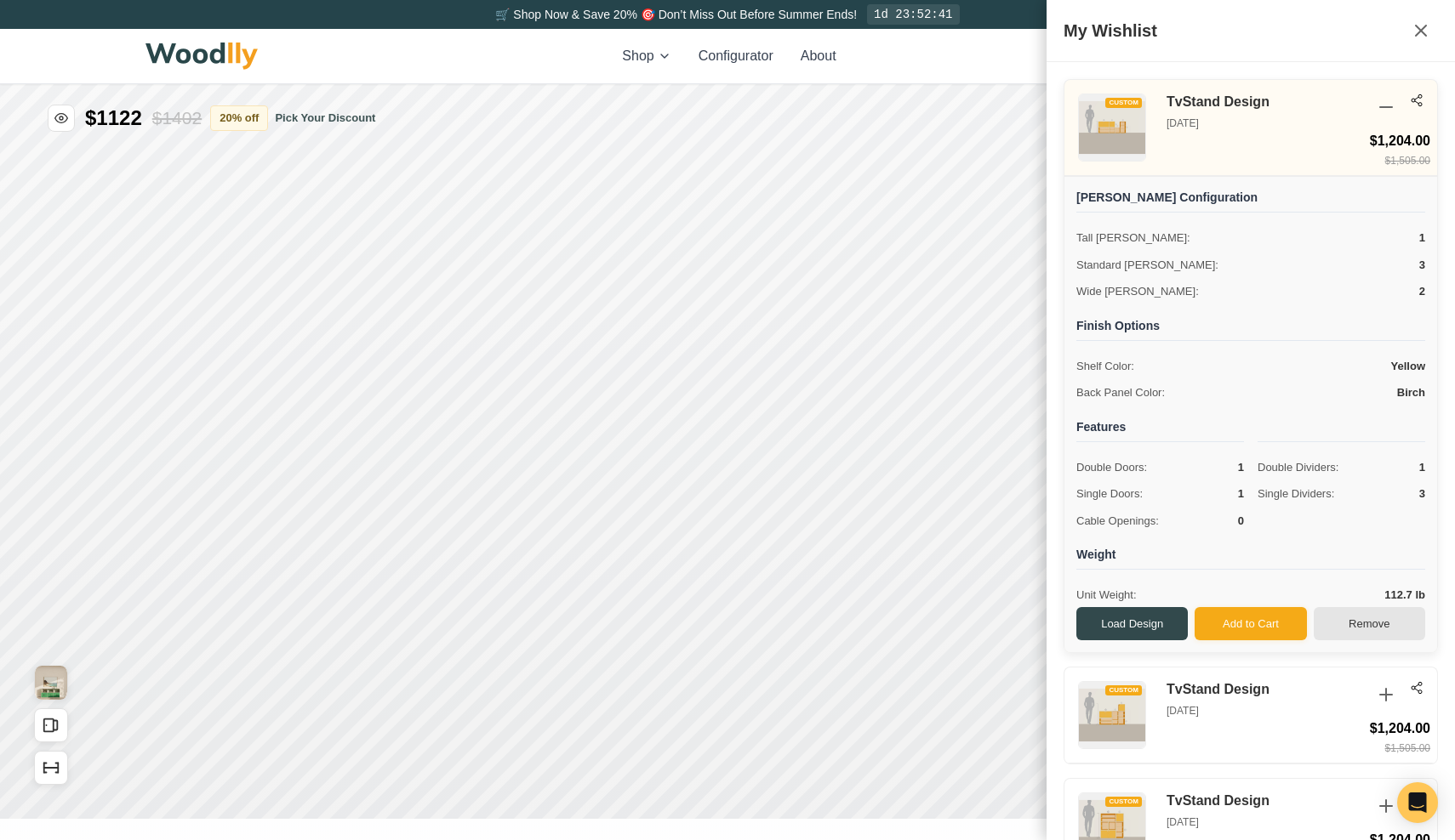
click at [1375, 616] on button "Remove" at bounding box center [1369, 624] width 111 height 34
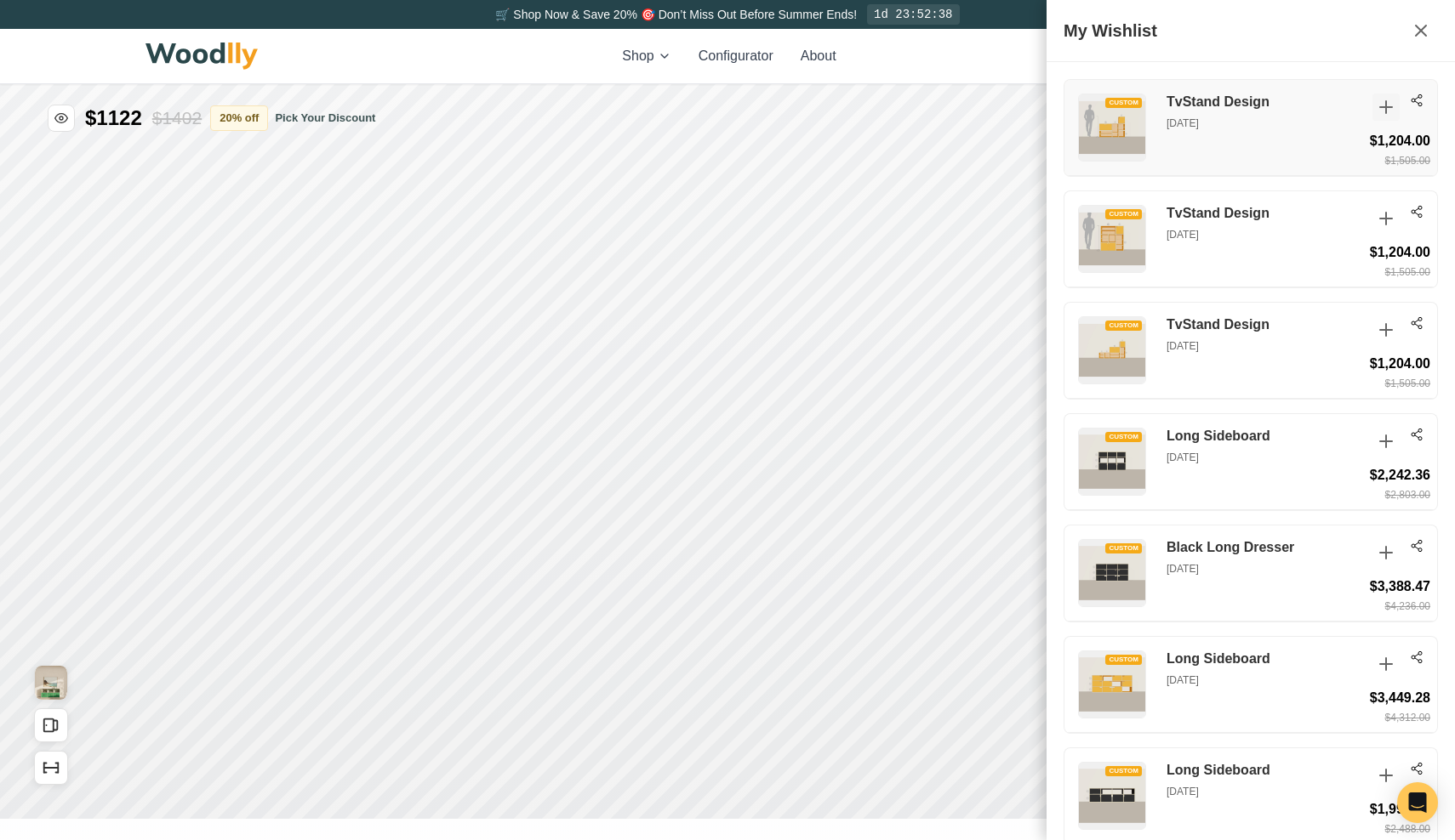
click at [1382, 109] on icon at bounding box center [1386, 107] width 20 height 20
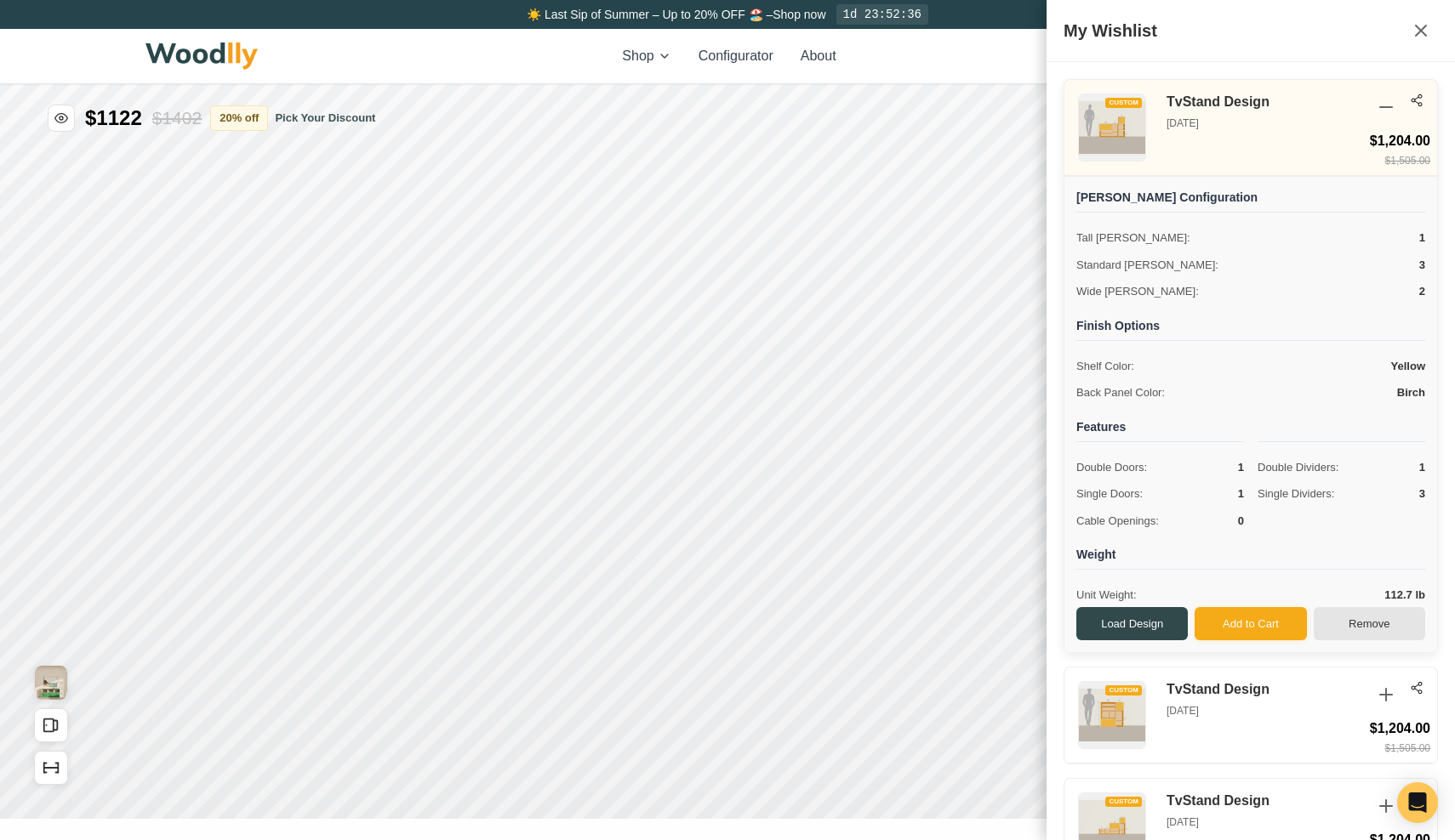
click at [1382, 615] on button "Remove" at bounding box center [1369, 624] width 111 height 34
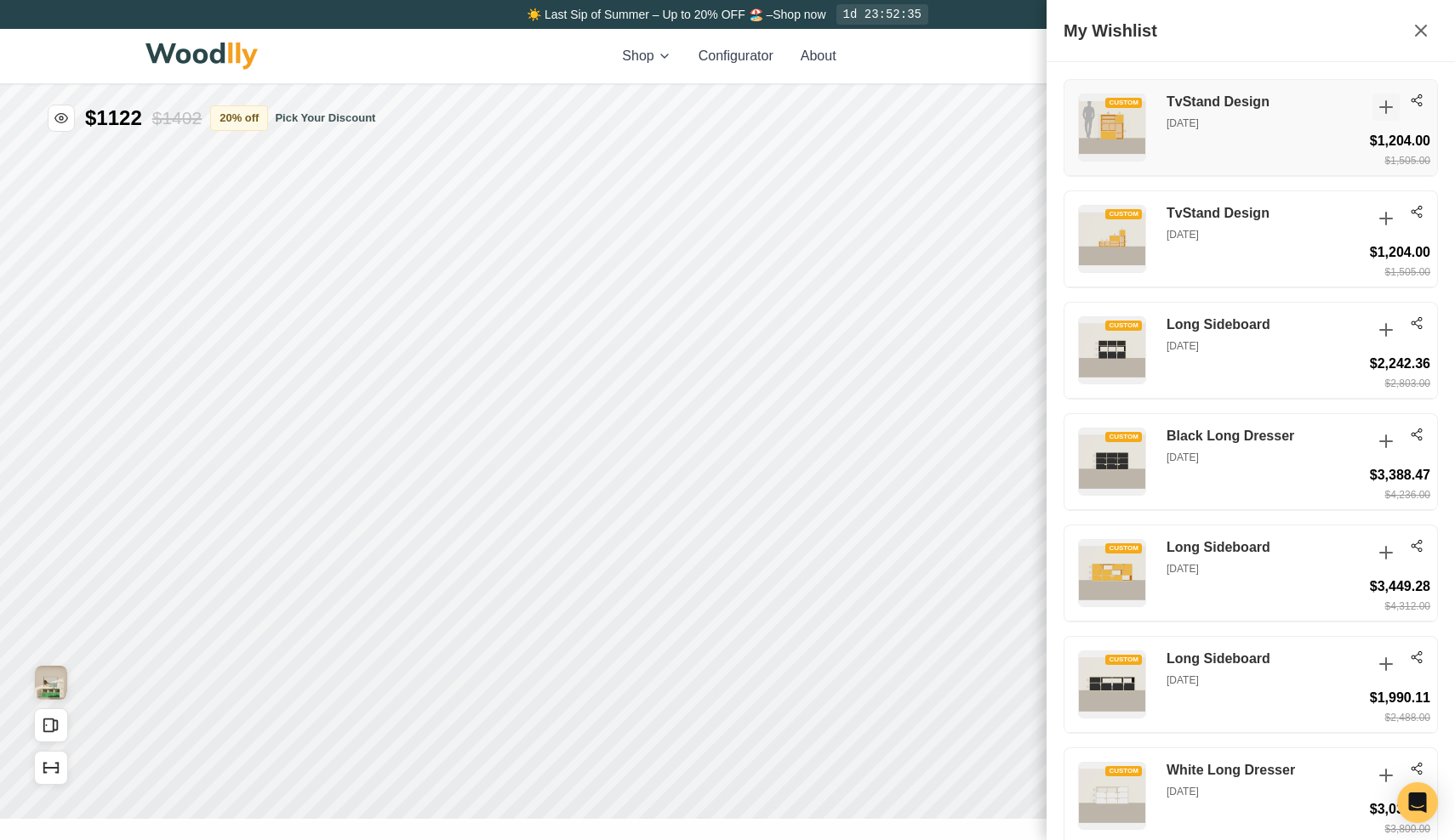
click at [1389, 113] on icon at bounding box center [1386, 107] width 20 height 20
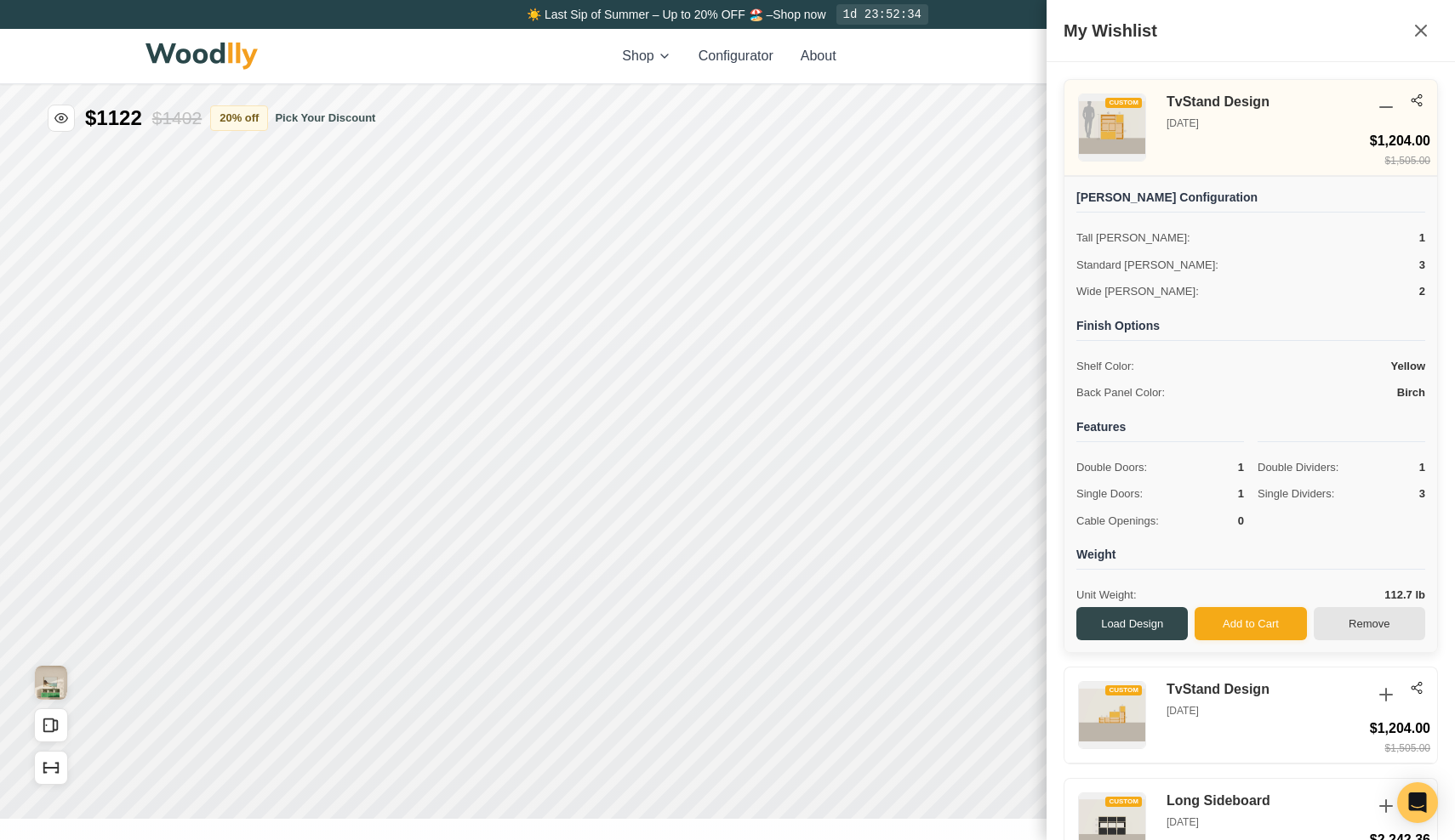
click at [1361, 617] on button "Remove" at bounding box center [1369, 624] width 111 height 34
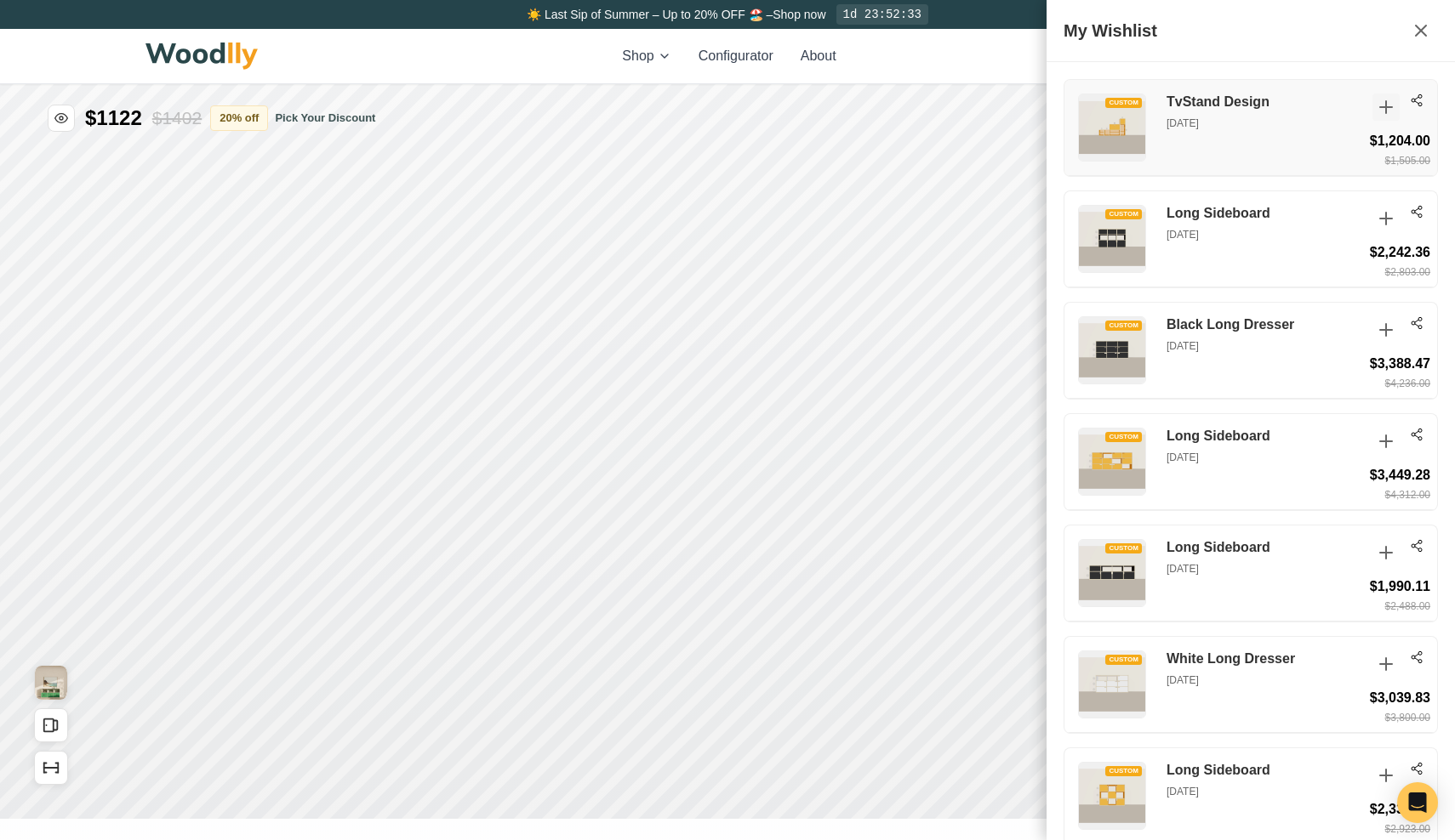
click at [1380, 115] on icon at bounding box center [1386, 107] width 20 height 20
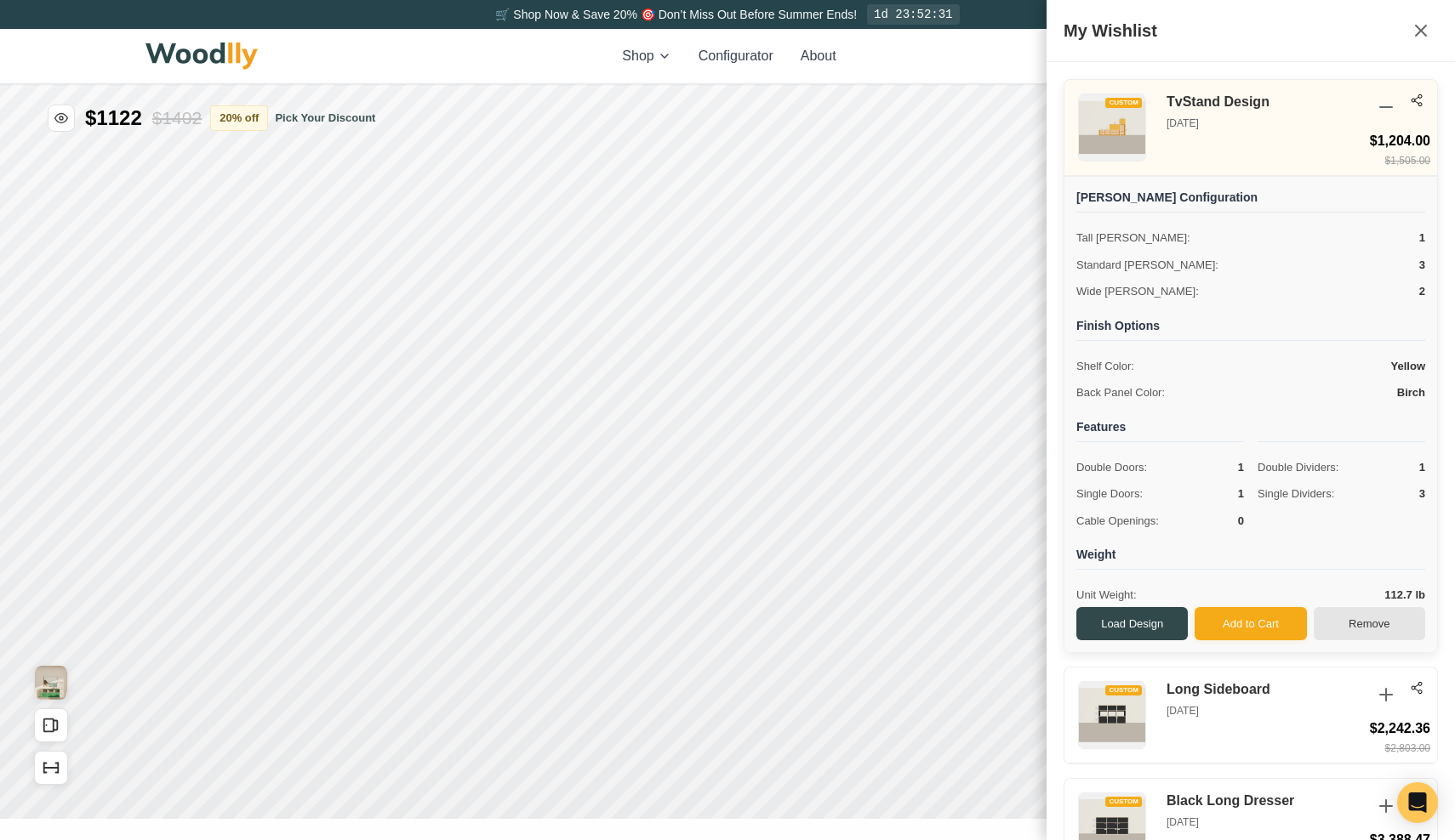
click at [1348, 618] on button "Remove" at bounding box center [1369, 624] width 111 height 34
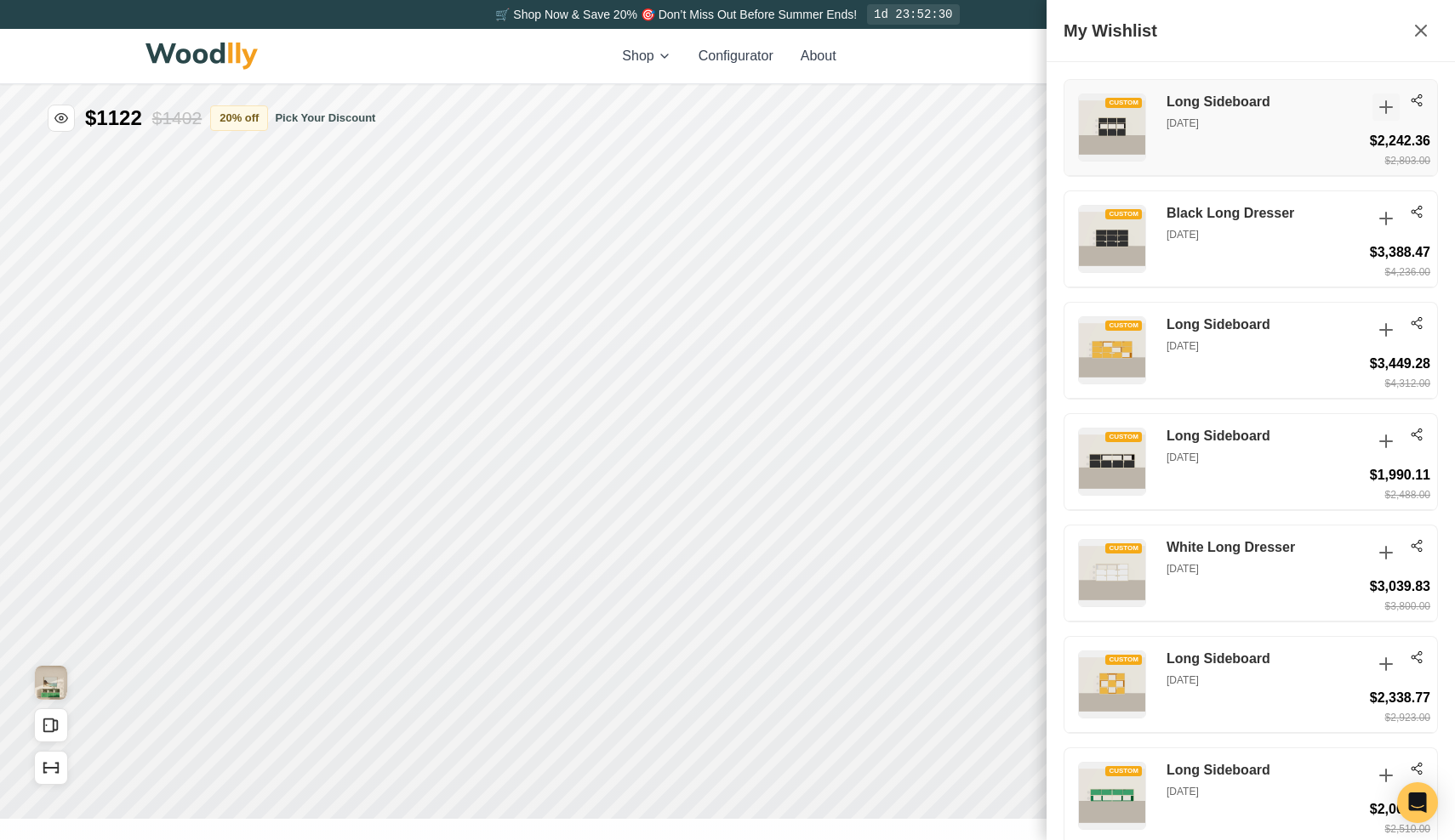
click at [1384, 104] on icon at bounding box center [1386, 107] width 20 height 20
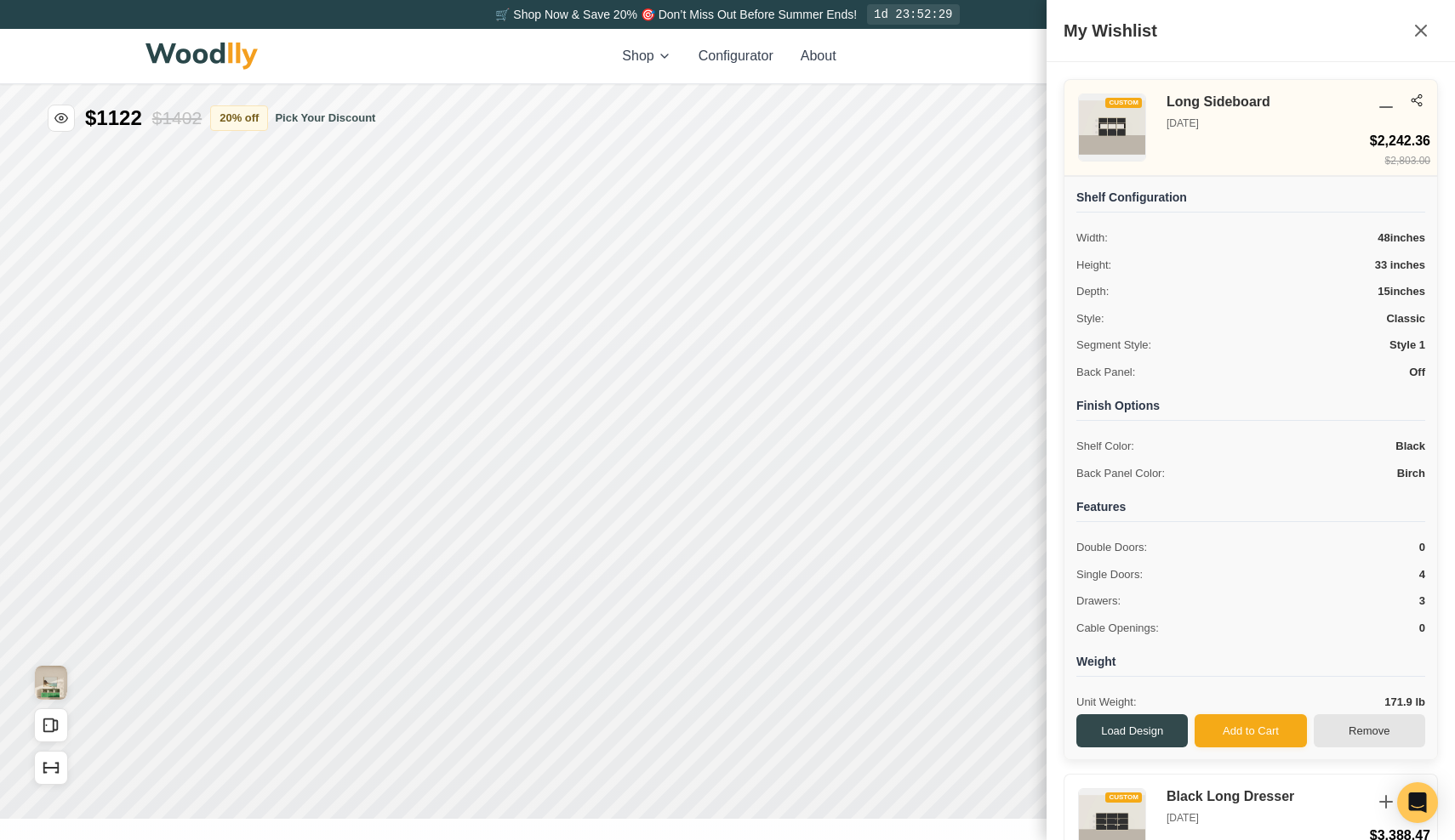
click at [1337, 728] on button "Remove" at bounding box center [1369, 731] width 111 height 34
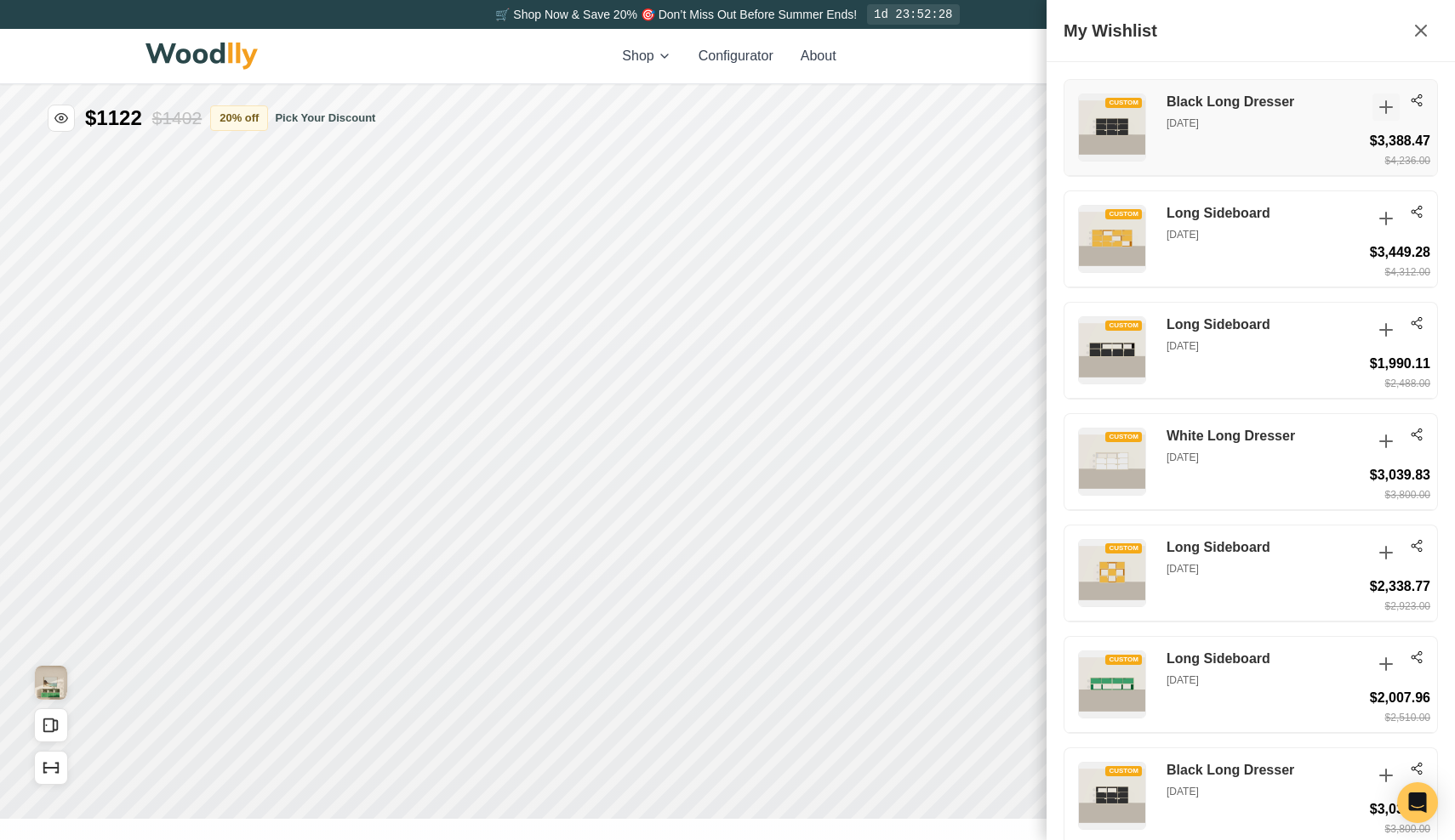
click at [1382, 109] on icon at bounding box center [1386, 107] width 20 height 20
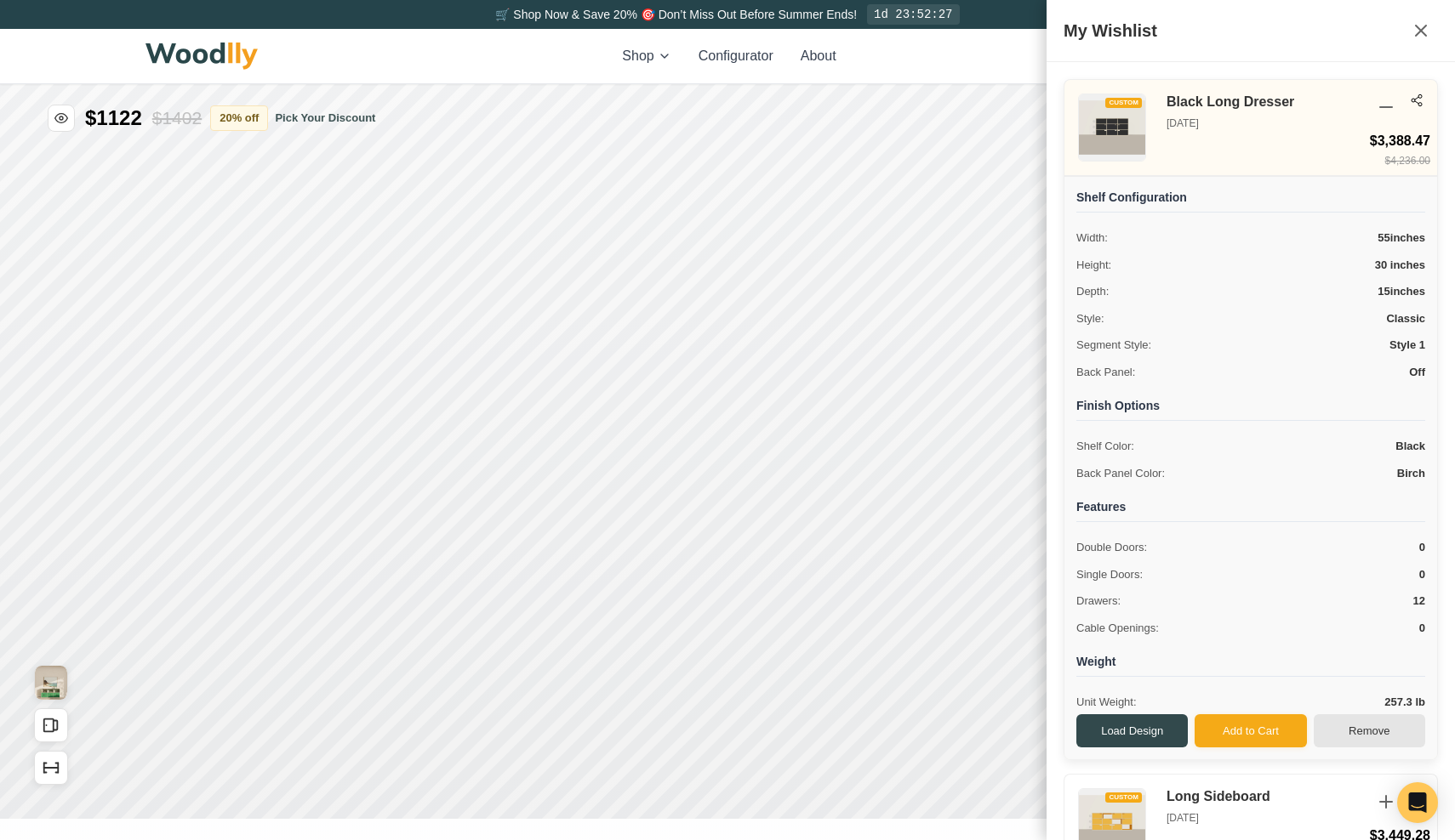
click at [1359, 724] on button "Remove" at bounding box center [1369, 731] width 111 height 34
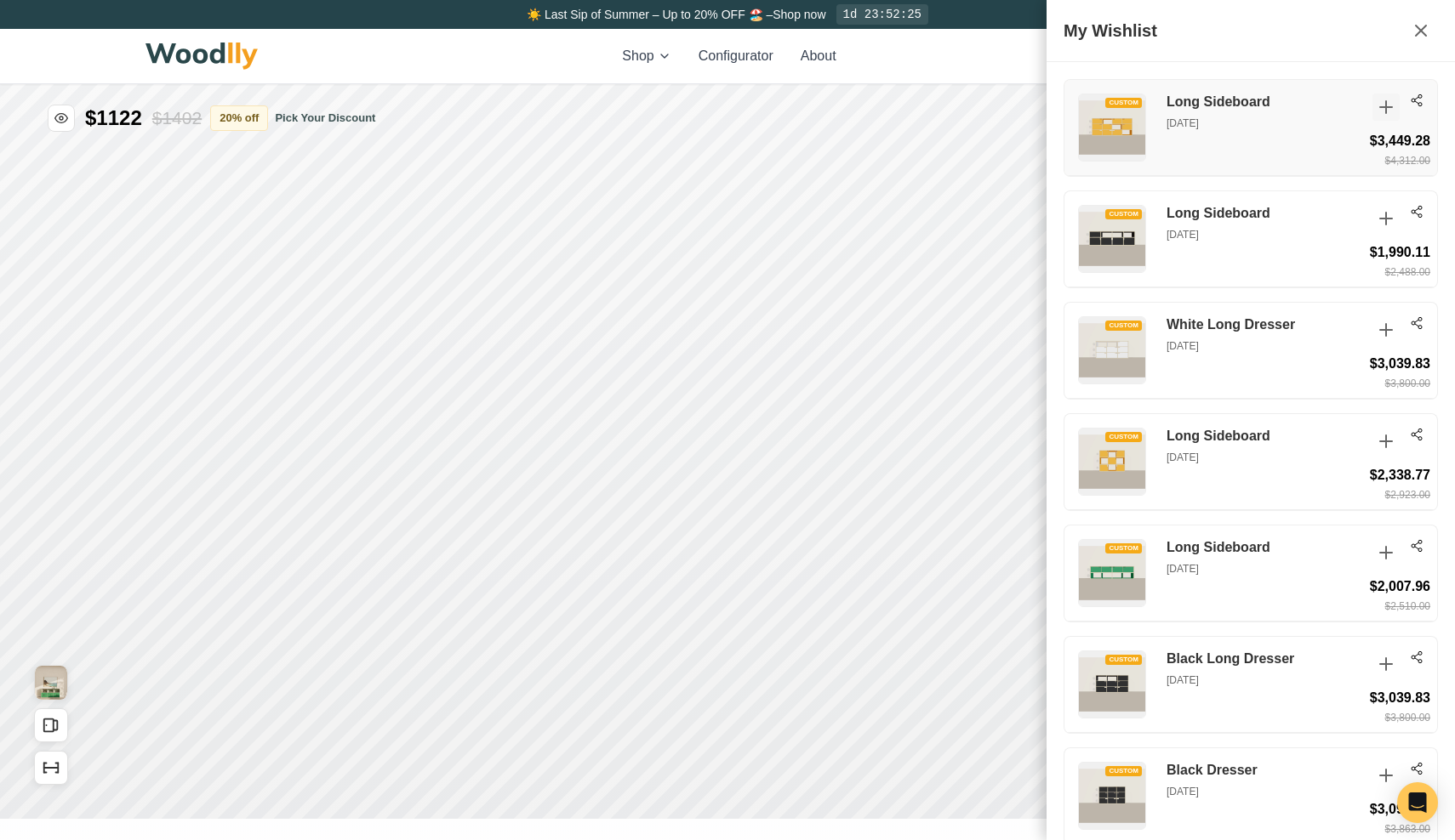
click at [1383, 110] on icon at bounding box center [1386, 107] width 20 height 20
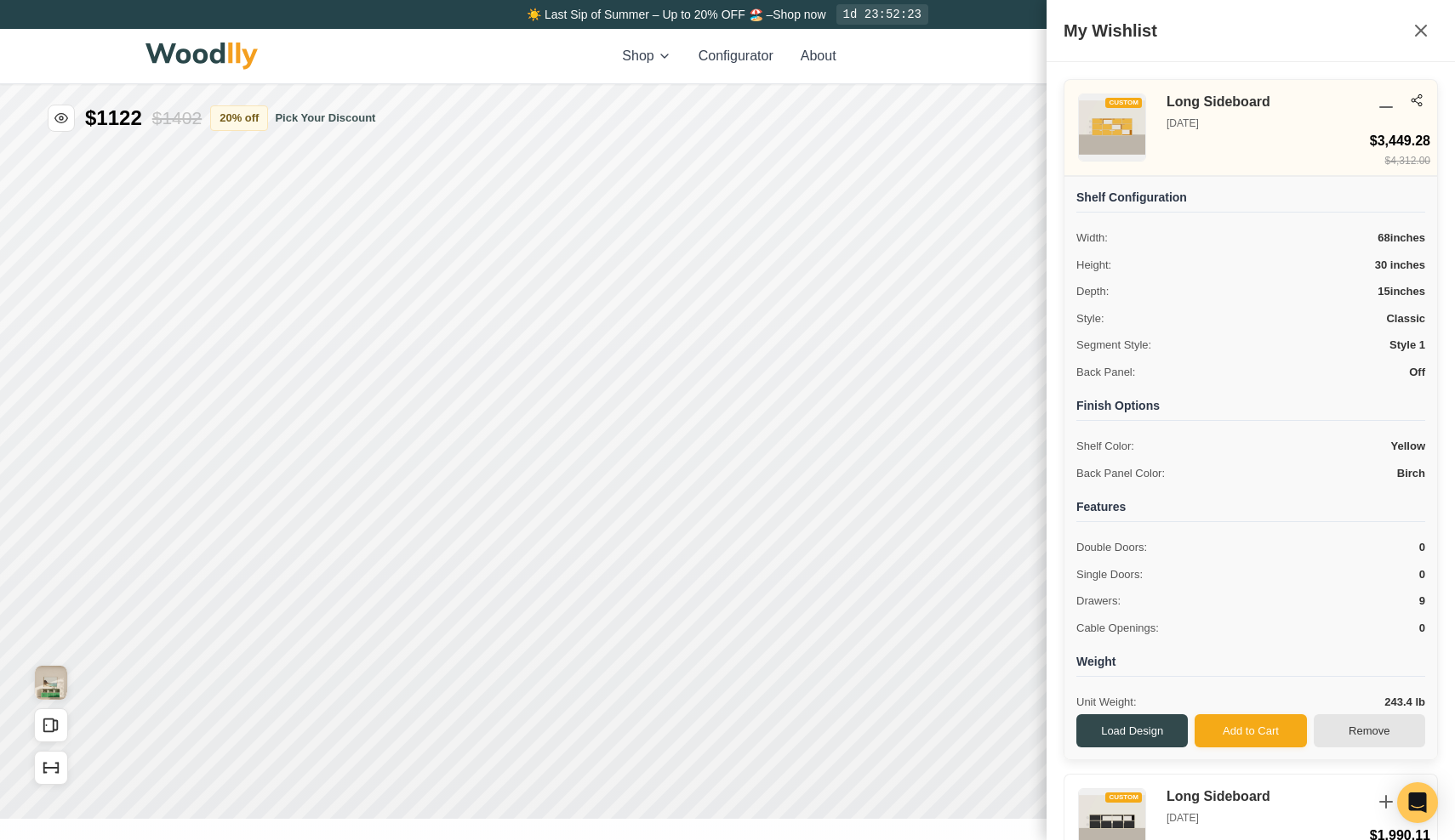
click at [1364, 719] on button "Remove" at bounding box center [1369, 731] width 111 height 34
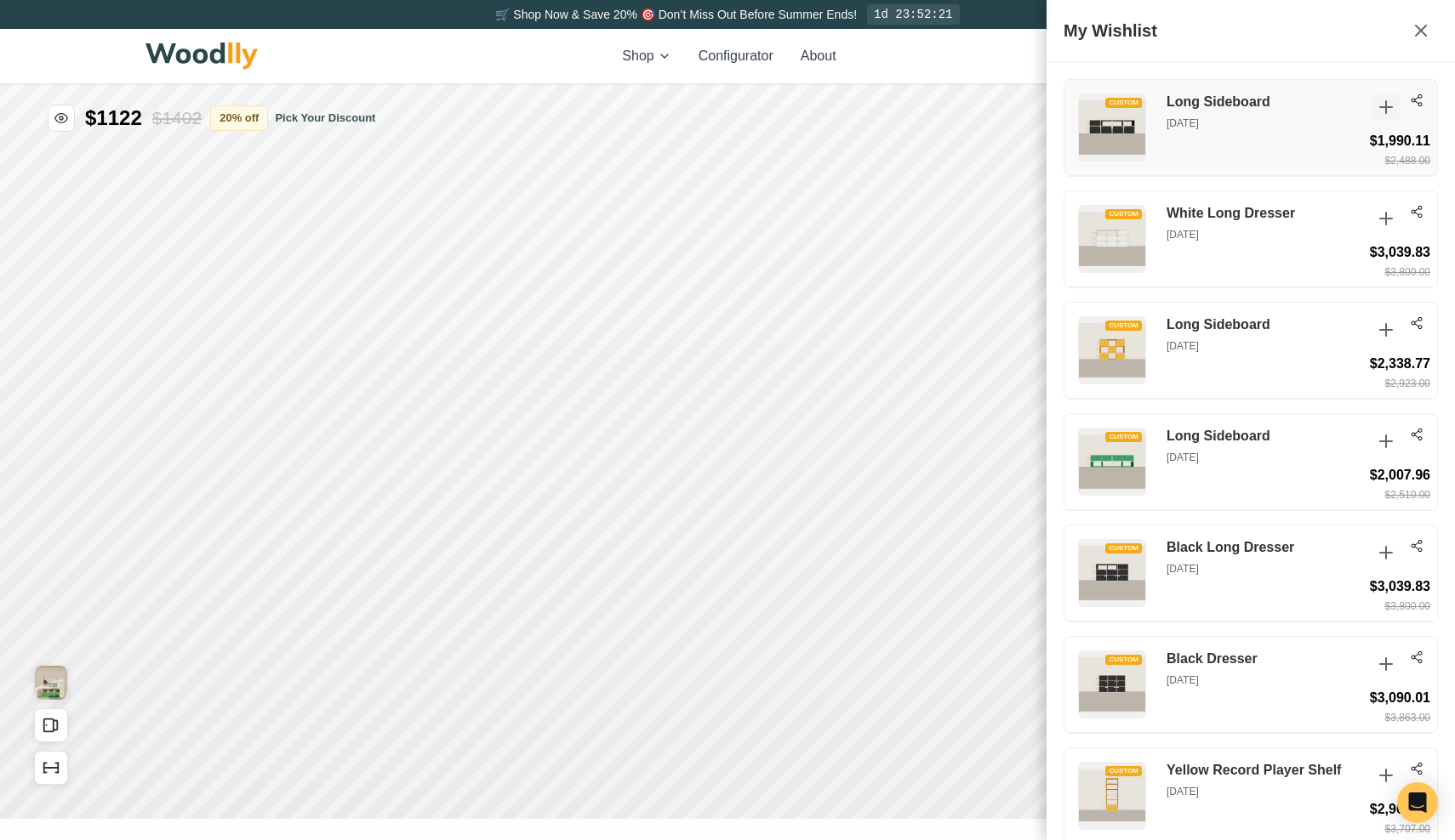
click at [1380, 114] on icon at bounding box center [1386, 107] width 20 height 20
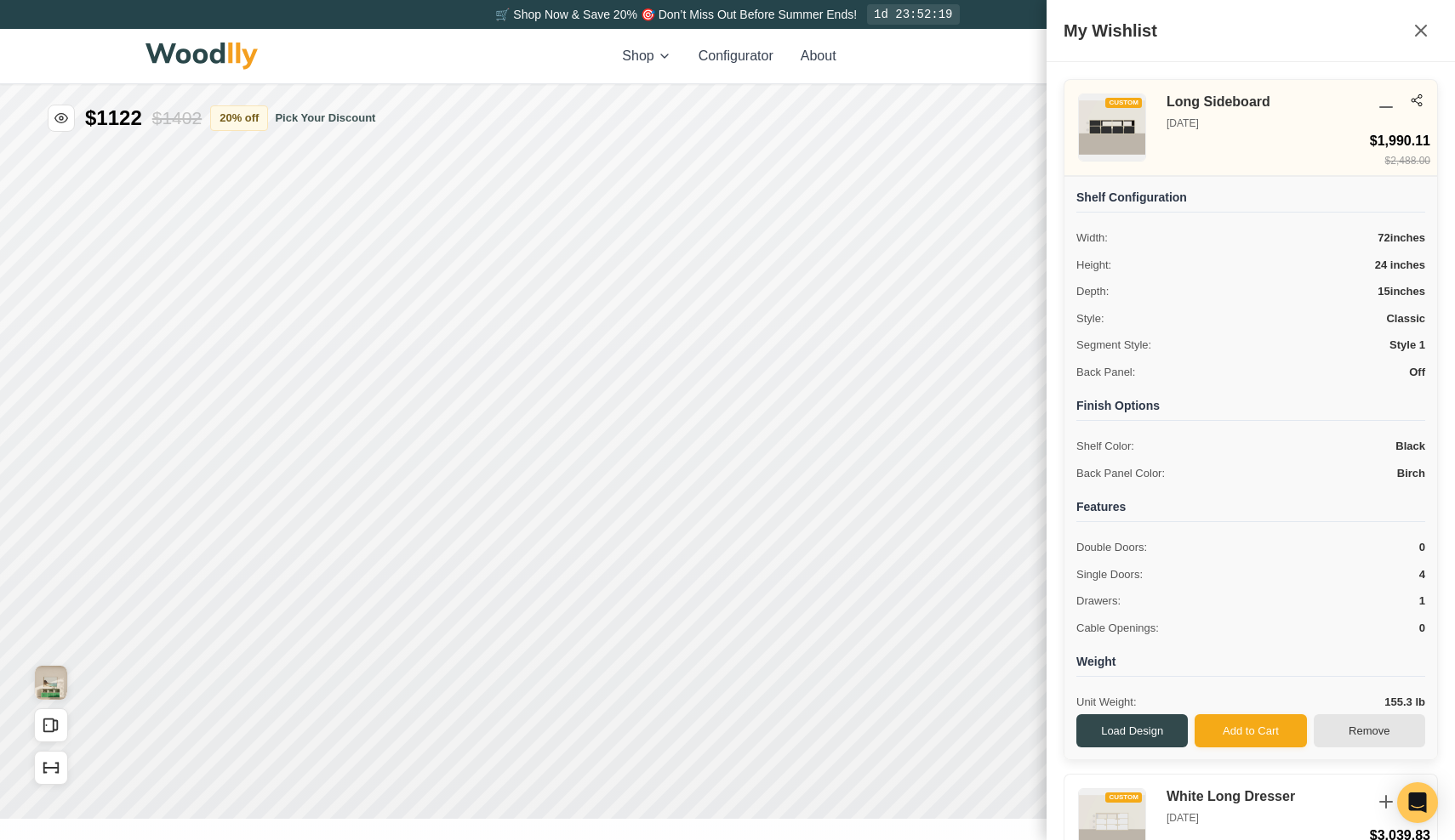
click at [1359, 729] on button "Remove" at bounding box center [1369, 731] width 111 height 34
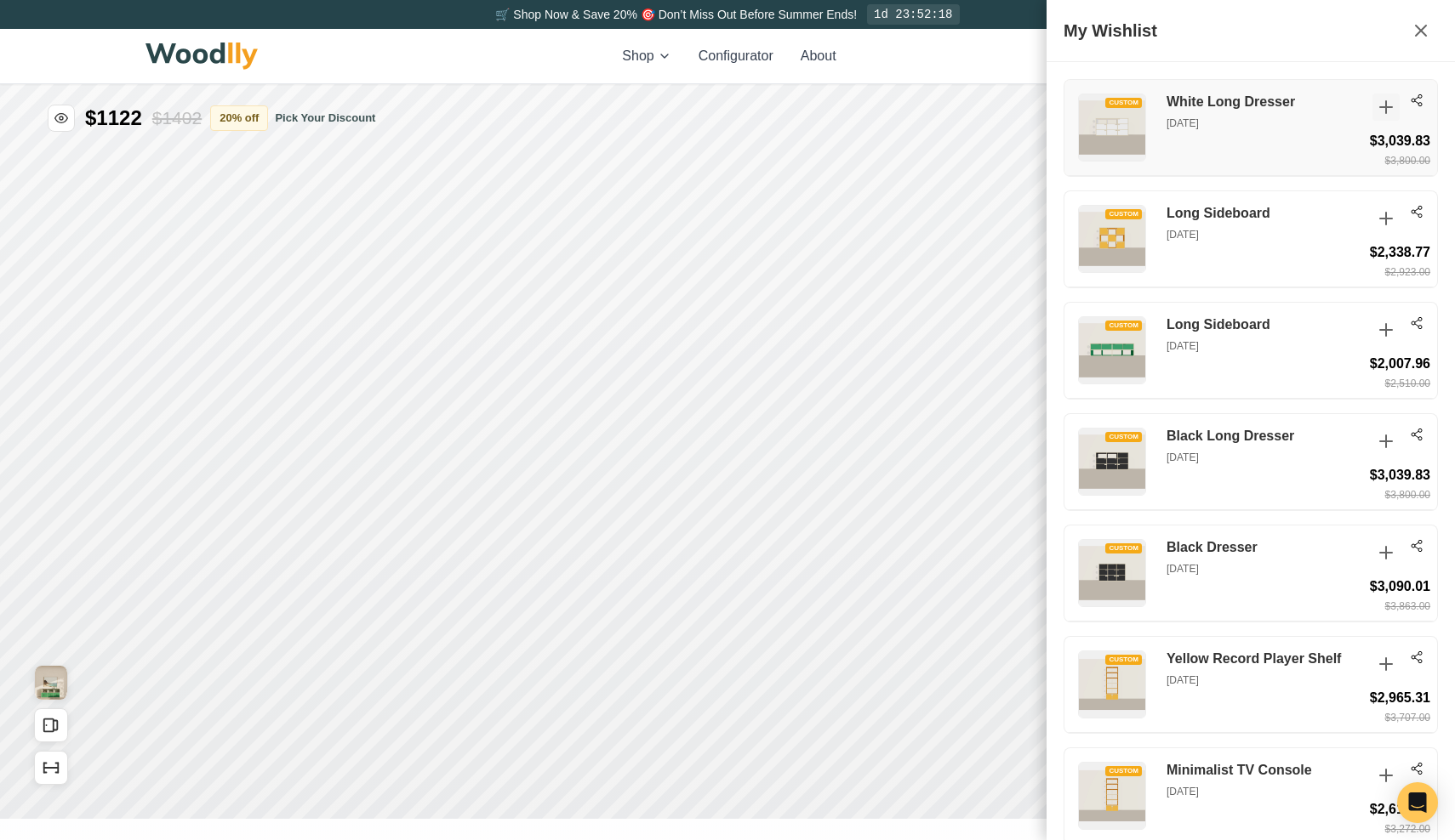
click at [1382, 106] on icon at bounding box center [1386, 107] width 20 height 20
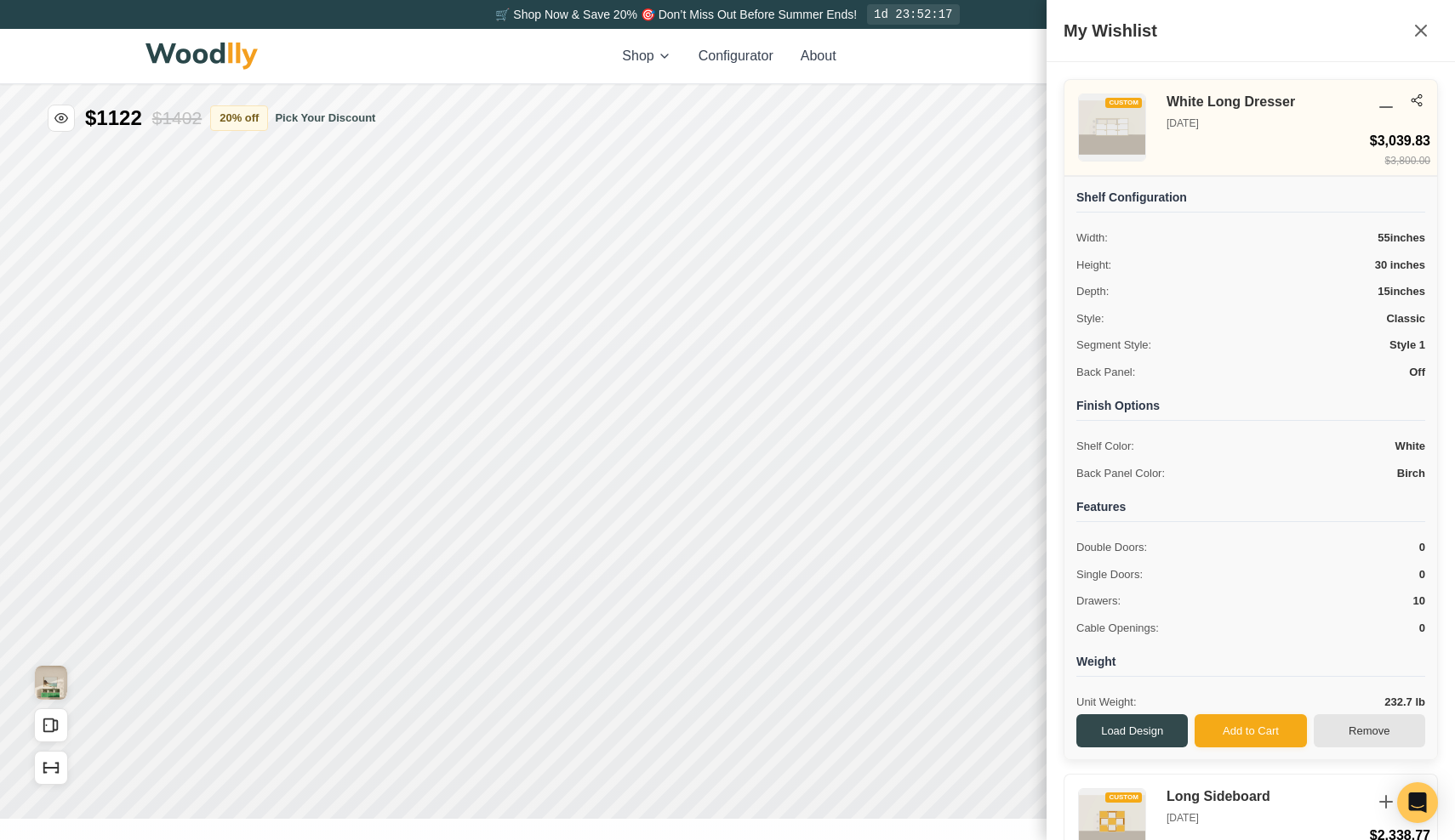
click at [1348, 718] on button "Remove" at bounding box center [1369, 731] width 111 height 34
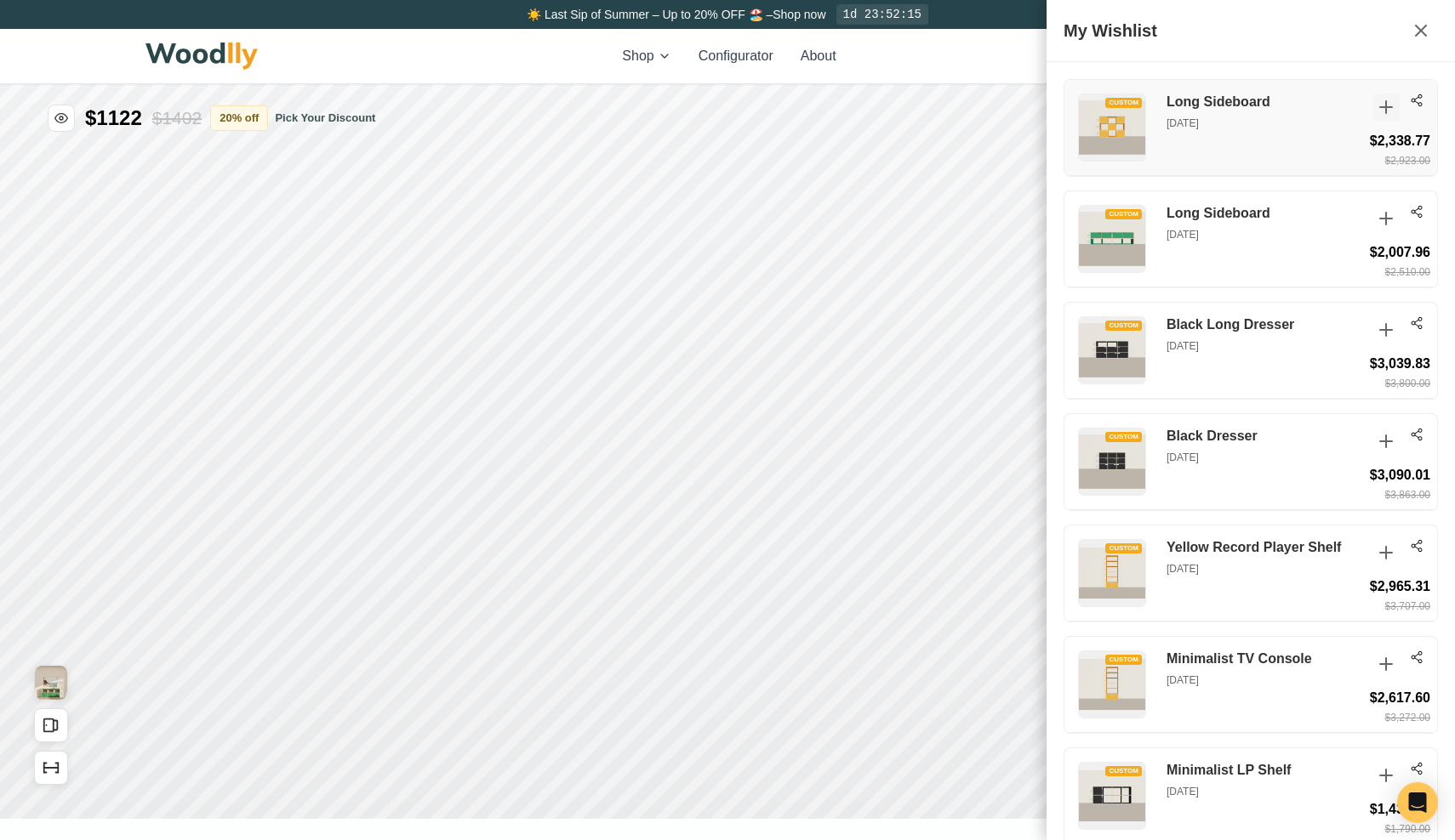
click at [1384, 107] on icon at bounding box center [1386, 107] width 12 height 12
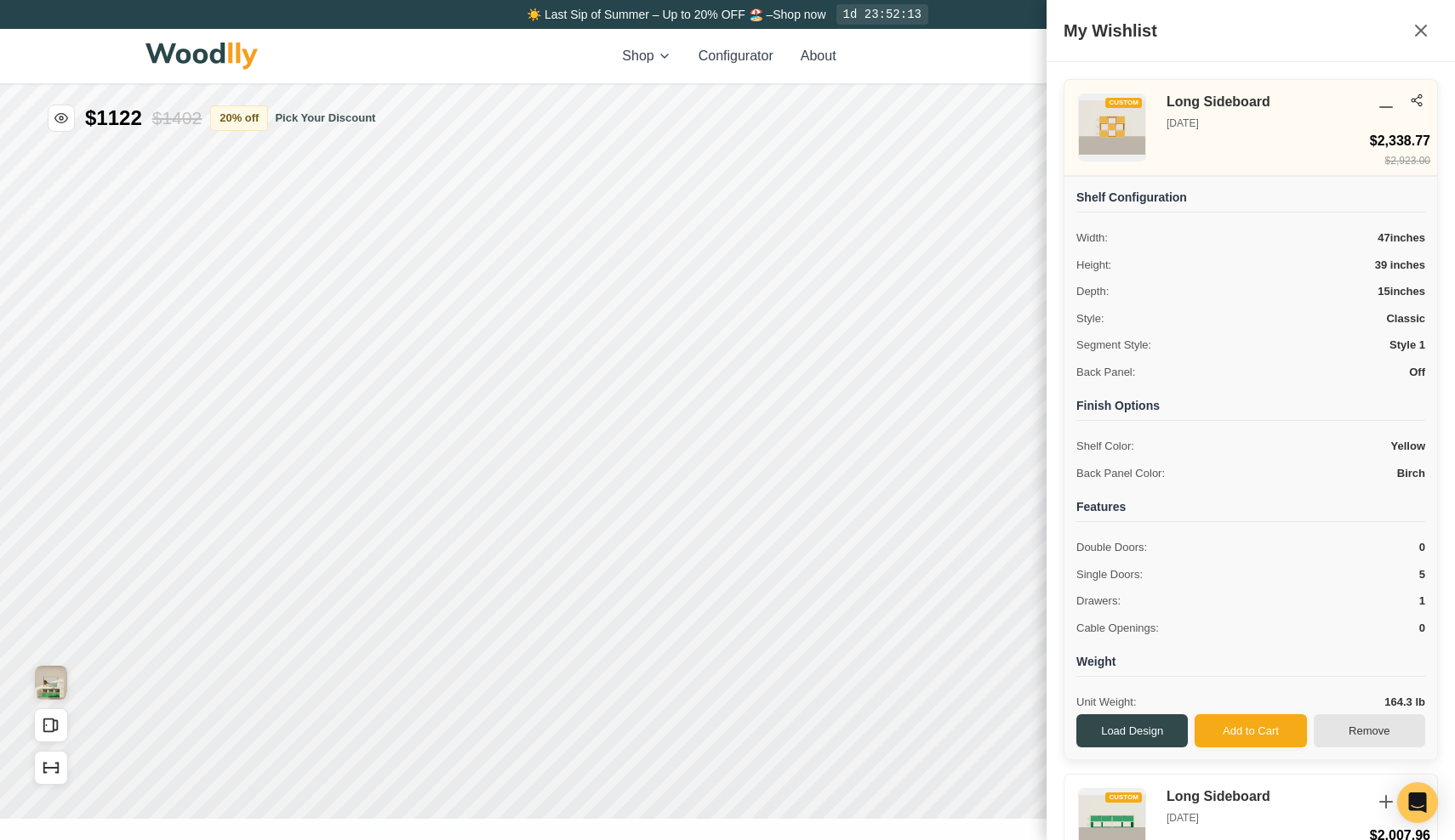
click at [1338, 715] on button "Remove" at bounding box center [1369, 731] width 111 height 34
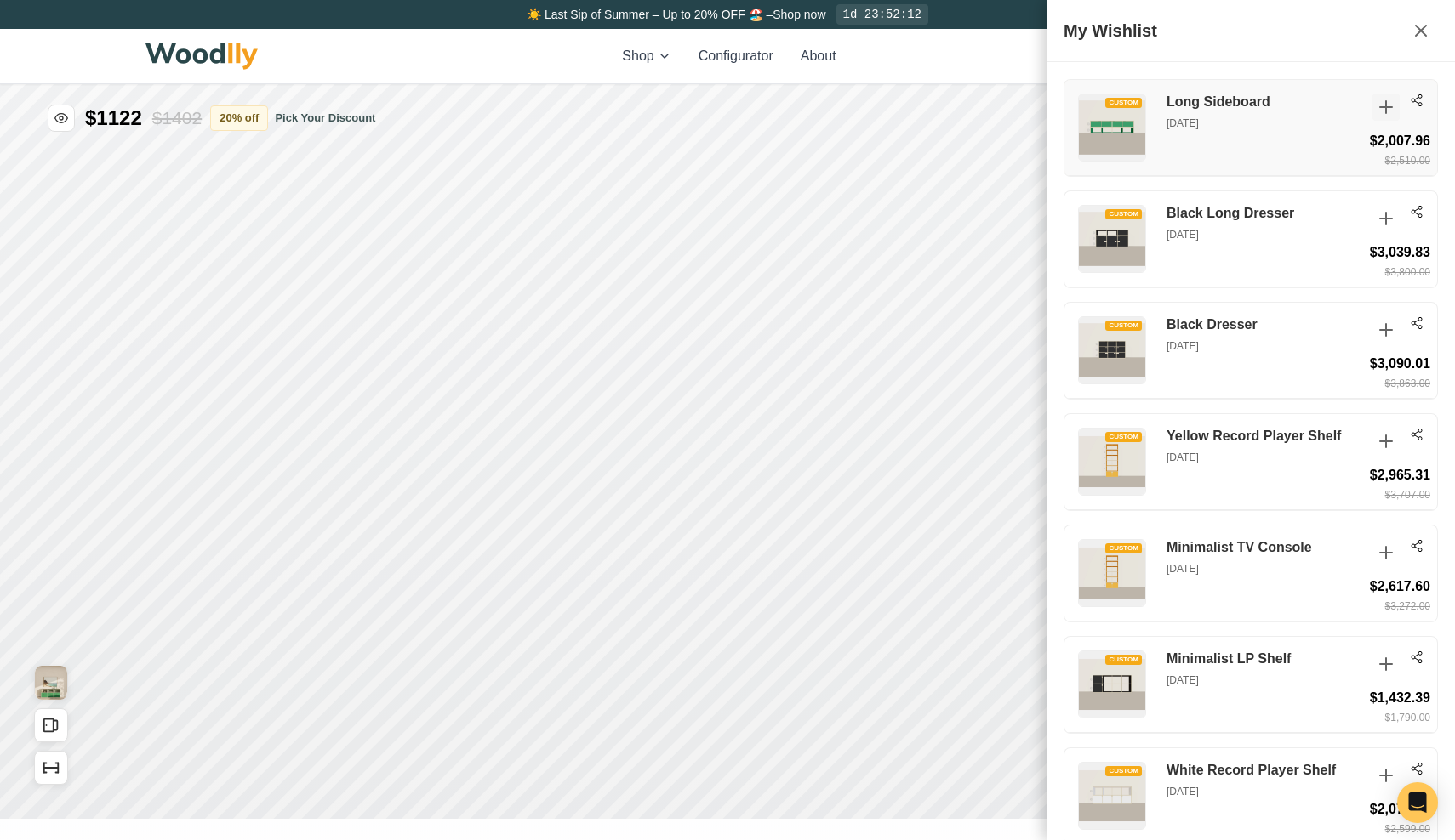
click at [1382, 110] on icon at bounding box center [1386, 107] width 20 height 20
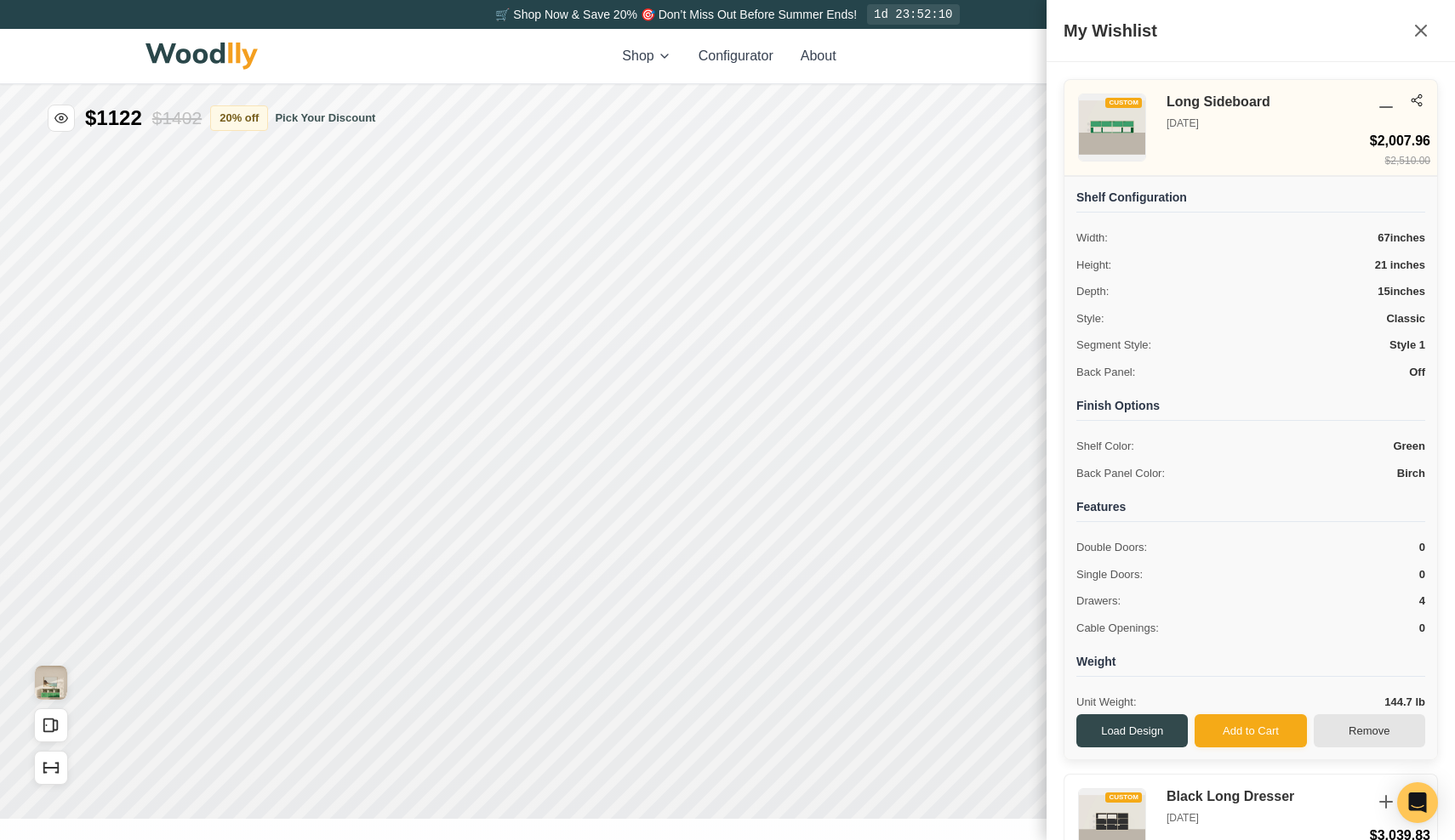
click at [1381, 723] on button "Remove" at bounding box center [1369, 731] width 111 height 34
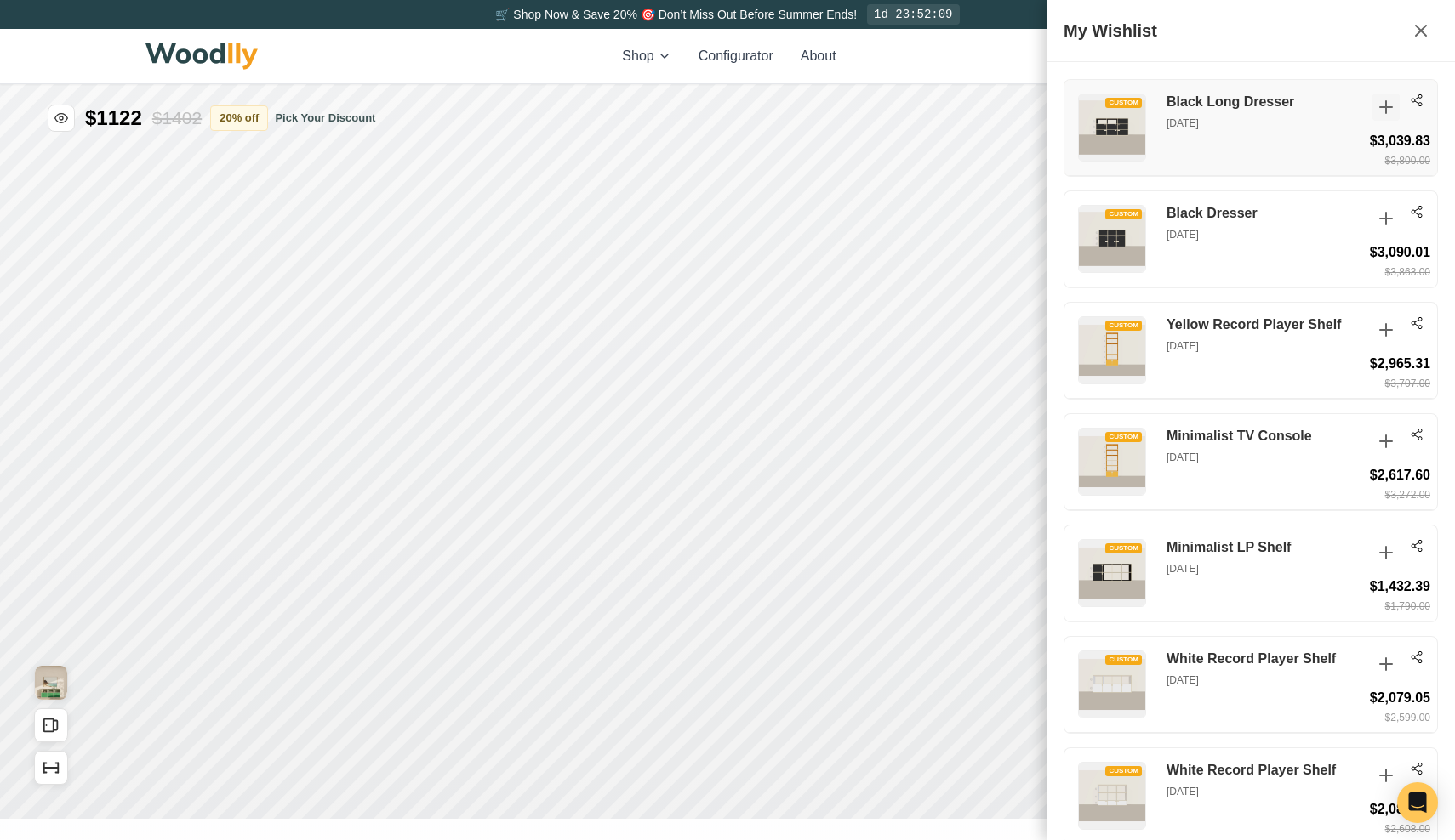
click at [1391, 105] on icon at bounding box center [1386, 107] width 20 height 20
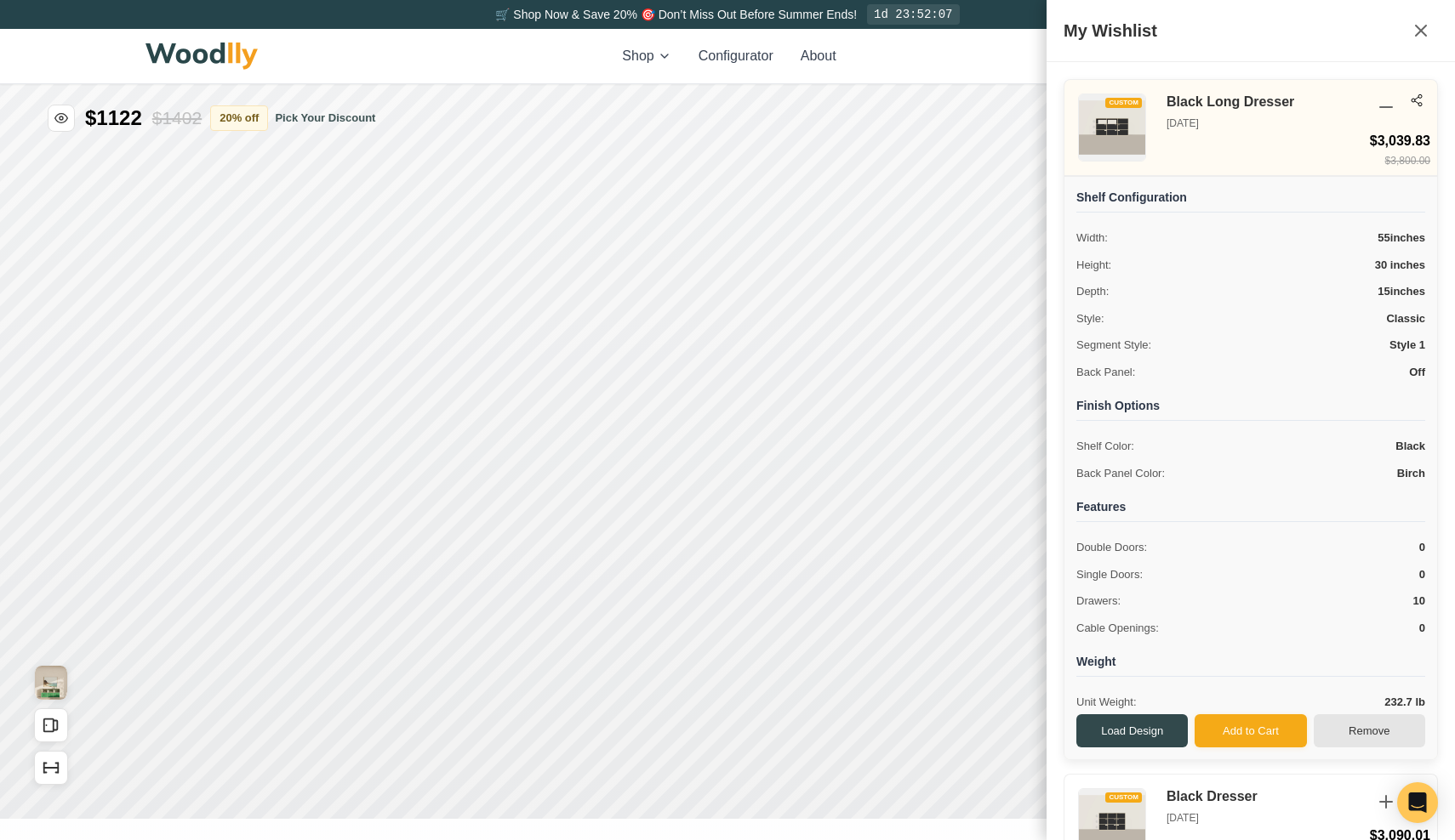
click at [1338, 733] on button "Remove" at bounding box center [1369, 731] width 111 height 34
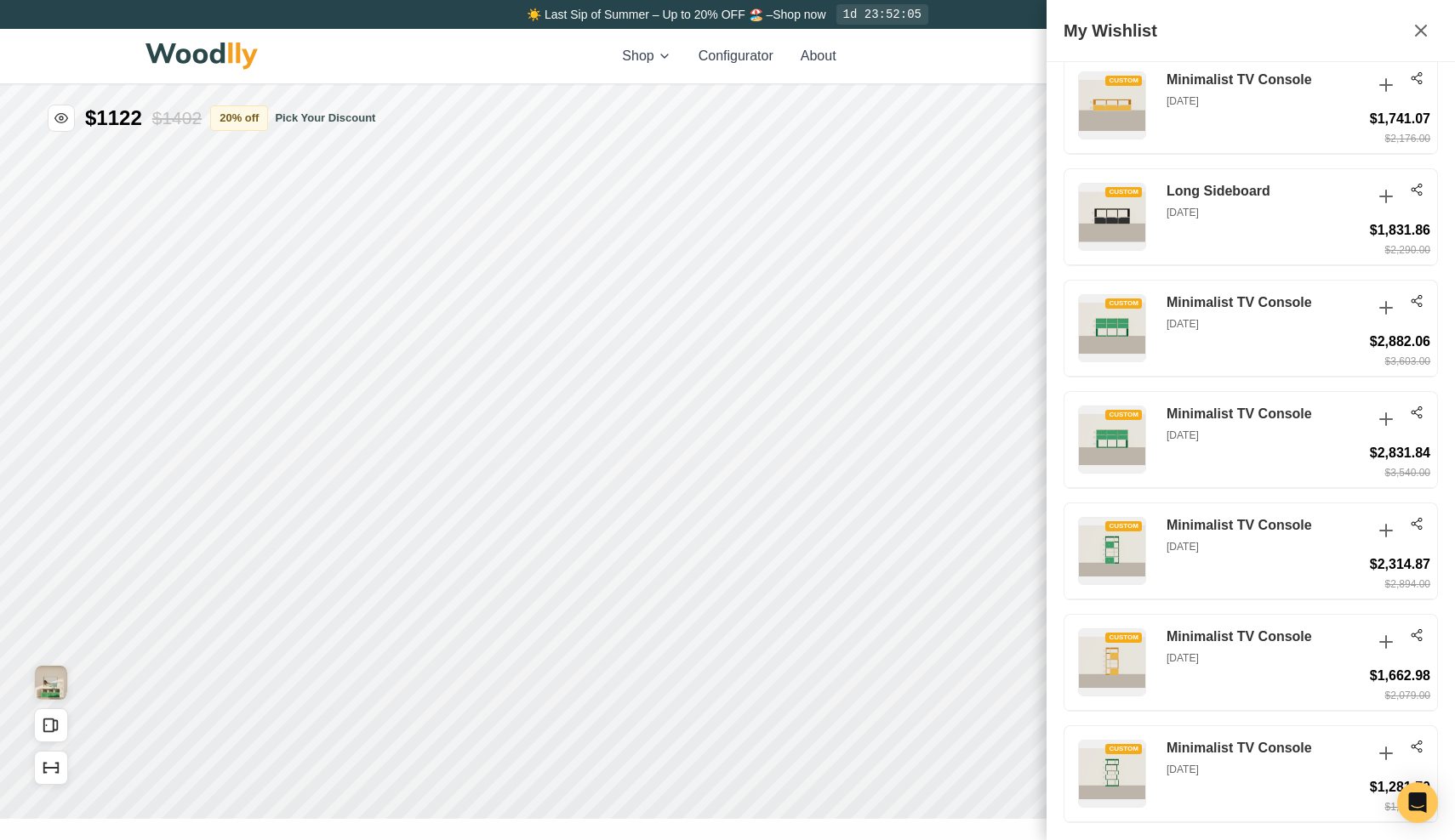
scroll to position [1359, 0]
click at [1415, 32] on icon at bounding box center [1421, 30] width 20 height 20
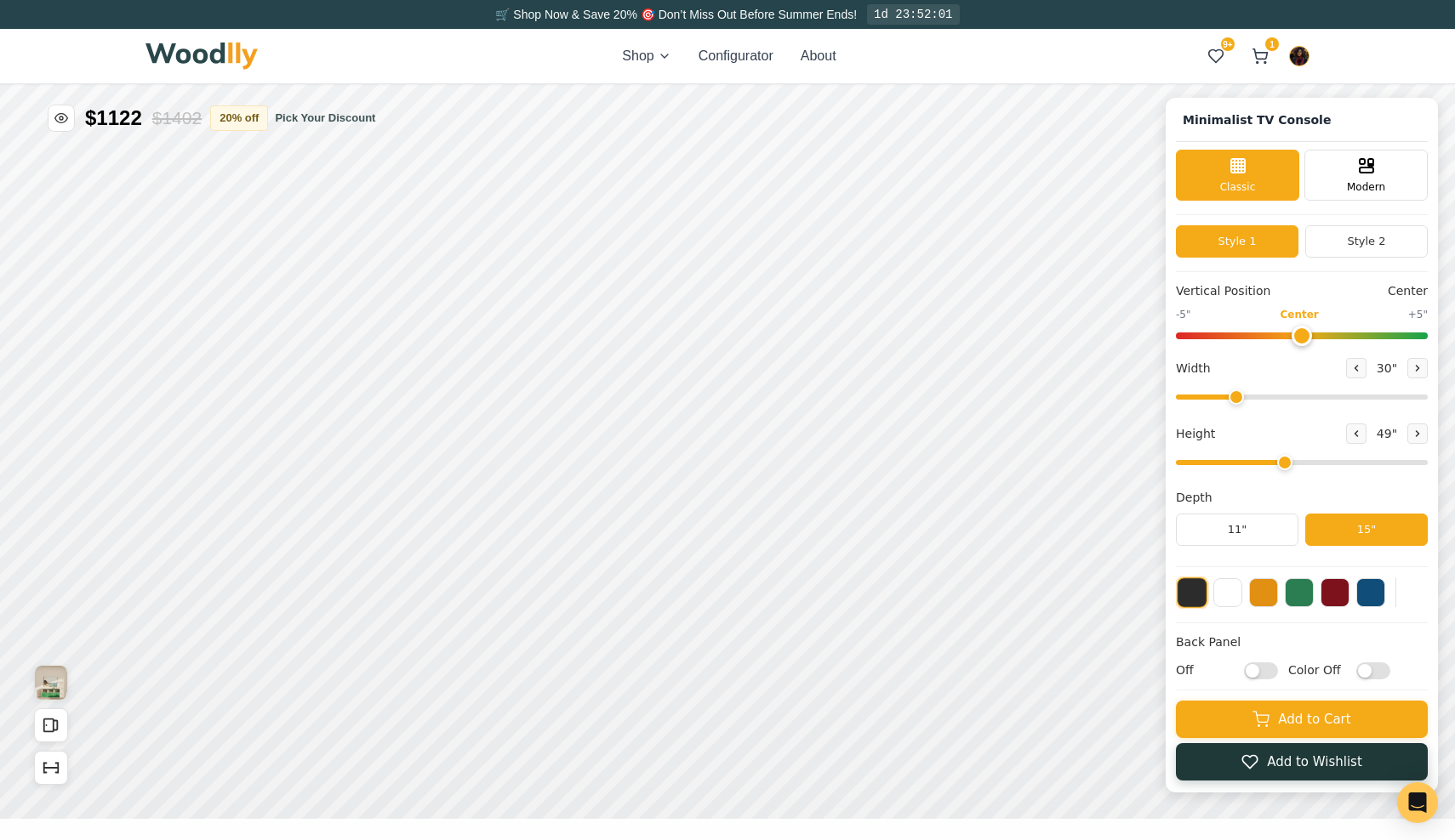
click at [1195, 758] on button "Add to Wishlist" at bounding box center [1302, 762] width 252 height 38
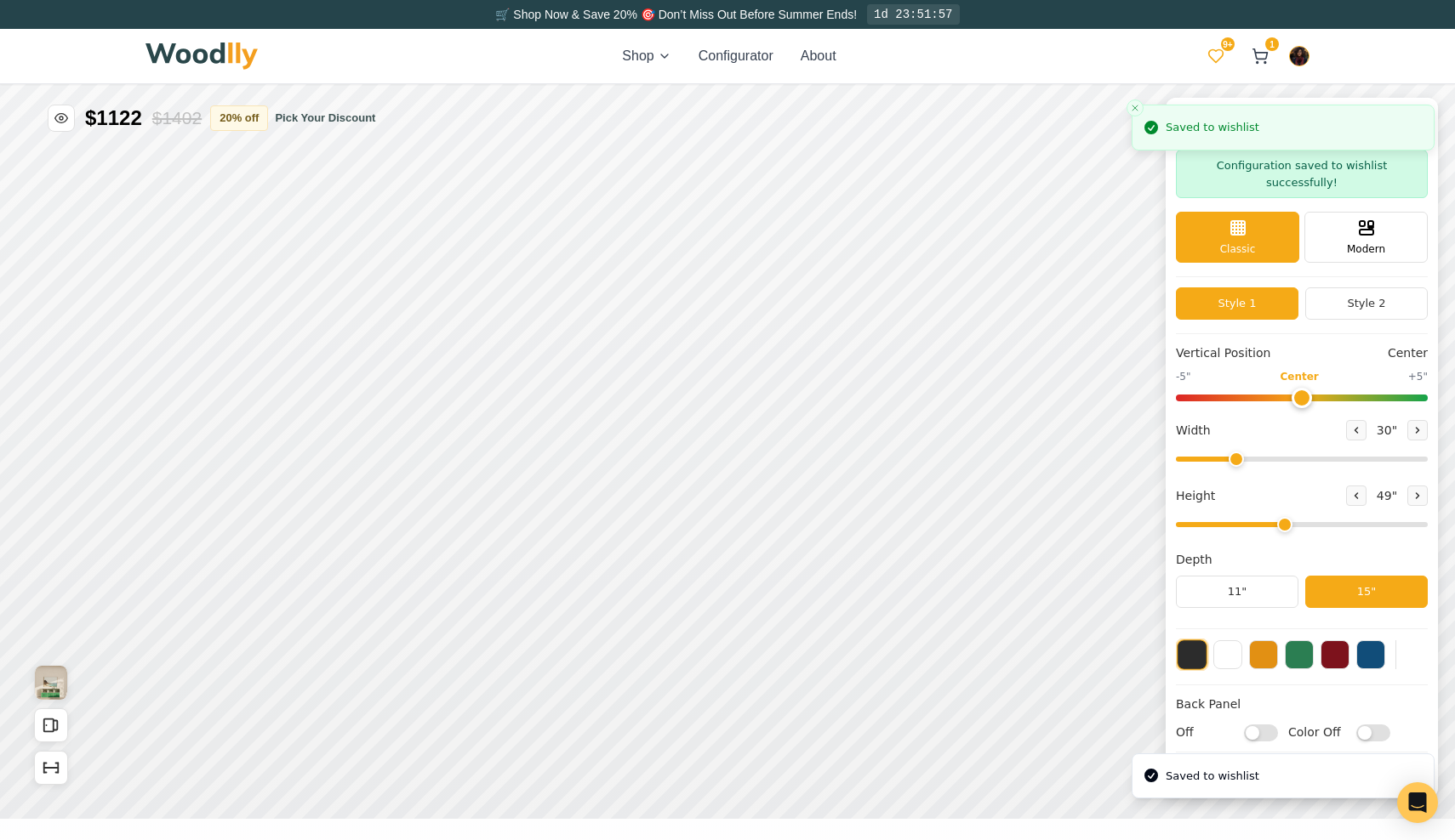
click at [1224, 40] on span "9+" at bounding box center [1228, 44] width 14 height 14
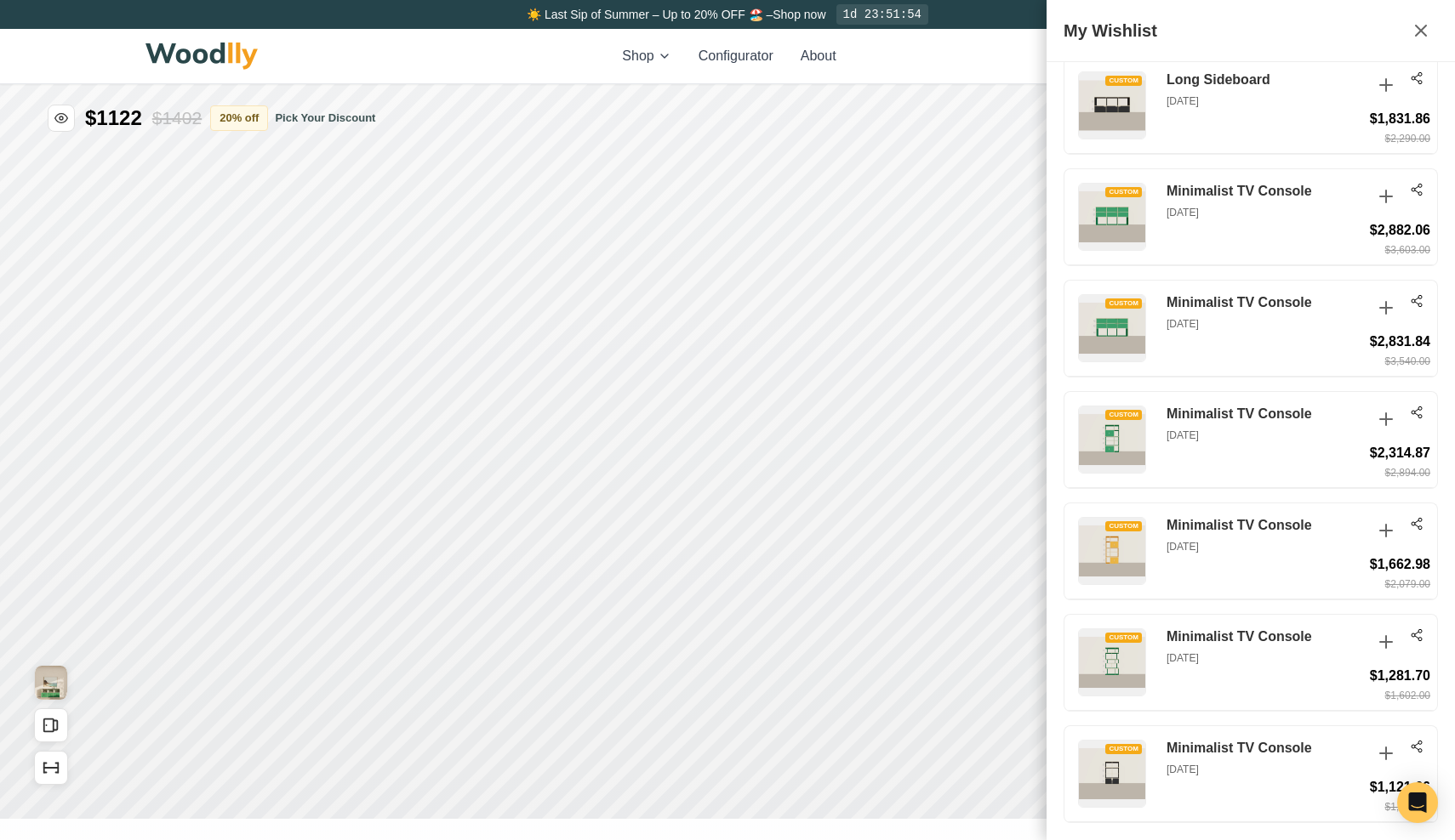
scroll to position [1471, 0]
click at [1417, 745] on icon at bounding box center [1416, 746] width 14 height 14
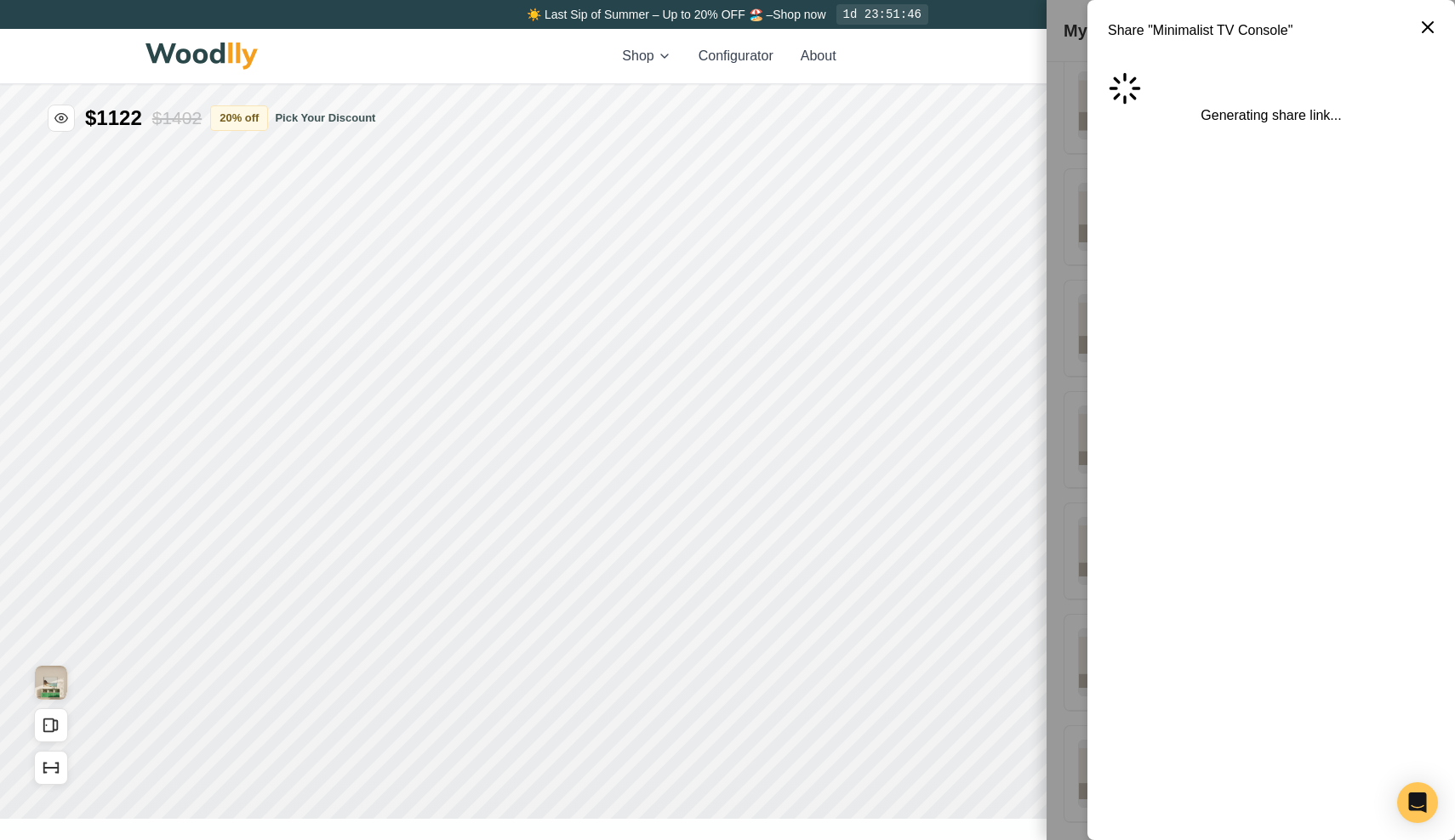
click at [1429, 27] on icon at bounding box center [1427, 27] width 10 height 10
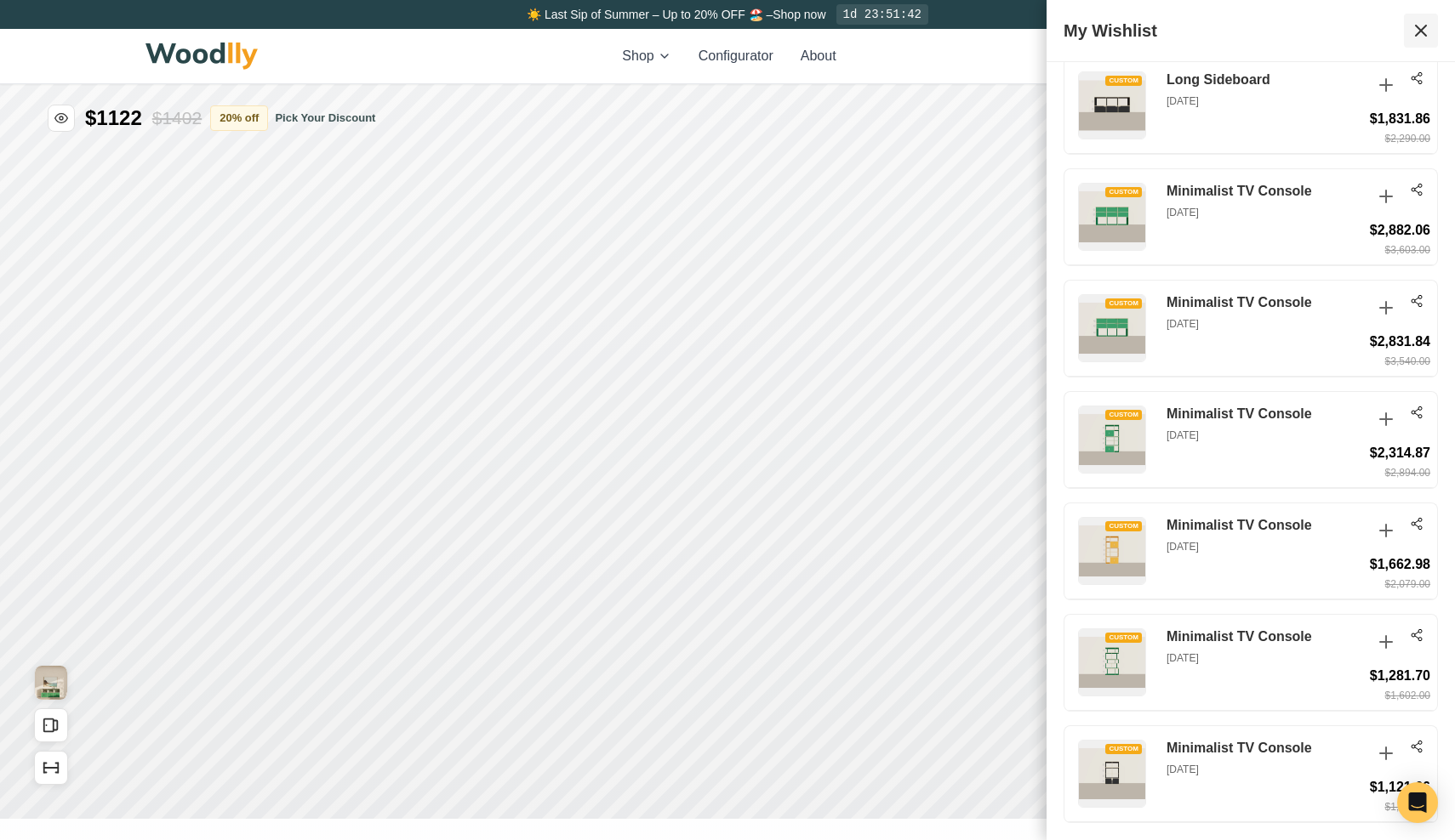
click at [1416, 30] on icon at bounding box center [1421, 30] width 20 height 20
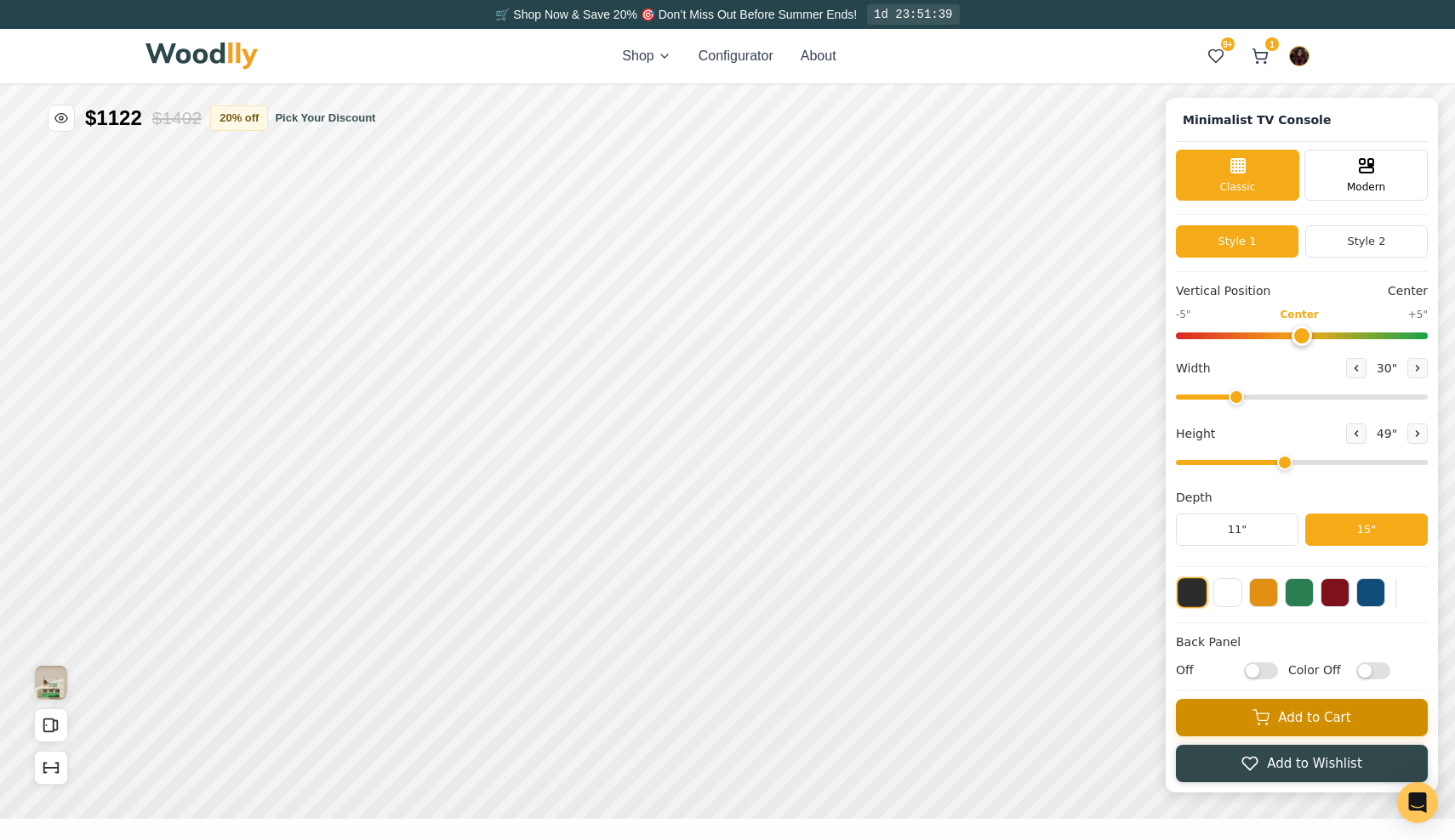
click at [1248, 726] on button "Add to Cart" at bounding box center [1302, 718] width 252 height 38
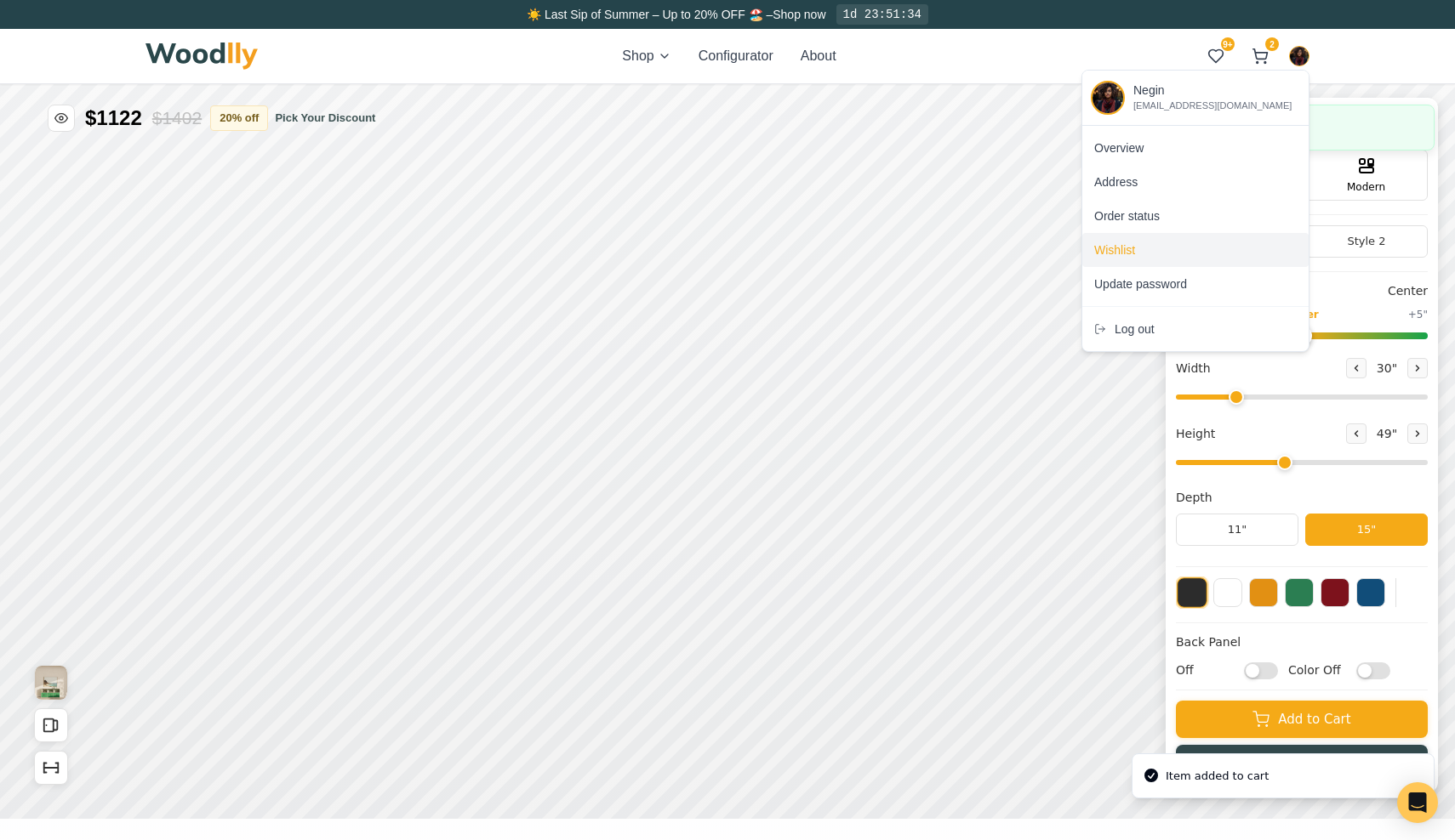
click at [1149, 252] on div "Wishlist" at bounding box center [1195, 249] width 226 height 34
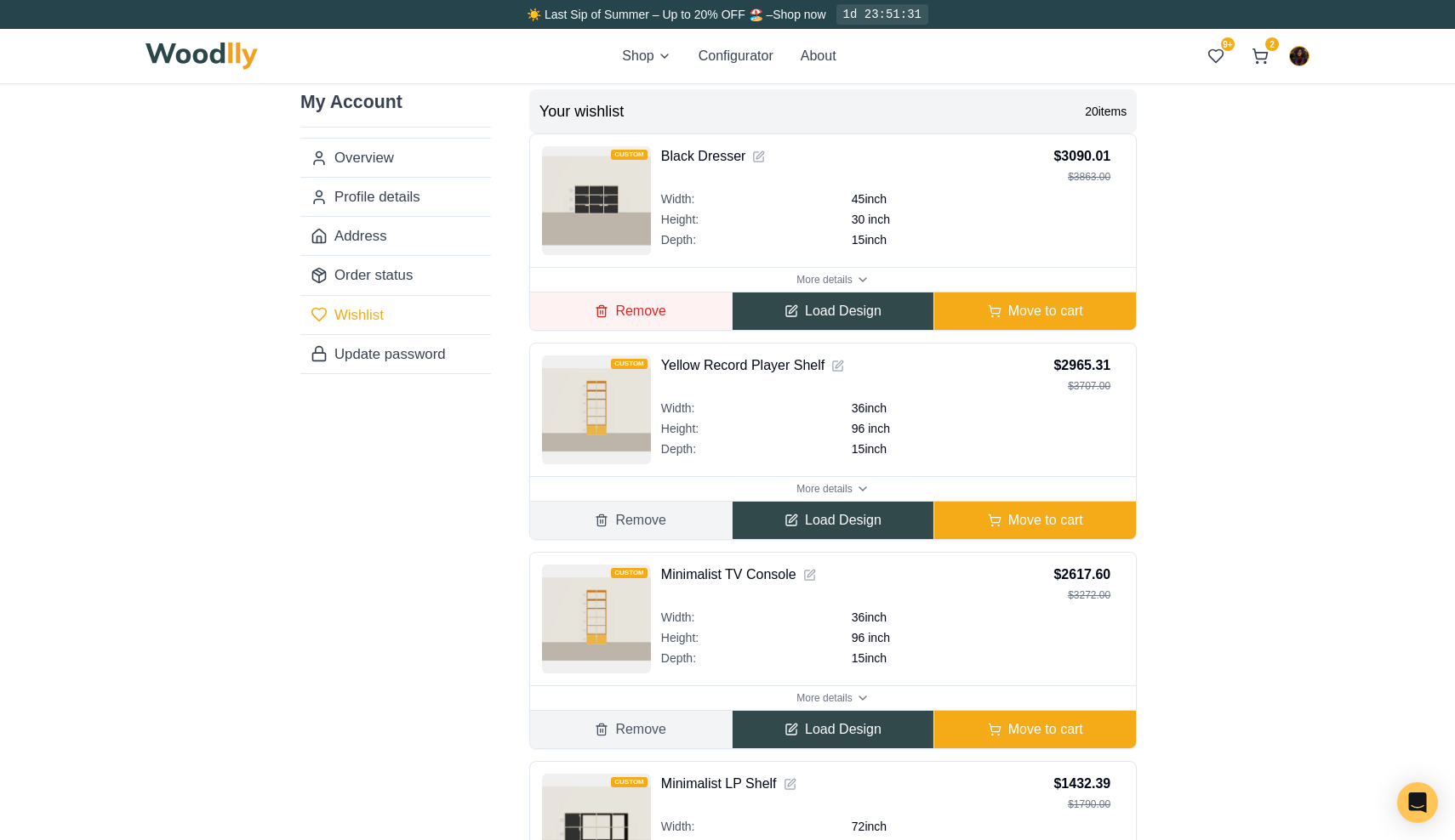
click at [671, 312] on button "Remove" at bounding box center [630, 311] width 202 height 38
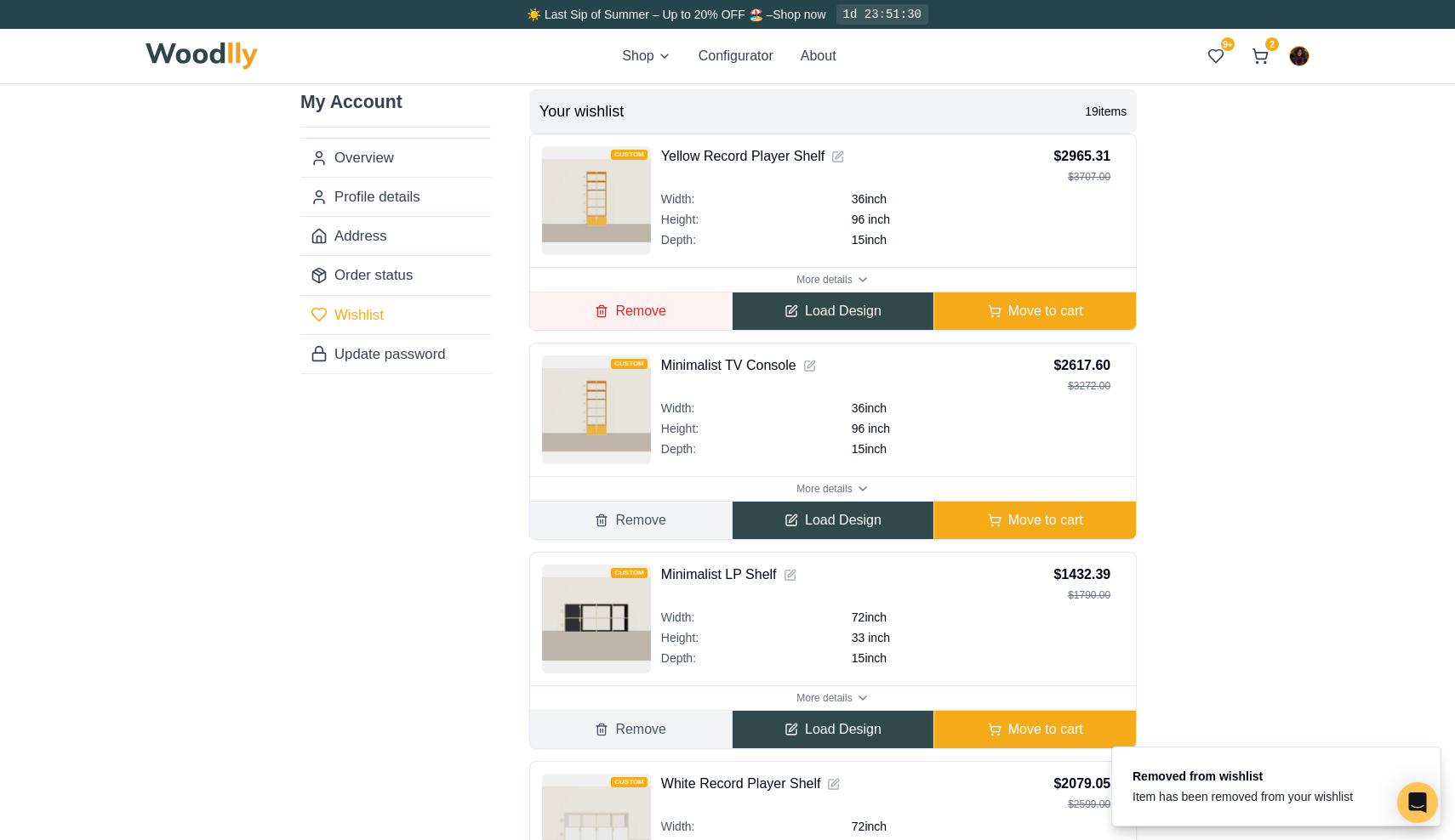
click at [671, 311] on button "Remove" at bounding box center [630, 311] width 202 height 38
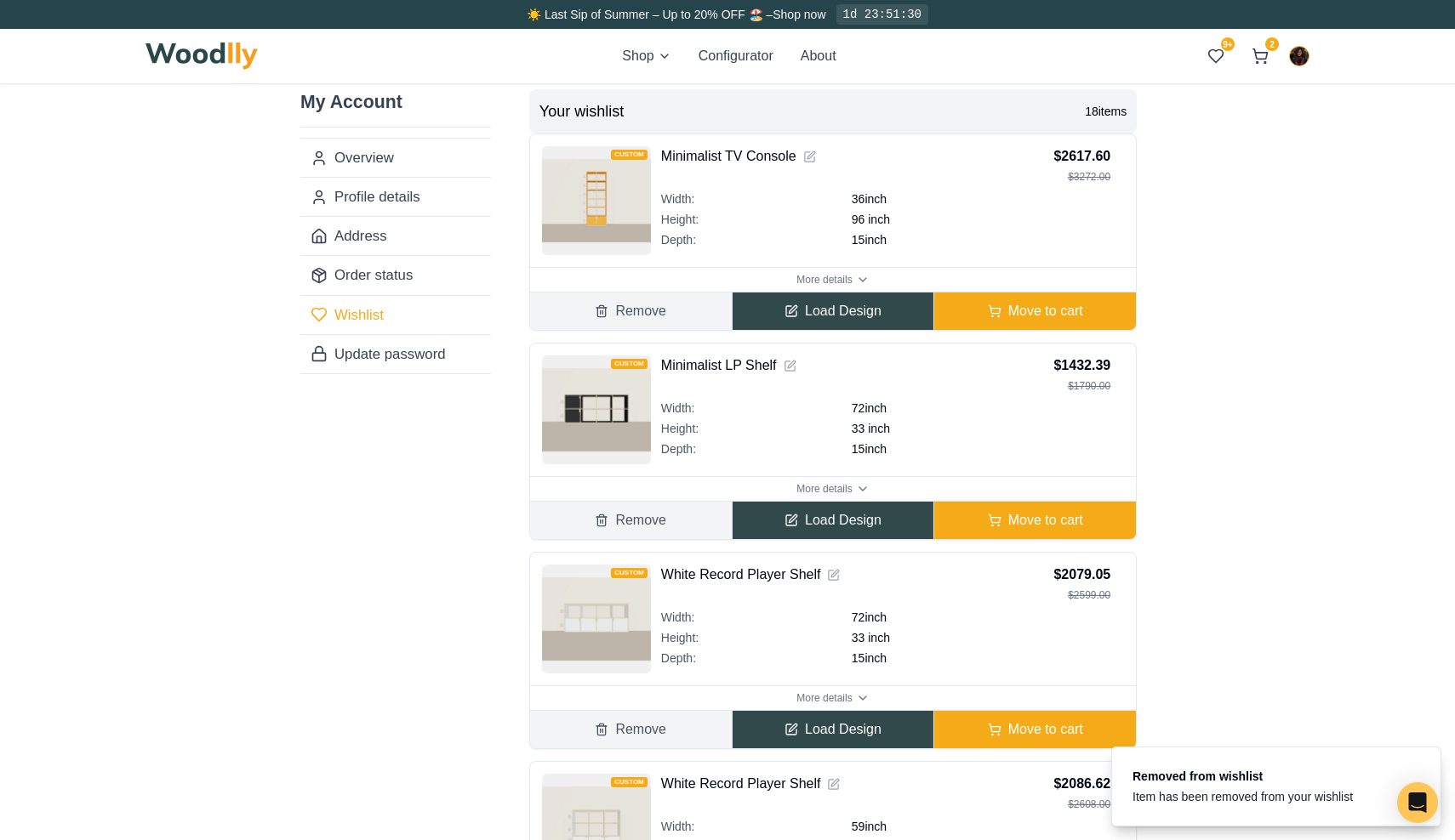
click at [671, 311] on button "Remove" at bounding box center [630, 311] width 202 height 38
click at [671, 502] on button "Remove" at bounding box center [630, 521] width 202 height 38
click at [671, 311] on button "Remove" at bounding box center [630, 311] width 202 height 38
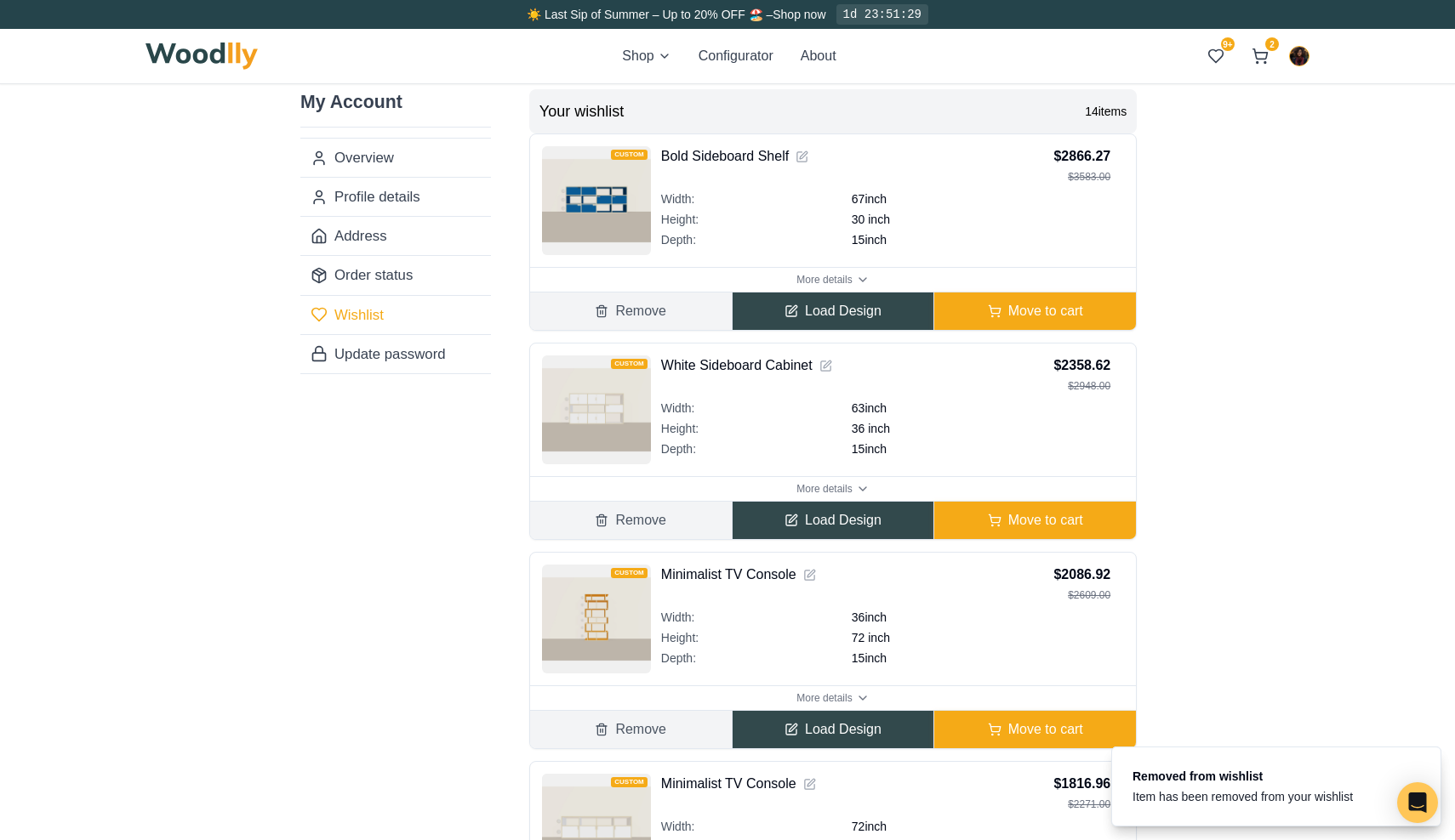
click at [671, 502] on button "Remove" at bounding box center [630, 521] width 202 height 38
click at [671, 311] on button "Remove" at bounding box center [630, 311] width 202 height 38
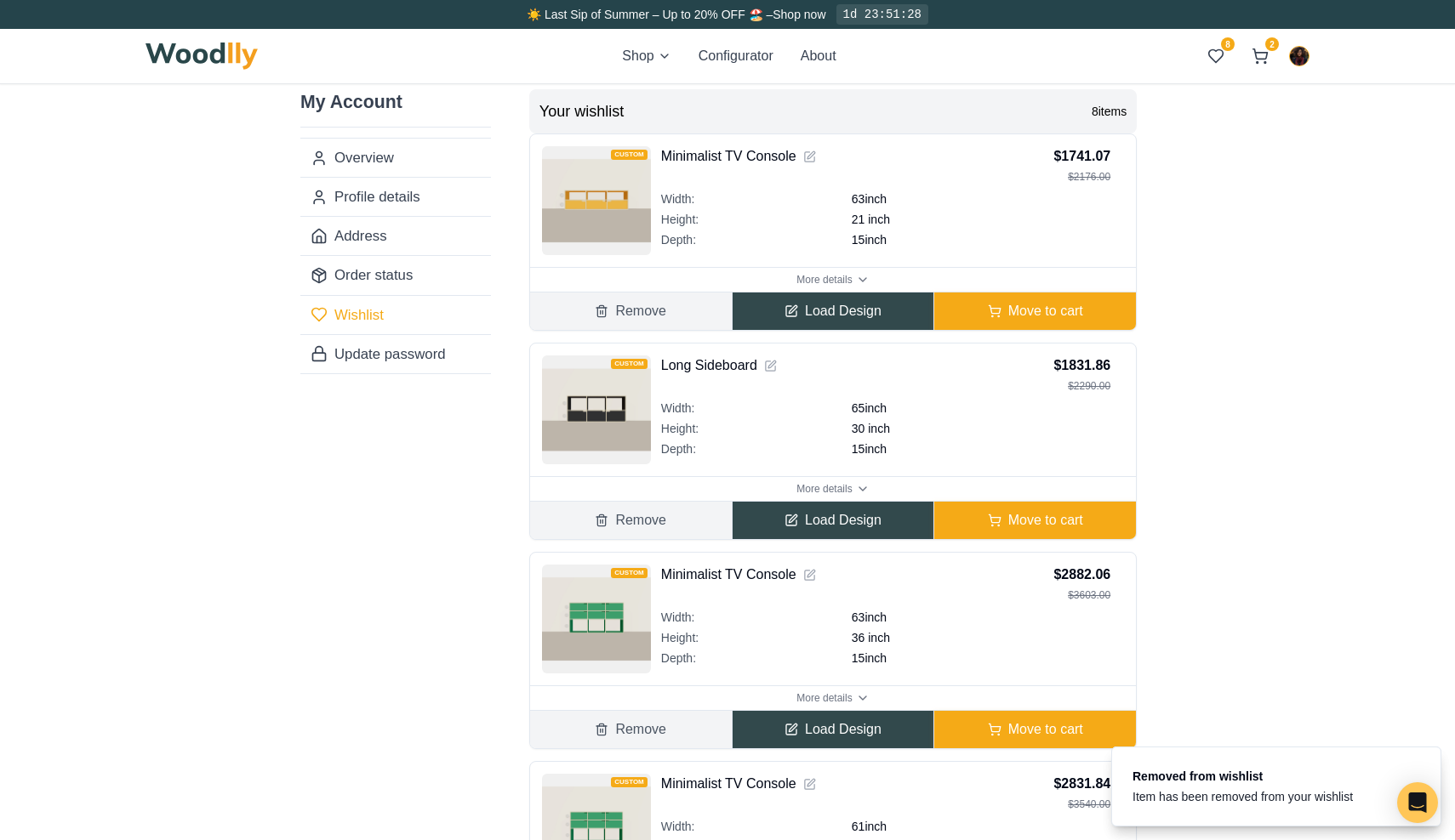
click at [671, 311] on button "Remove" at bounding box center [630, 311] width 202 height 38
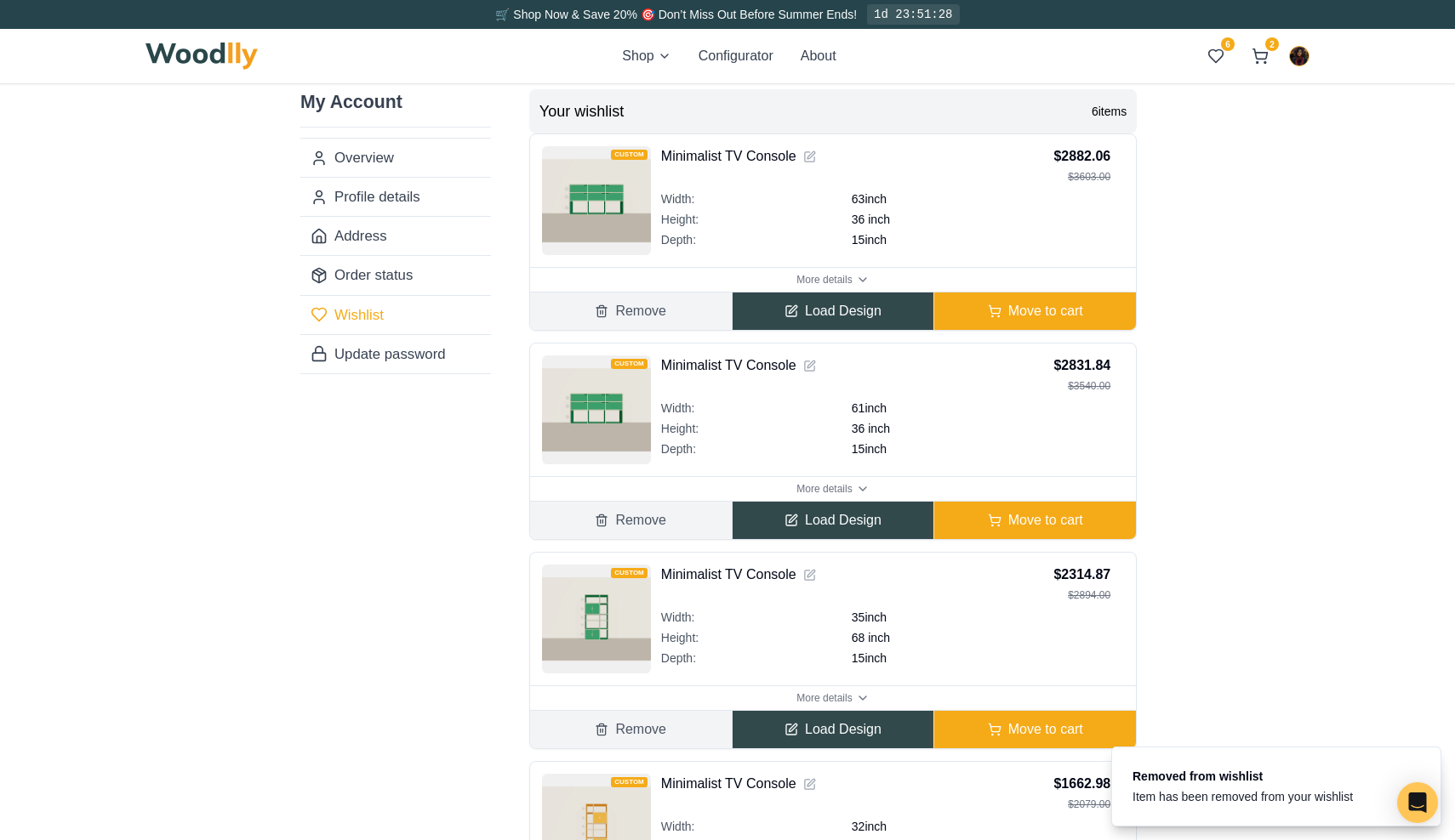
click at [671, 311] on button "Remove" at bounding box center [630, 311] width 202 height 38
click at [671, 502] on button "Remove" at bounding box center [630, 521] width 202 height 38
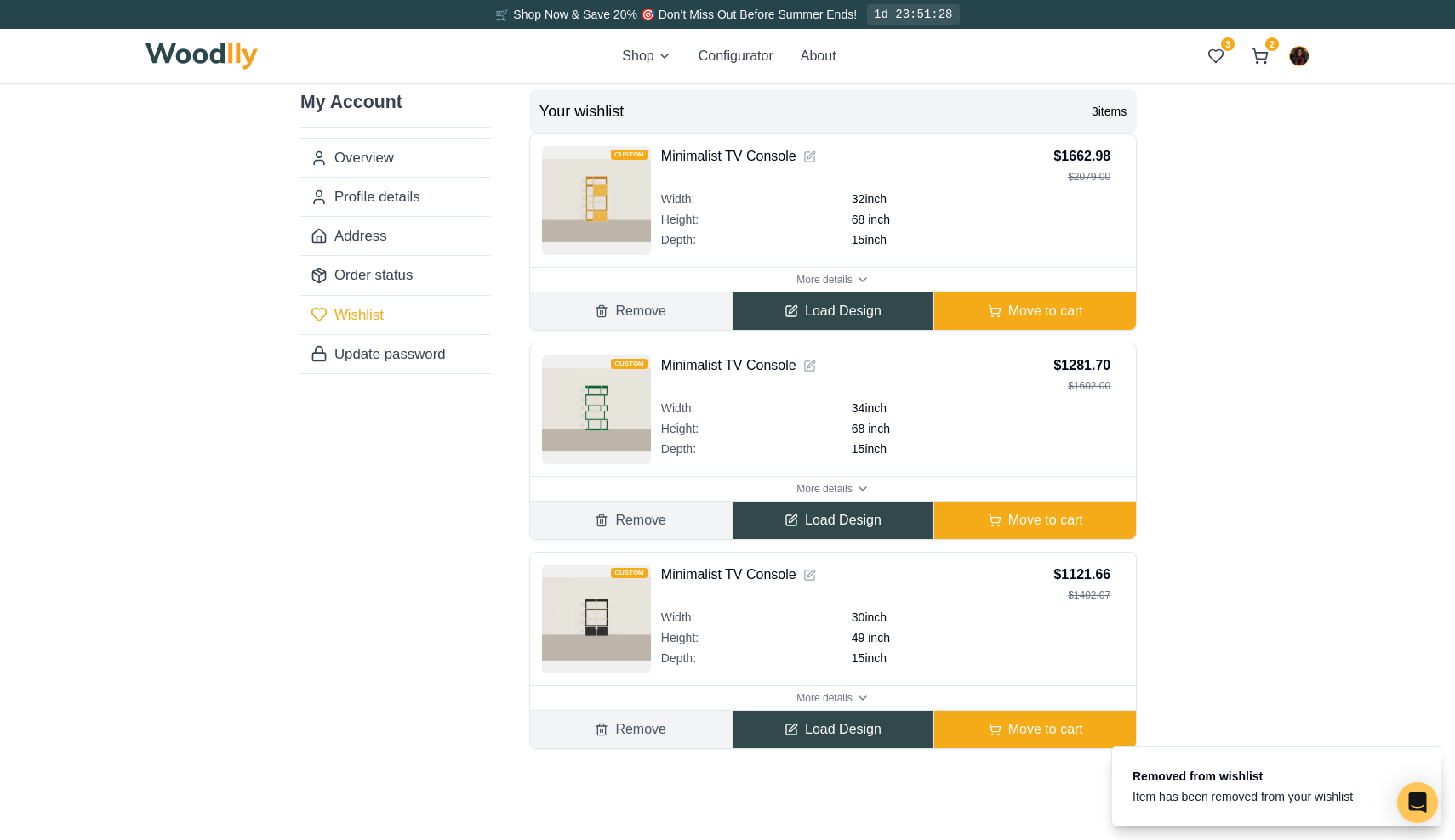
click at [671, 311] on button "Remove" at bounding box center [630, 311] width 202 height 38
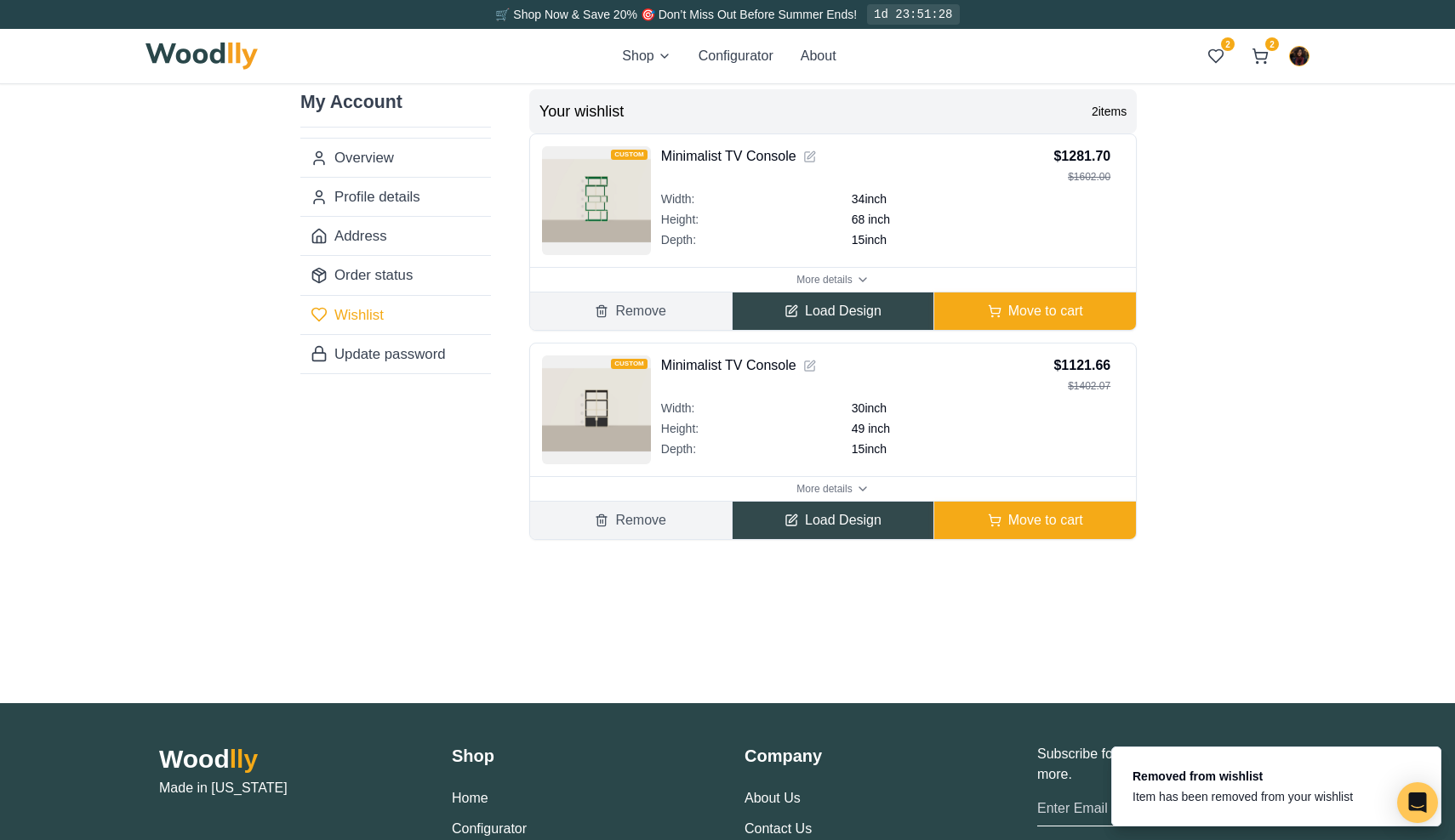
click at [671, 311] on button "Remove" at bounding box center [630, 311] width 202 height 38
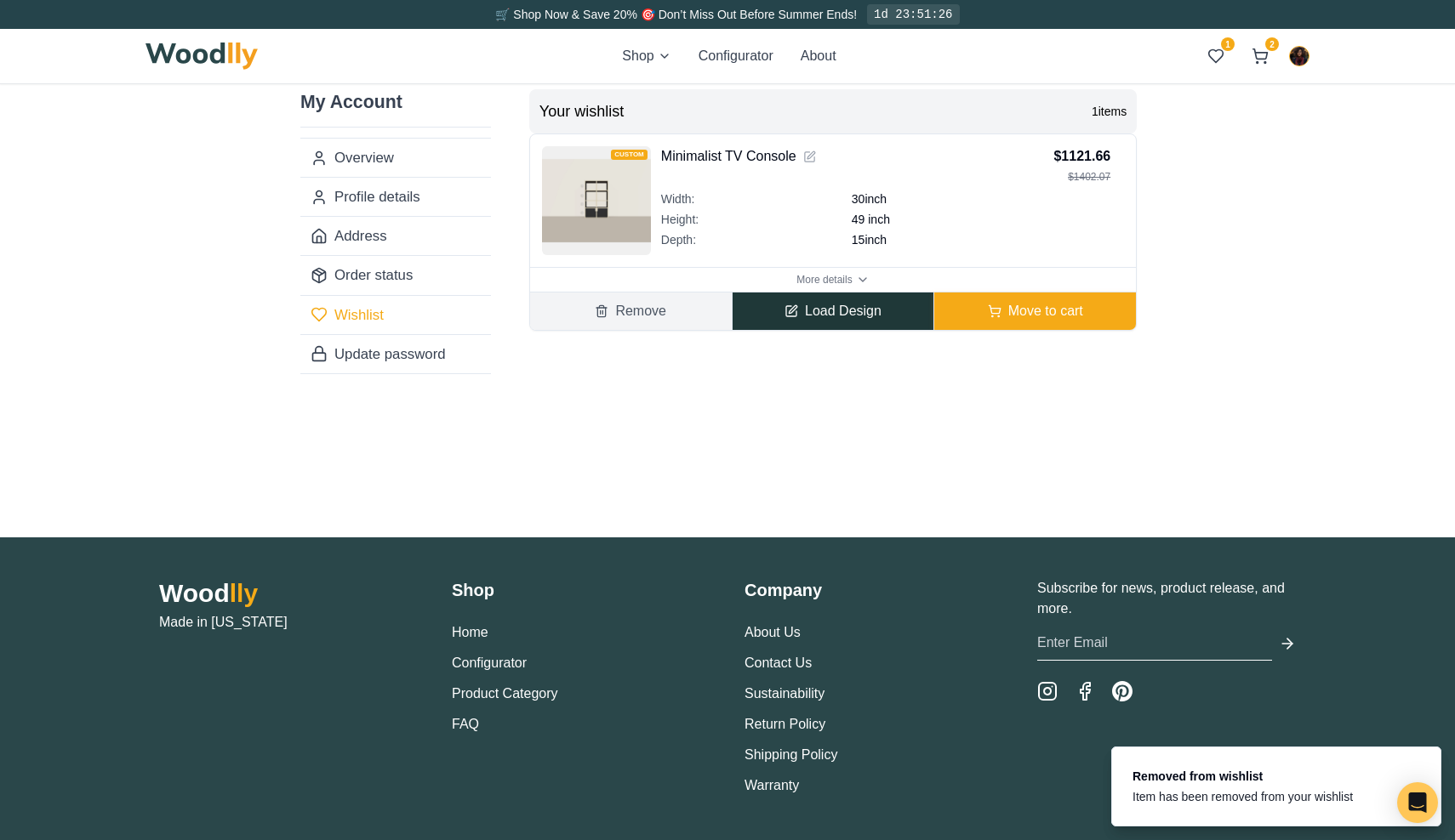
click at [834, 316] on button "Load Design" at bounding box center [833, 311] width 202 height 38
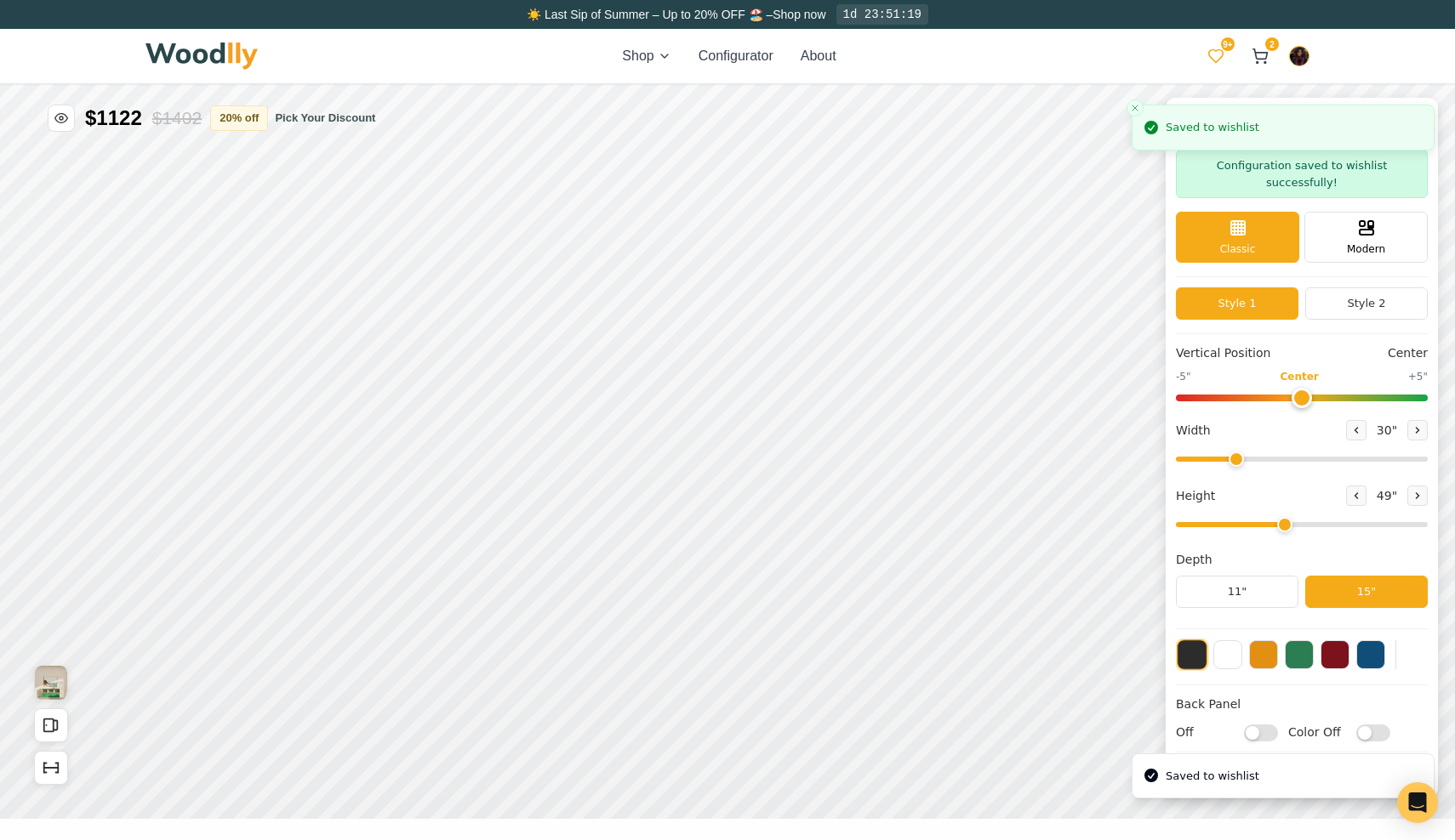
click at [1215, 59] on icon at bounding box center [1216, 56] width 17 height 17
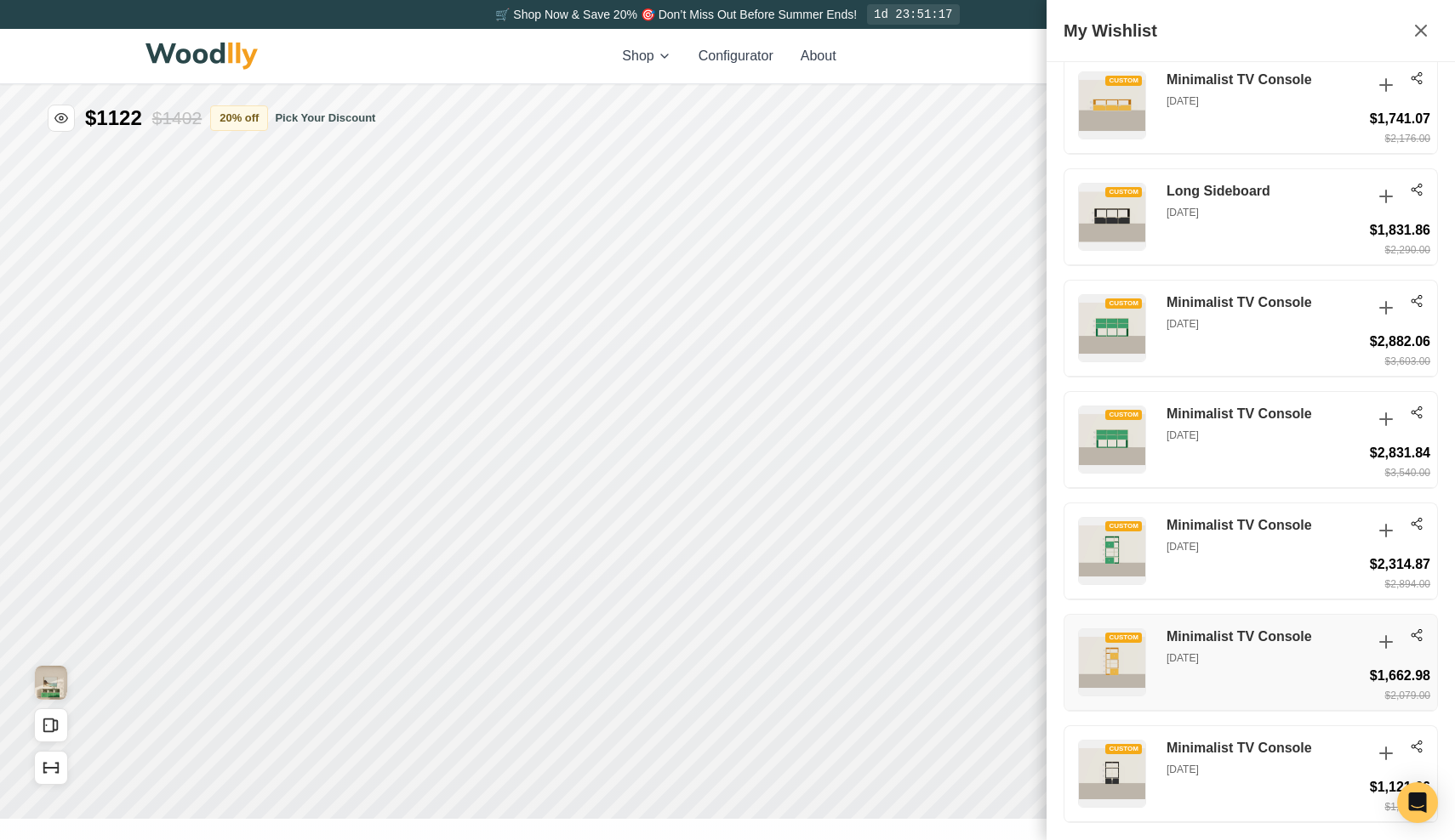
scroll to position [3142, 0]
click at [1416, 742] on icon at bounding box center [1416, 746] width 14 height 14
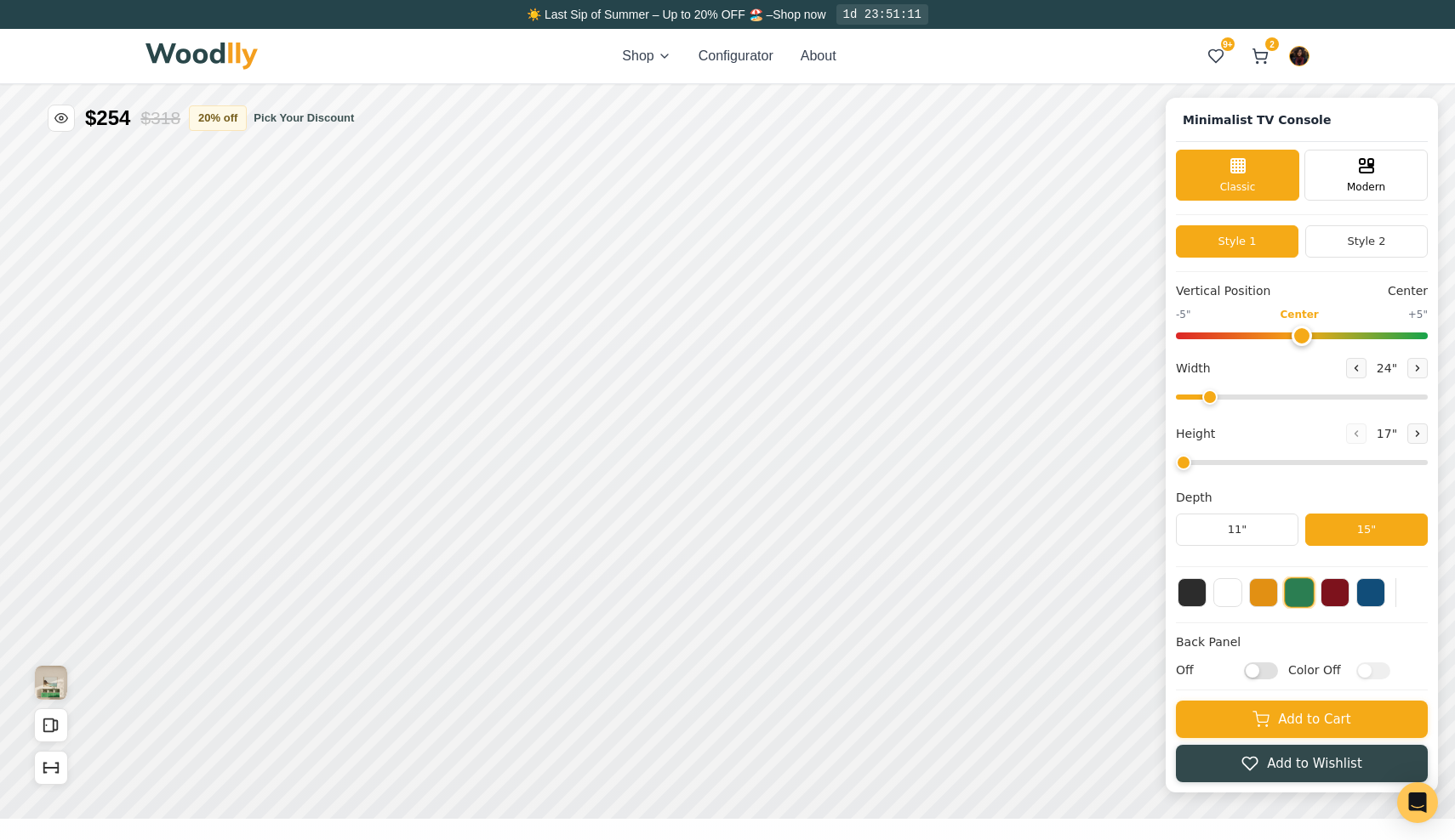
type input "63"
type input "2"
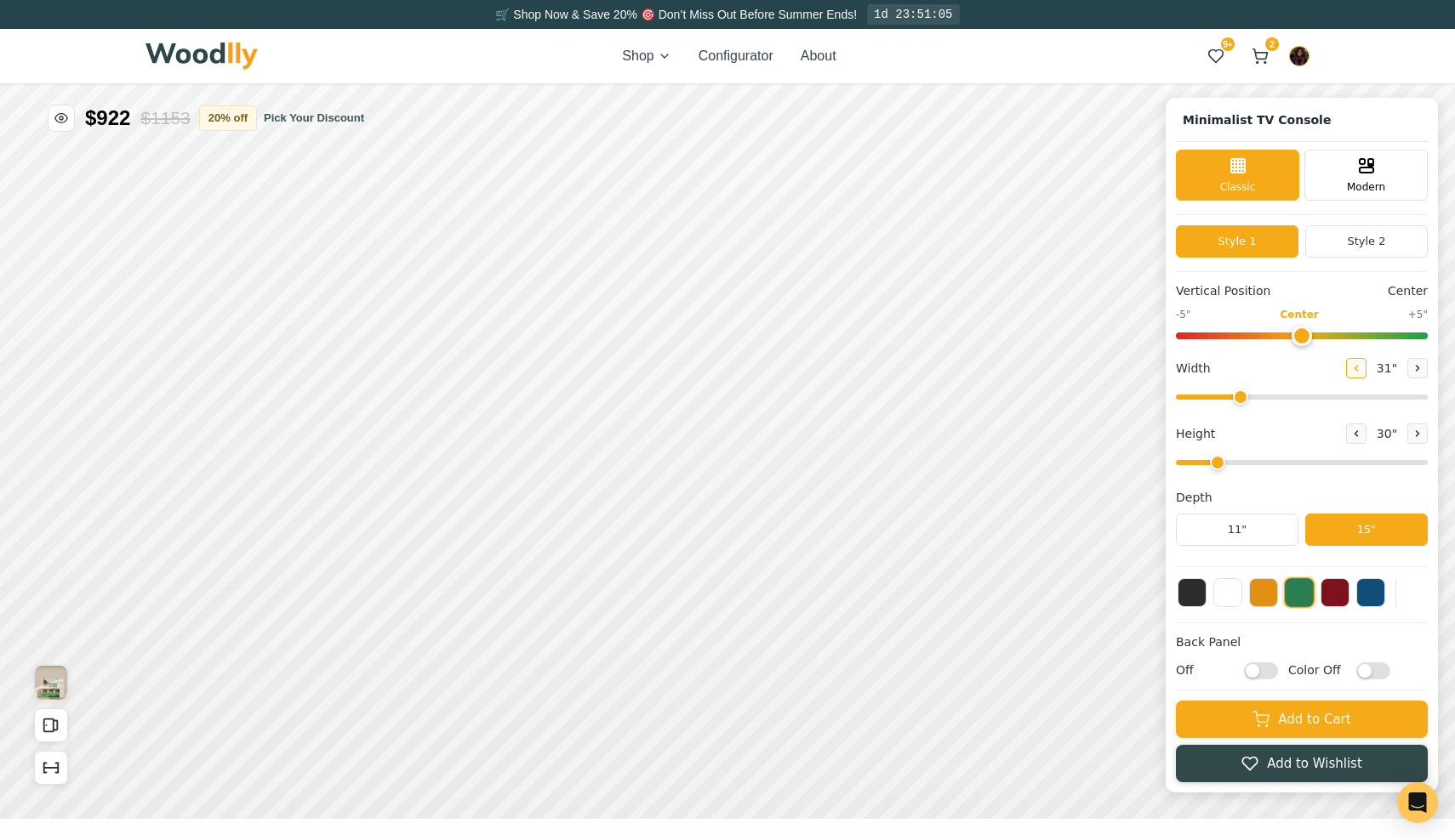
type input "30"
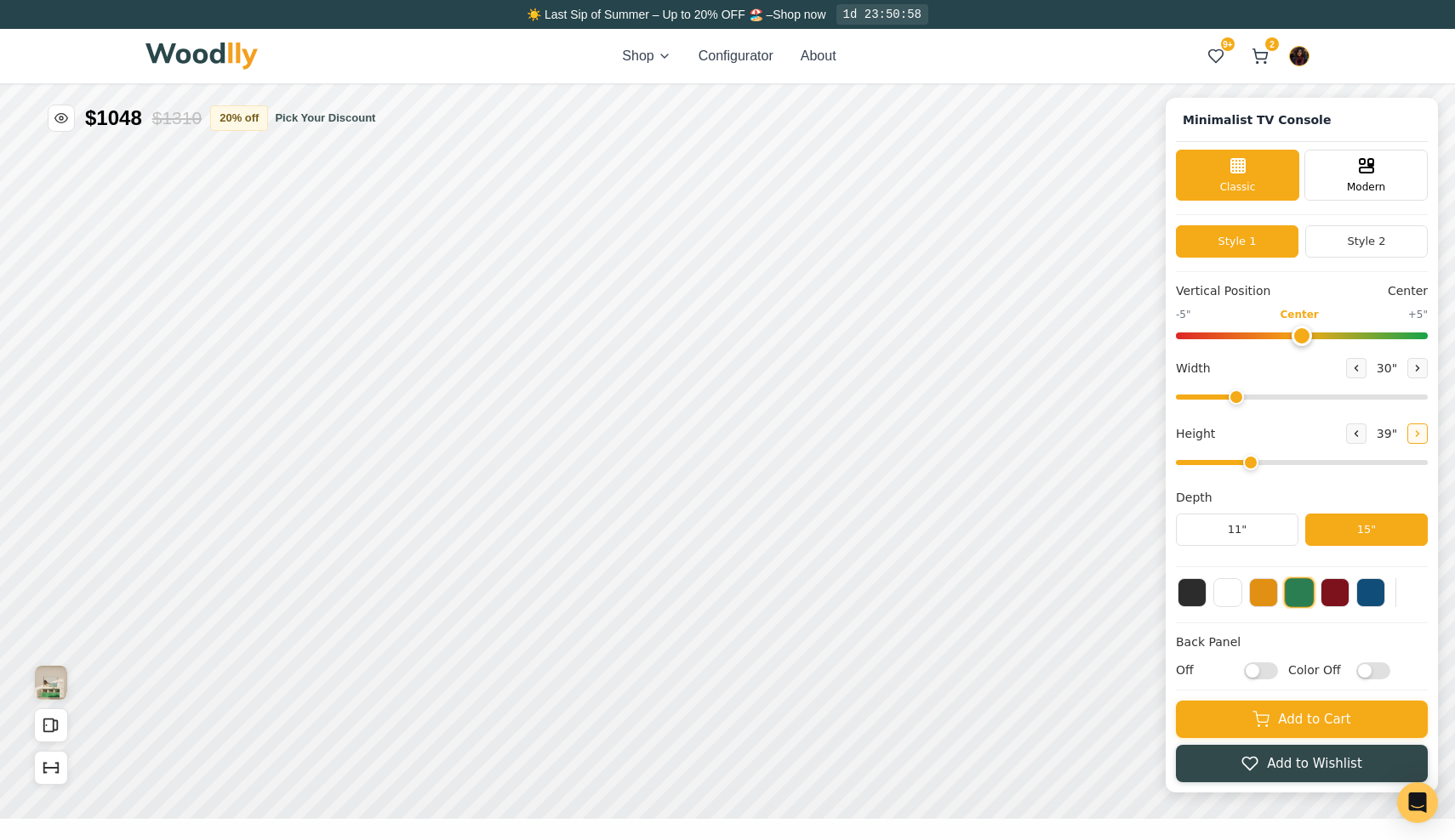
type input "4"
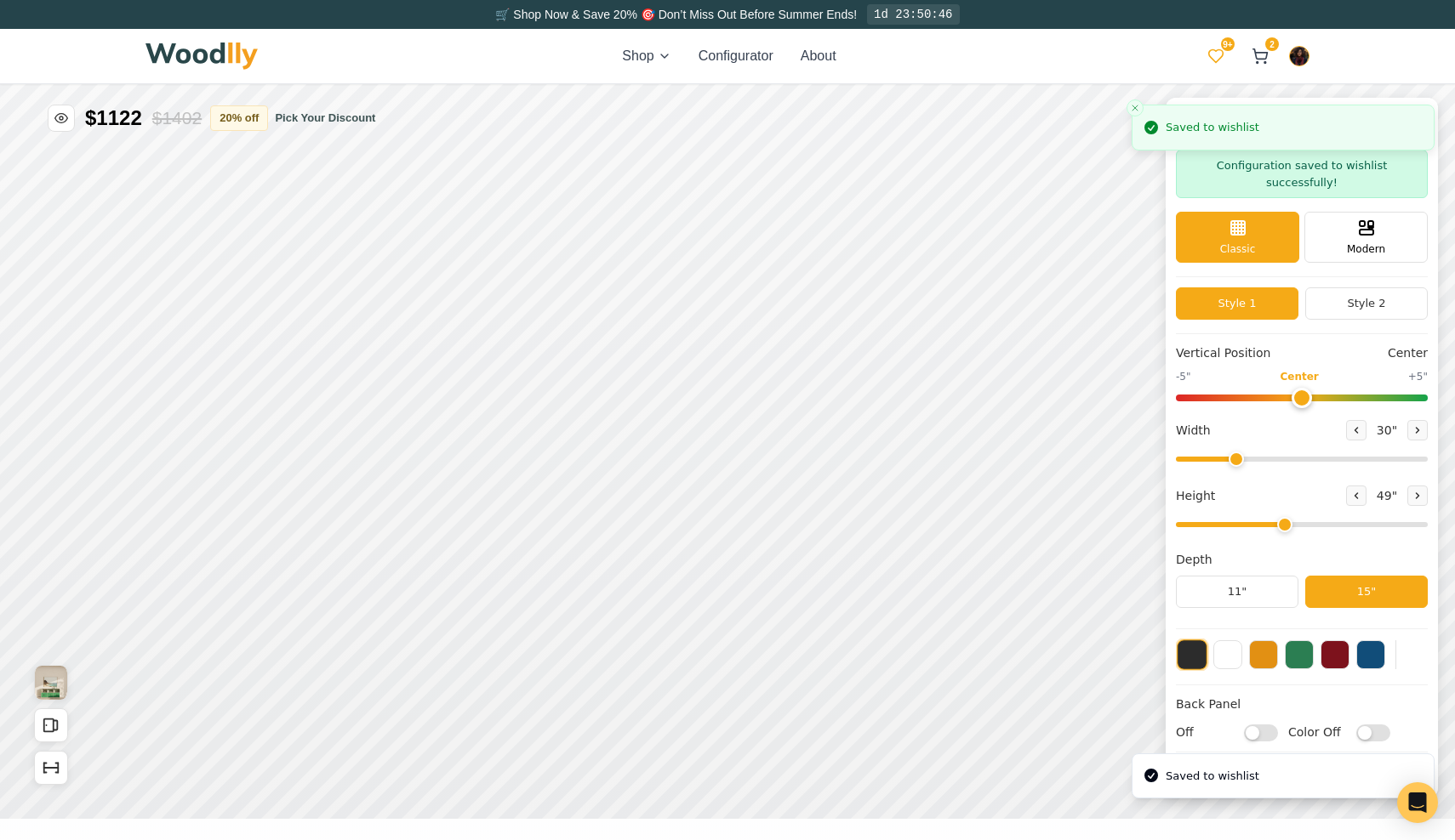
click at [1222, 47] on span "9+" at bounding box center [1228, 44] width 14 height 14
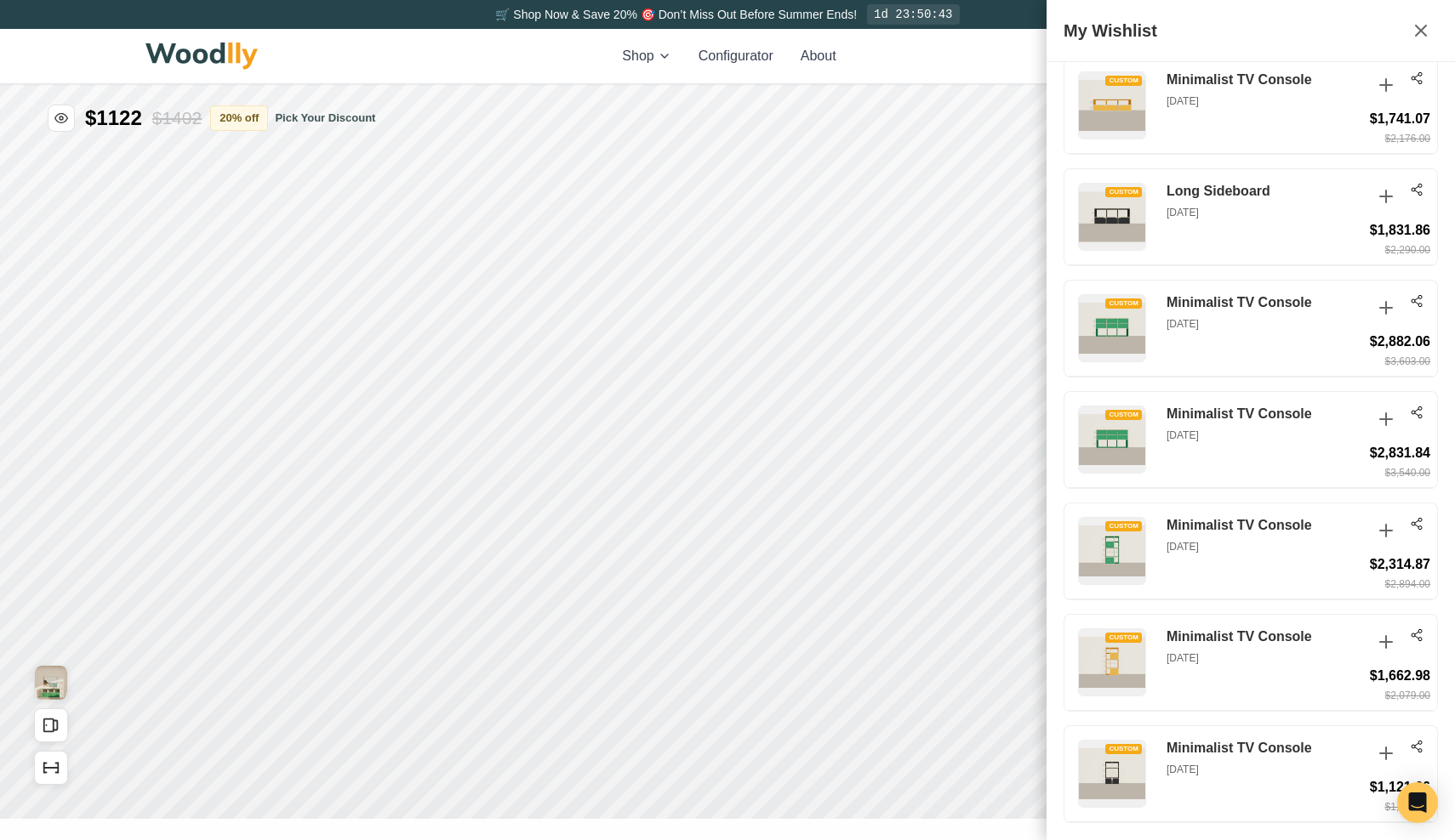
scroll to position [3142, 0]
click at [1416, 747] on icon at bounding box center [1416, 746] width 14 height 14
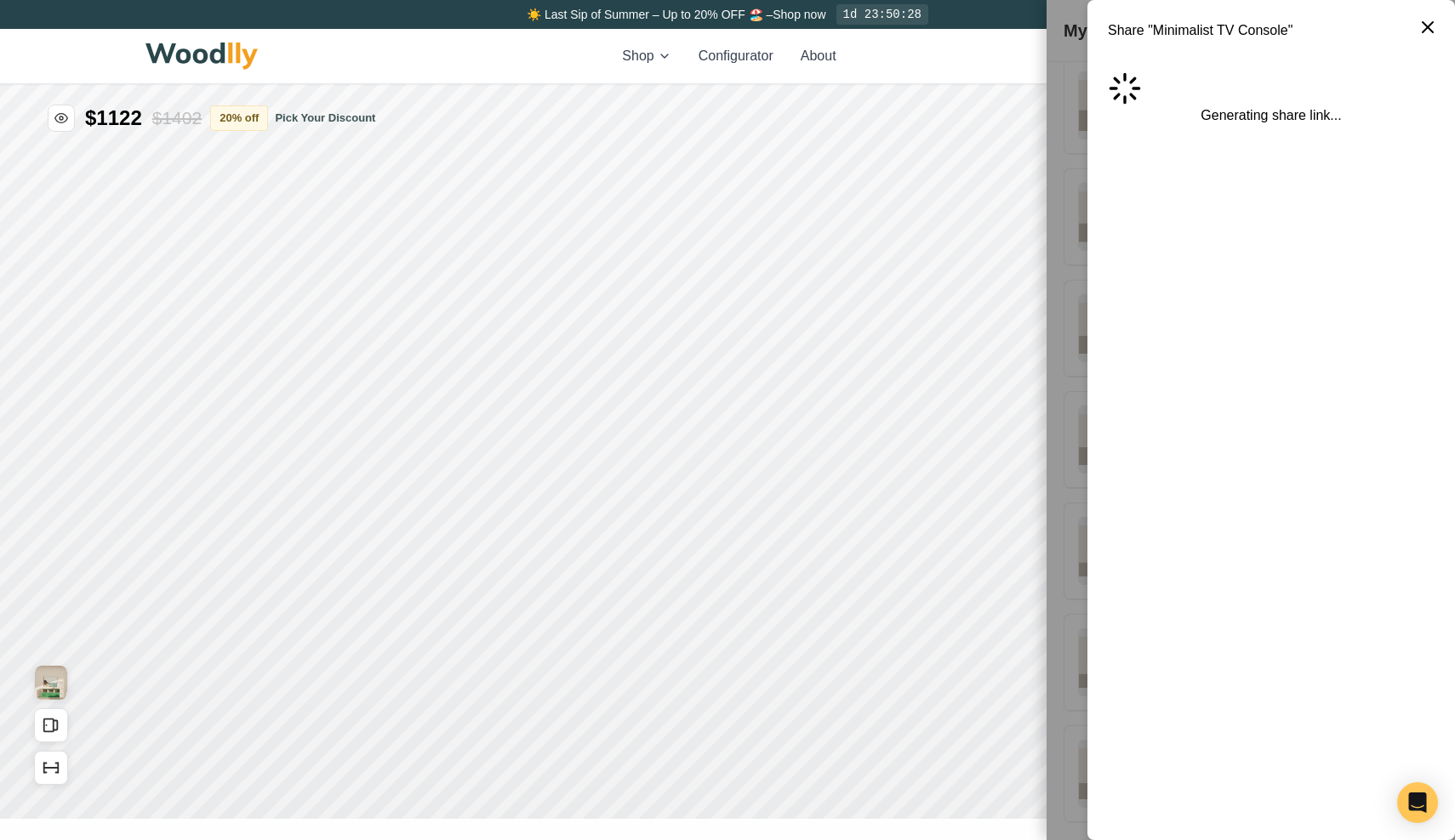
click at [1000, 57] on div "Shop Configurator About 9+ 2 9+ 2" at bounding box center [727, 55] width 1164 height 54
